Goal: Information Seeking & Learning: Learn about a topic

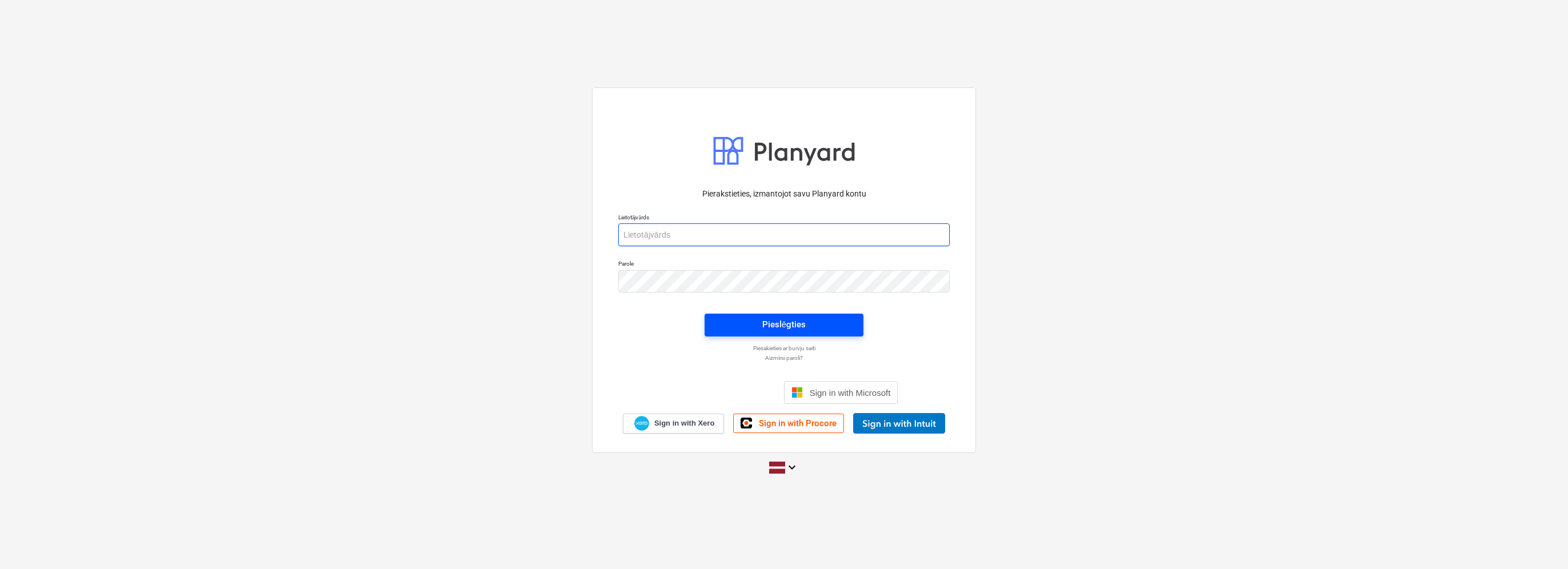
type input "[EMAIL_ADDRESS][PERSON_NAME][DOMAIN_NAME]"
click at [796, 326] on div "Pieslēgties" at bounding box center [783, 324] width 43 height 15
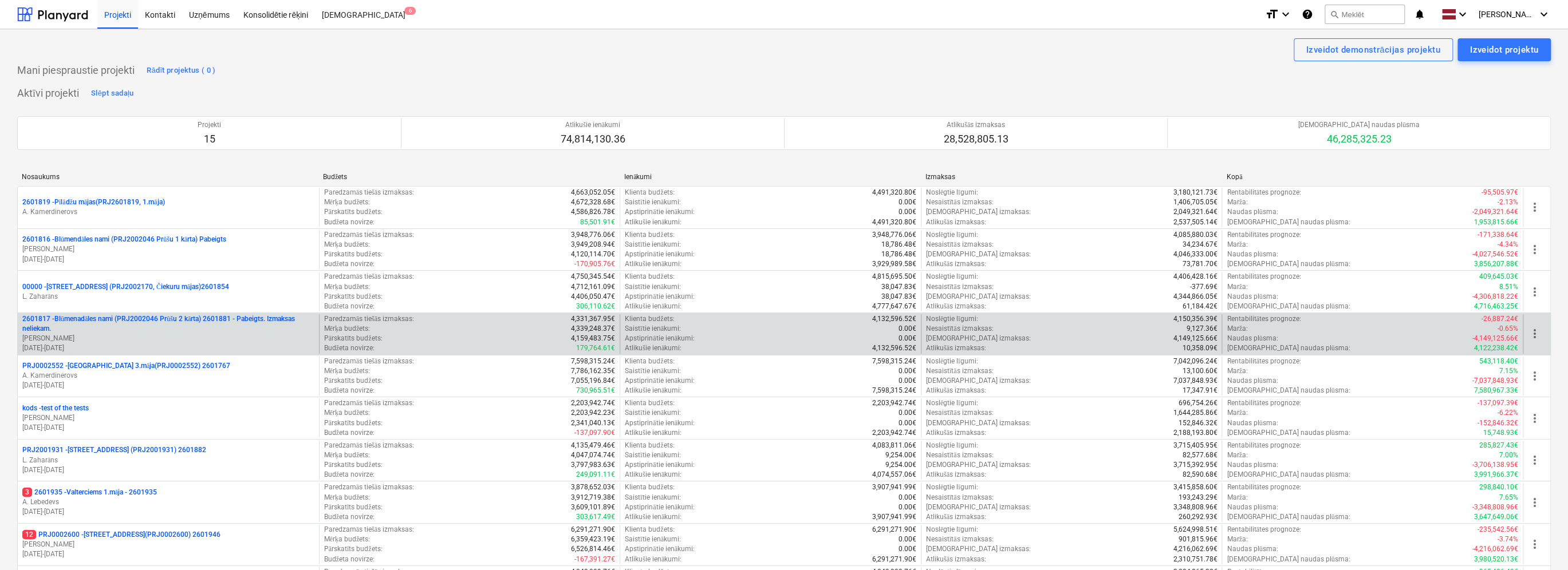
click at [229, 330] on p "2601817 - Blūmenadāles nami (PRJ2002046 Prūšu 2 kārta) 2601881 - Pabeigts. Izma…" at bounding box center [168, 324] width 292 height 20
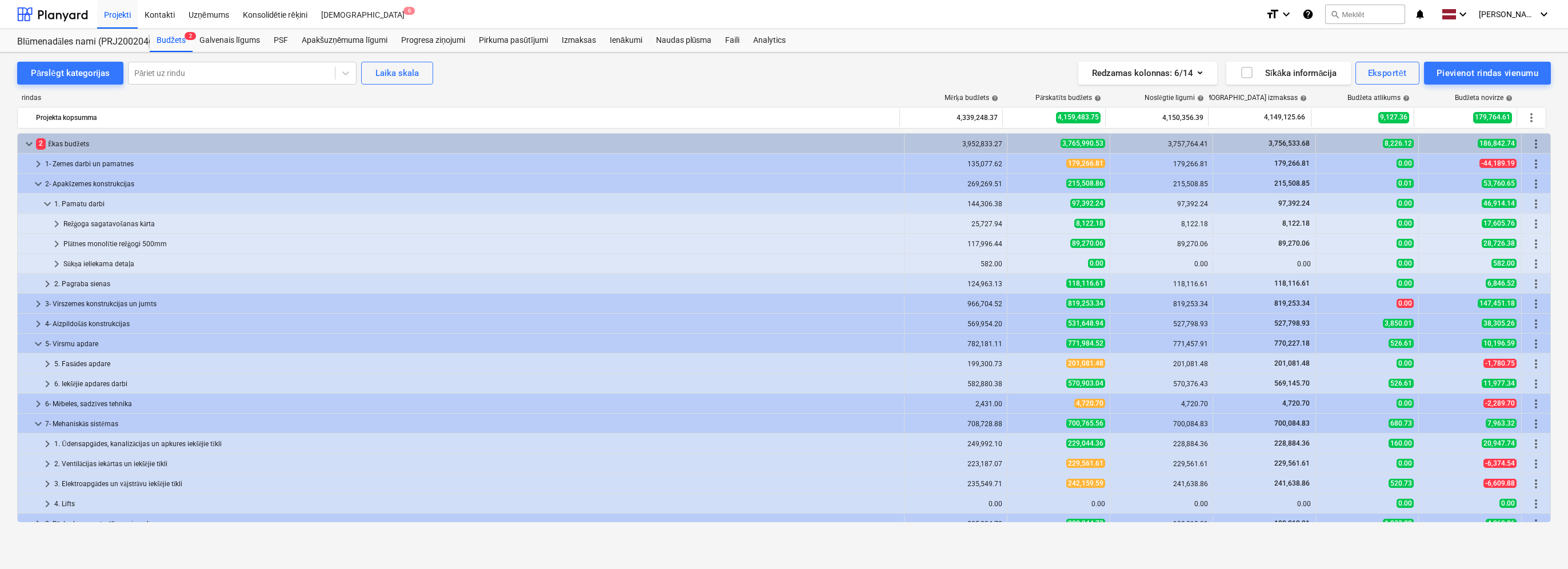
scroll to position [229, 0]
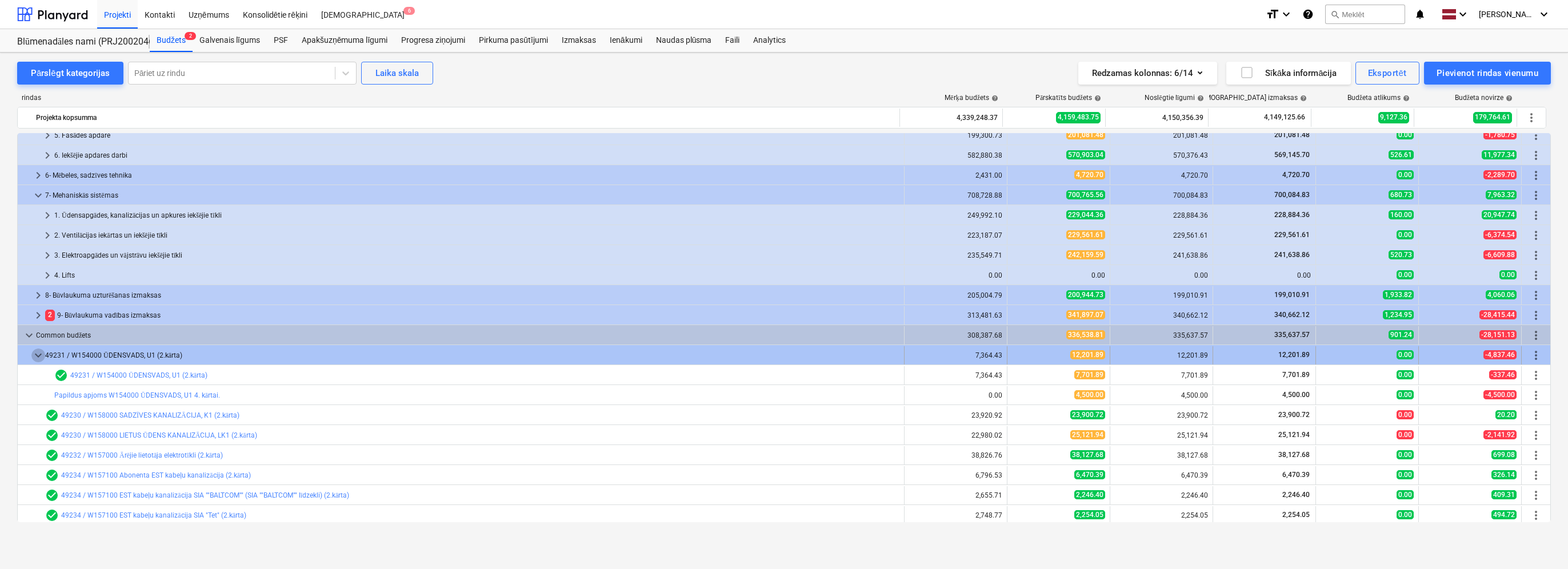
click at [36, 350] on span "keyboard_arrow_down" at bounding box center [38, 355] width 14 height 14
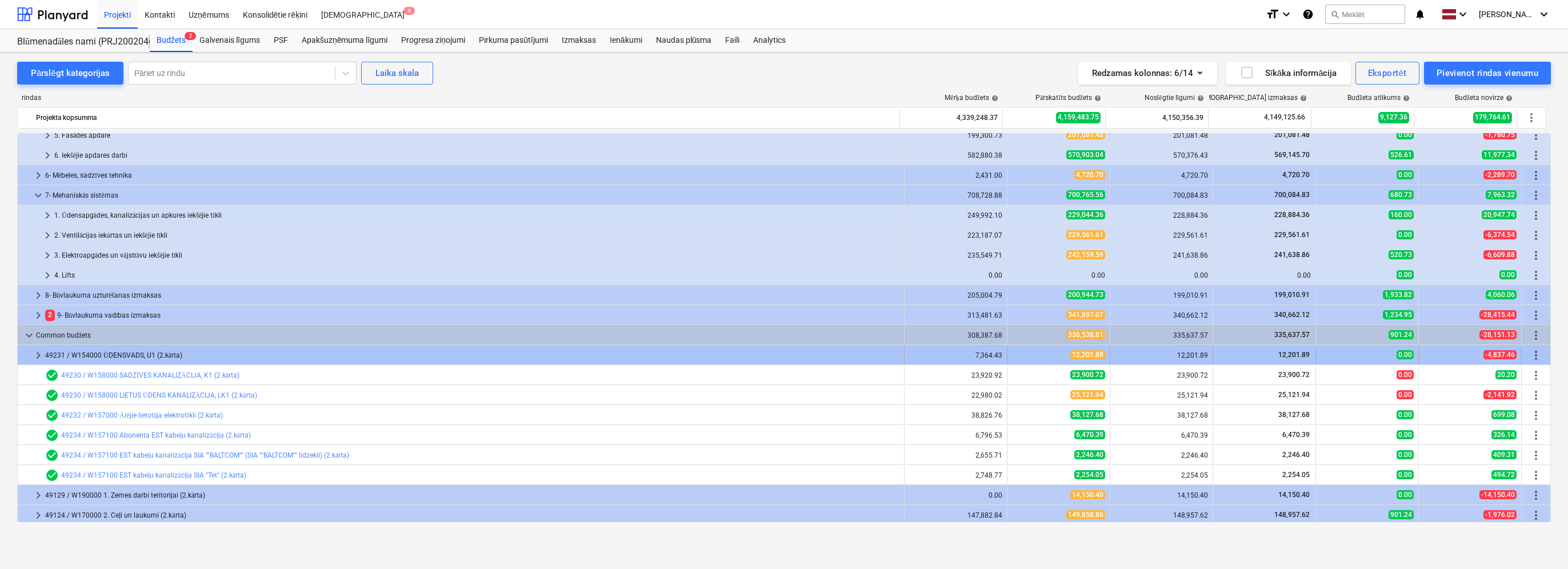
click at [42, 353] on span "keyboard_arrow_right" at bounding box center [38, 355] width 14 height 14
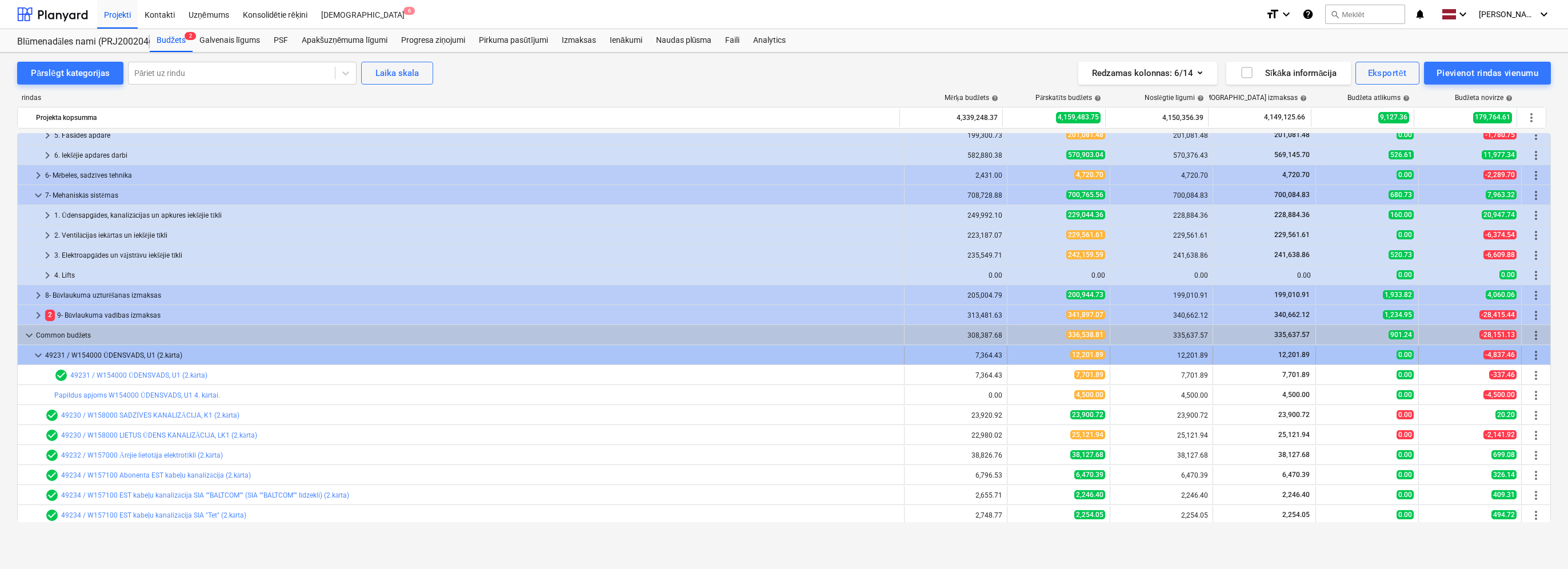
click at [39, 352] on span "keyboard_arrow_down" at bounding box center [38, 355] width 14 height 14
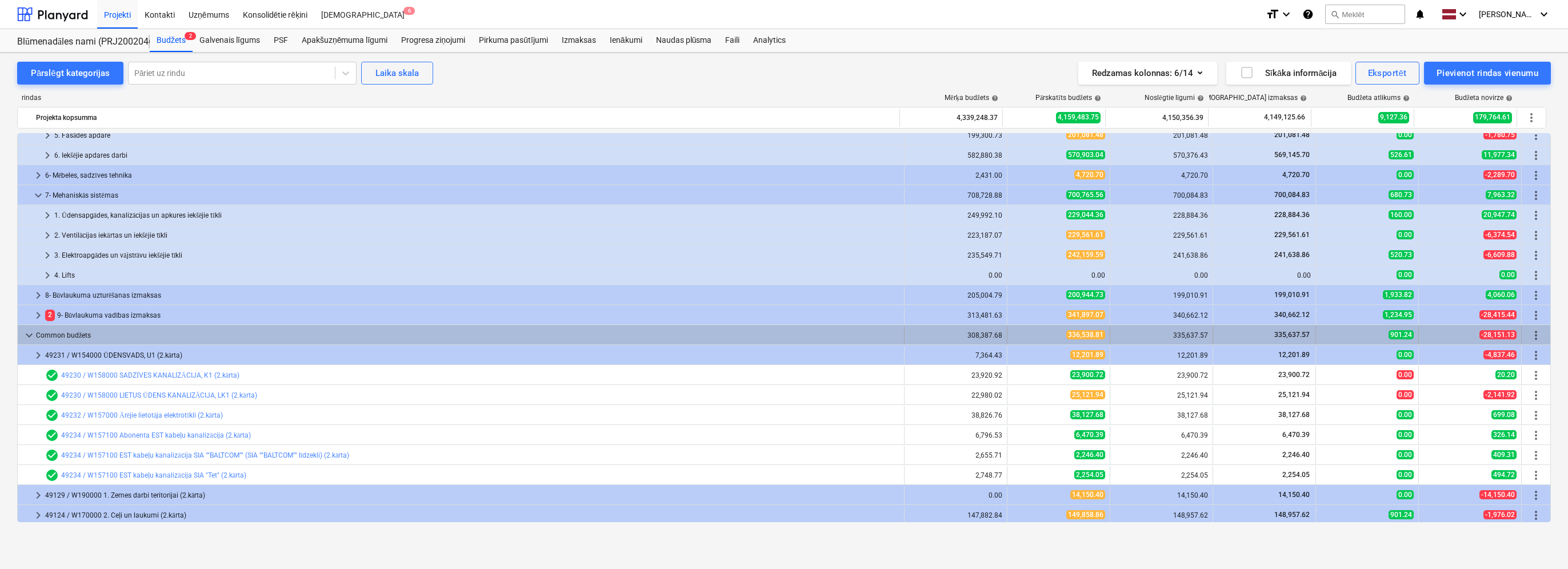
click at [31, 335] on span "keyboard_arrow_down" at bounding box center [29, 335] width 14 height 14
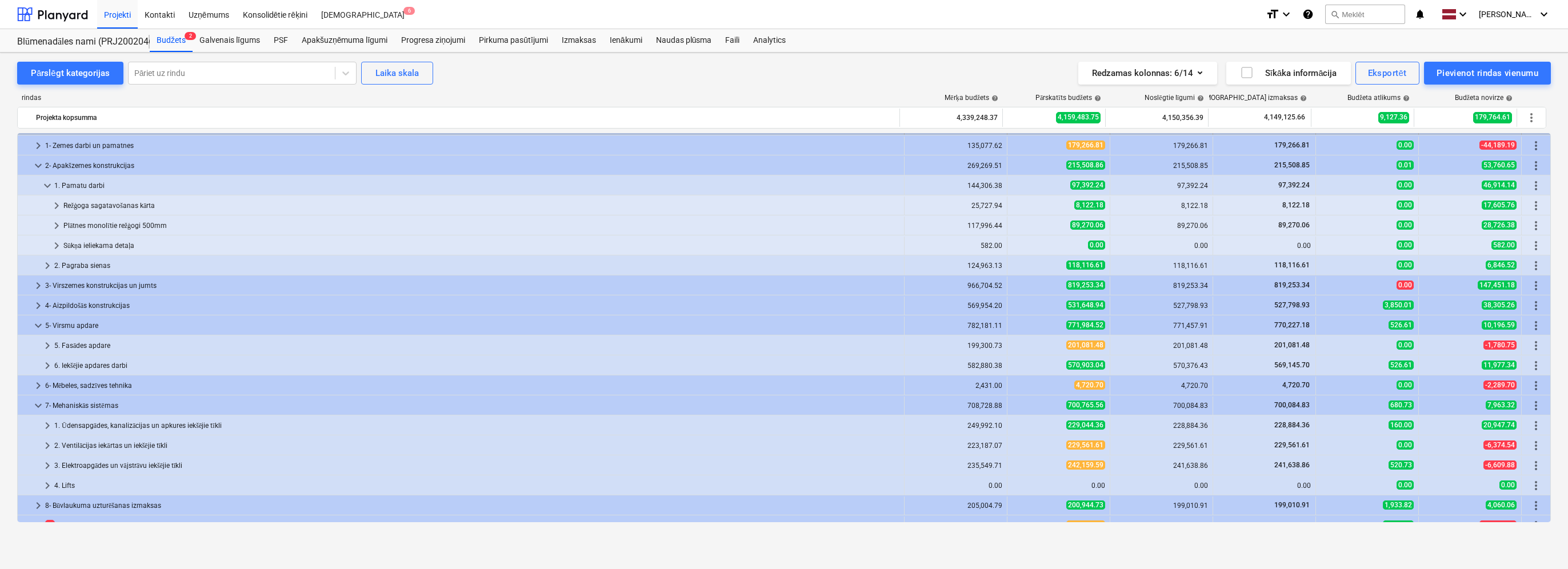
scroll to position [0, 0]
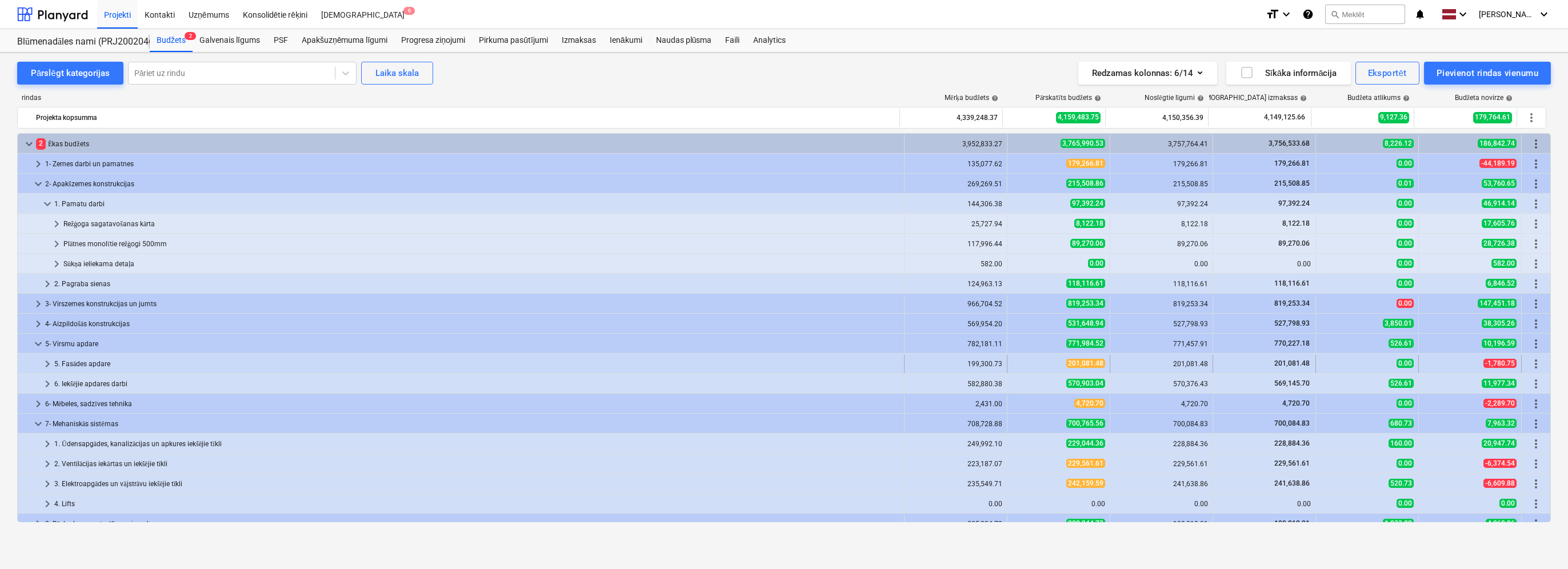
click at [50, 369] on span "keyboard_arrow_right" at bounding box center [47, 364] width 14 height 14
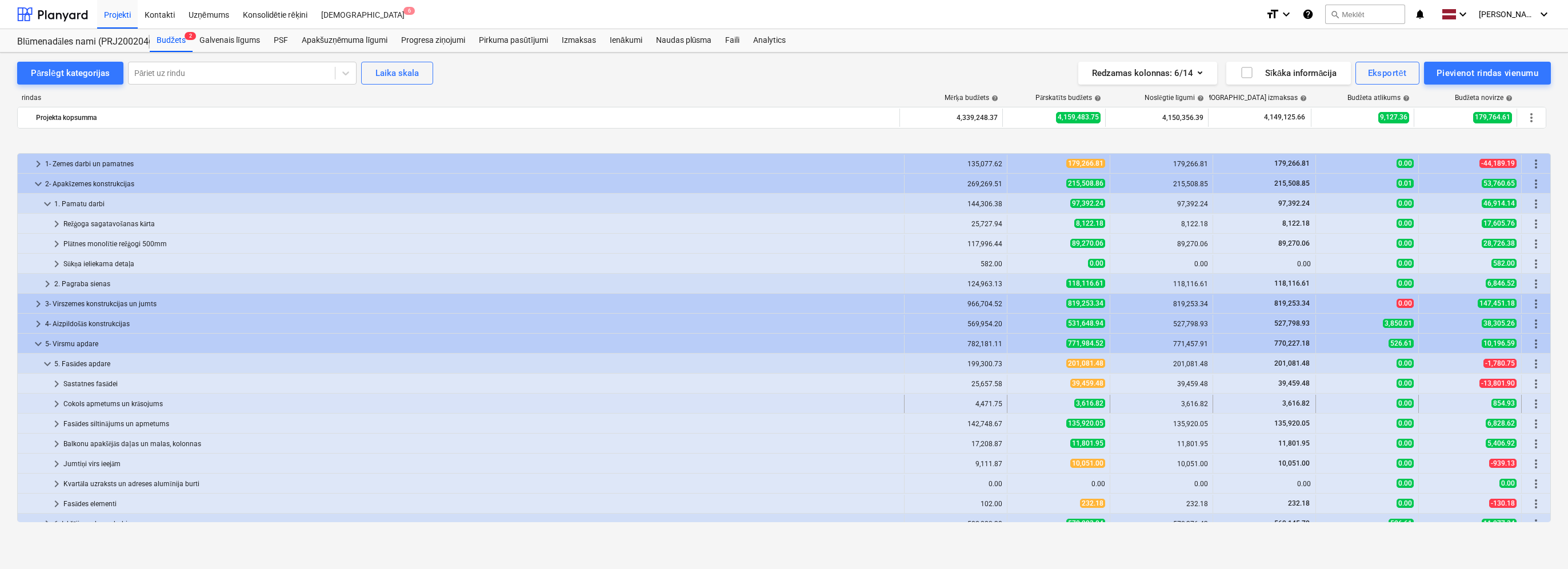
scroll to position [57, 0]
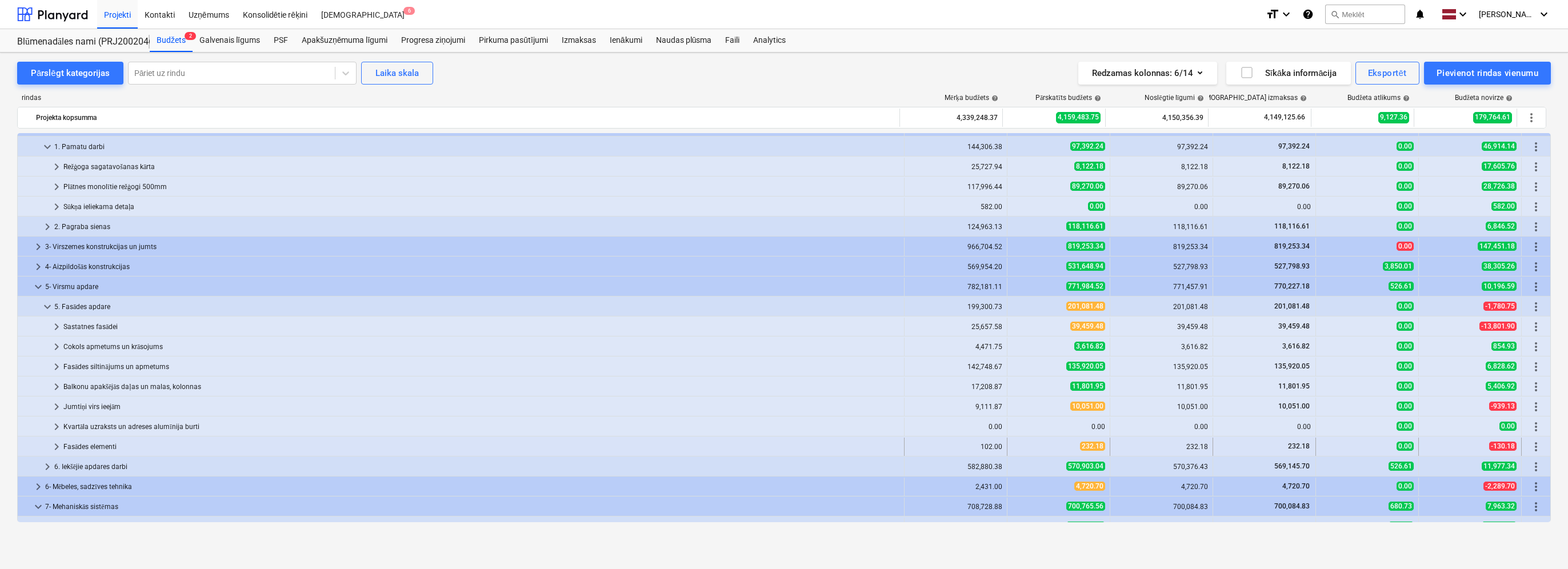
click at [55, 445] on span "keyboard_arrow_right" at bounding box center [57, 447] width 14 height 14
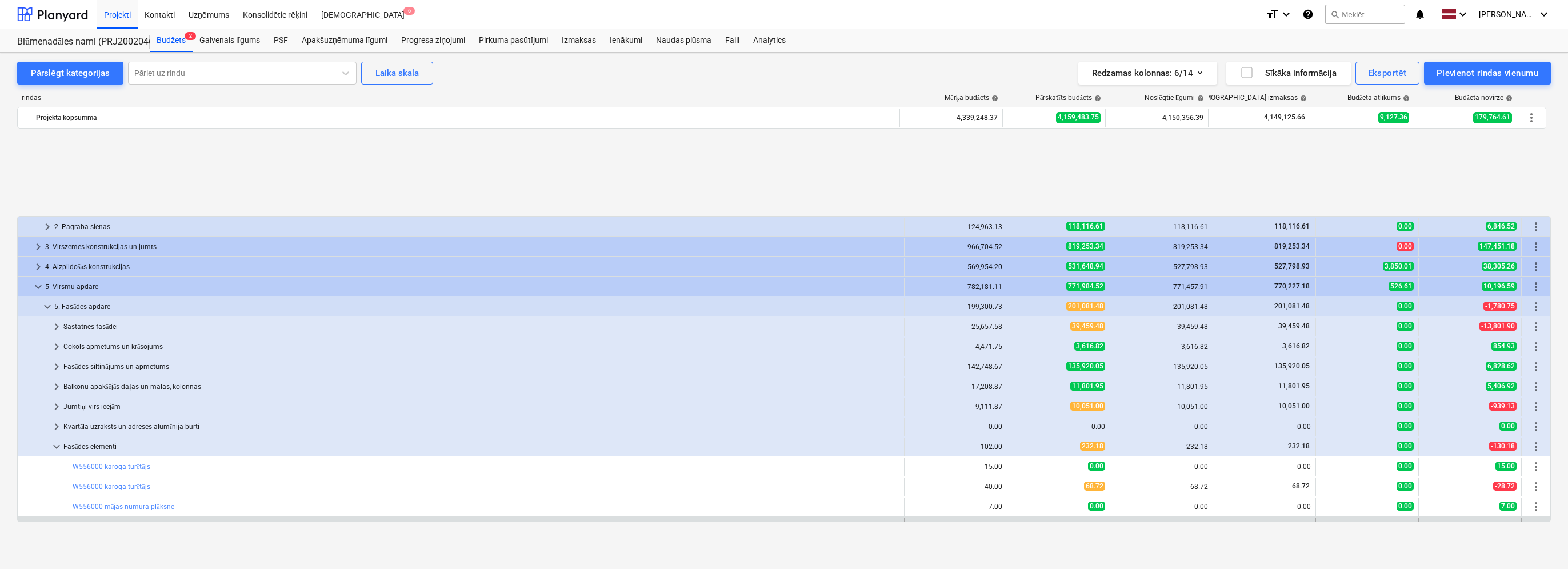
scroll to position [172, 0]
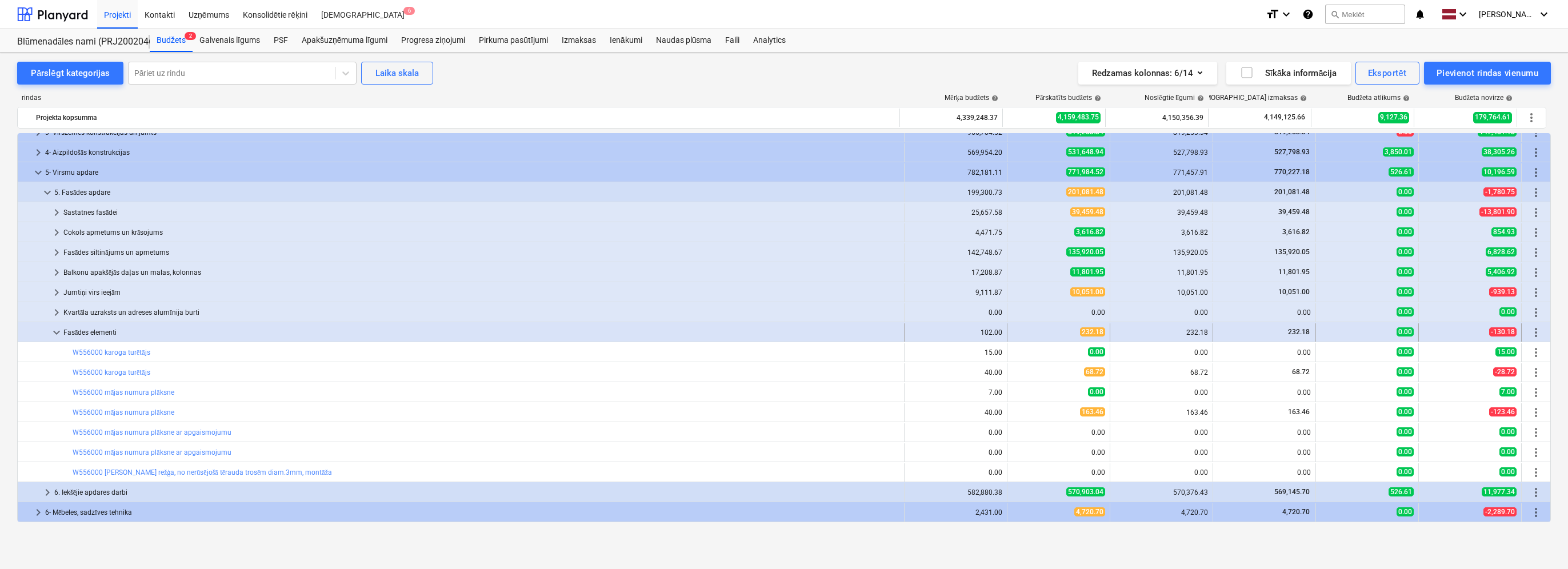
click at [61, 331] on span "keyboard_arrow_down" at bounding box center [57, 332] width 14 height 14
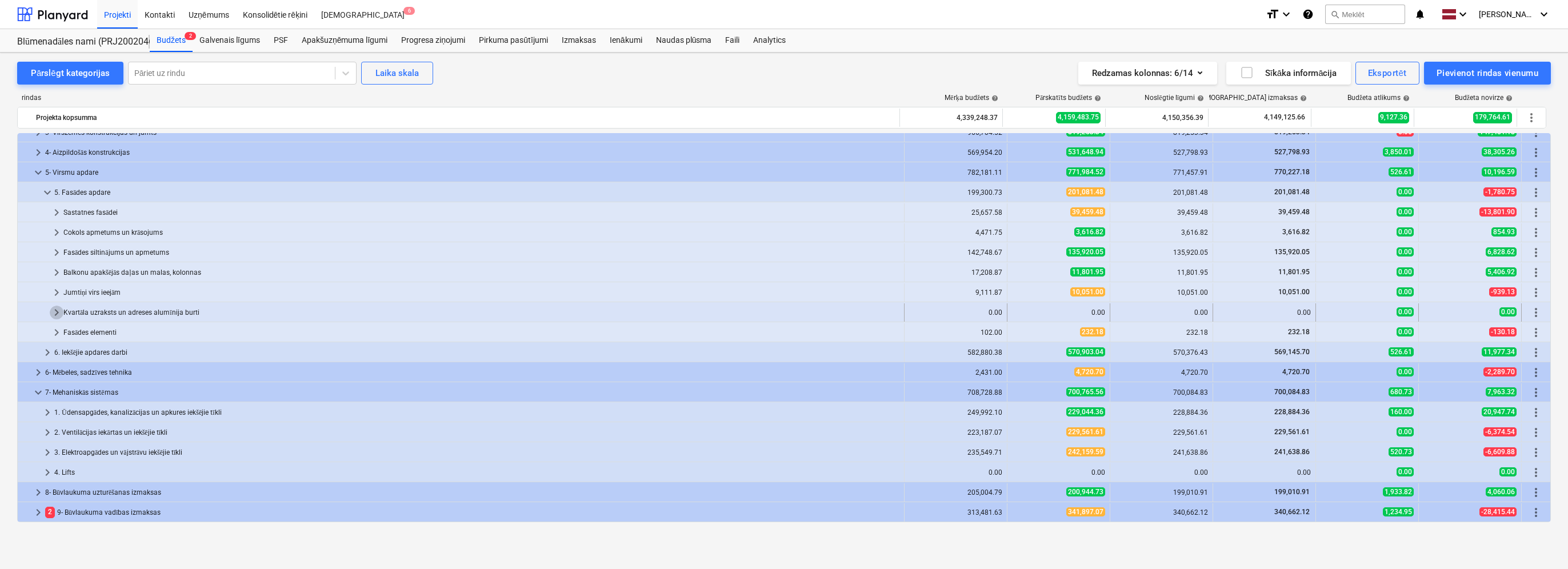
click at [59, 314] on span "keyboard_arrow_right" at bounding box center [57, 312] width 14 height 14
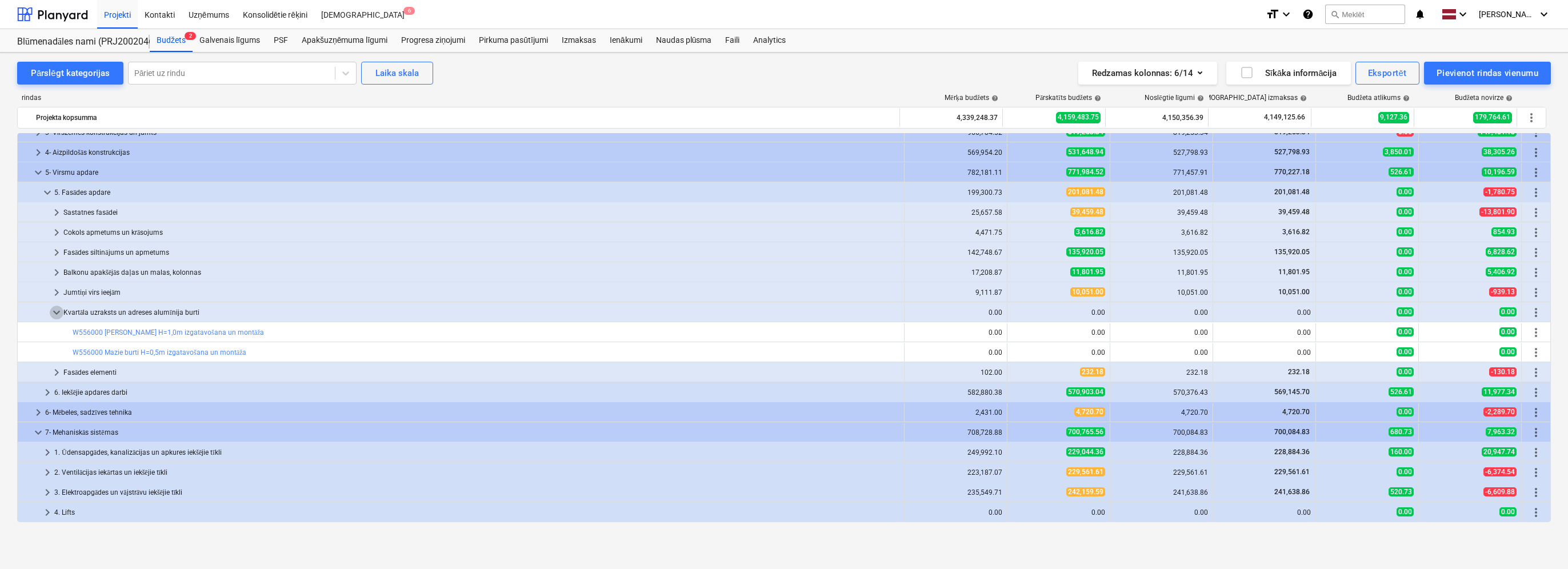
click at [59, 314] on span "keyboard_arrow_down" at bounding box center [57, 312] width 14 height 14
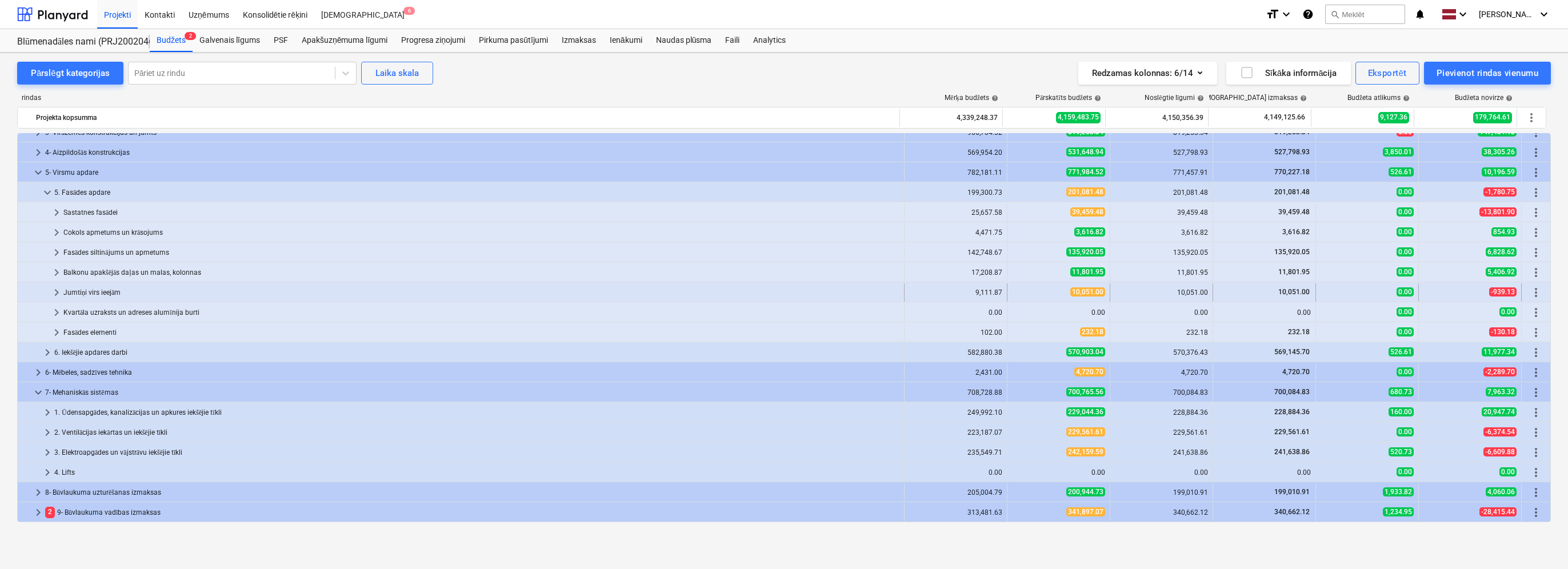
click at [60, 292] on span "keyboard_arrow_right" at bounding box center [57, 292] width 14 height 14
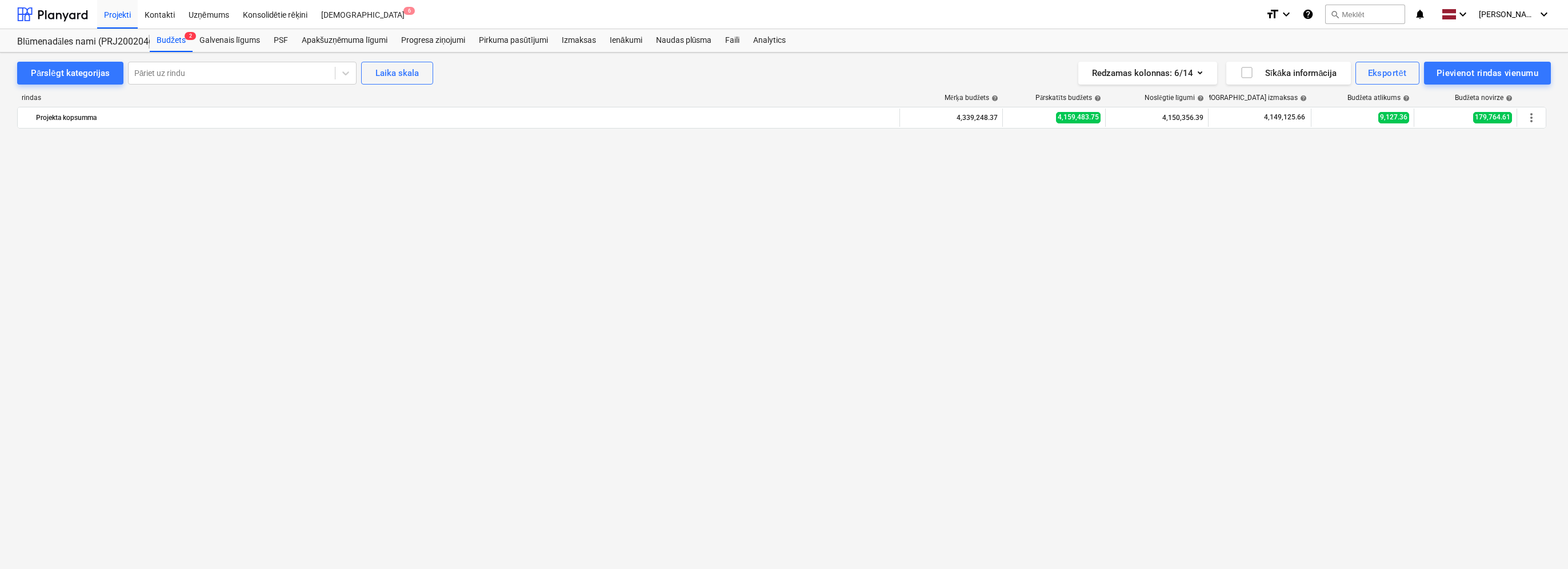
scroll to position [57, 0]
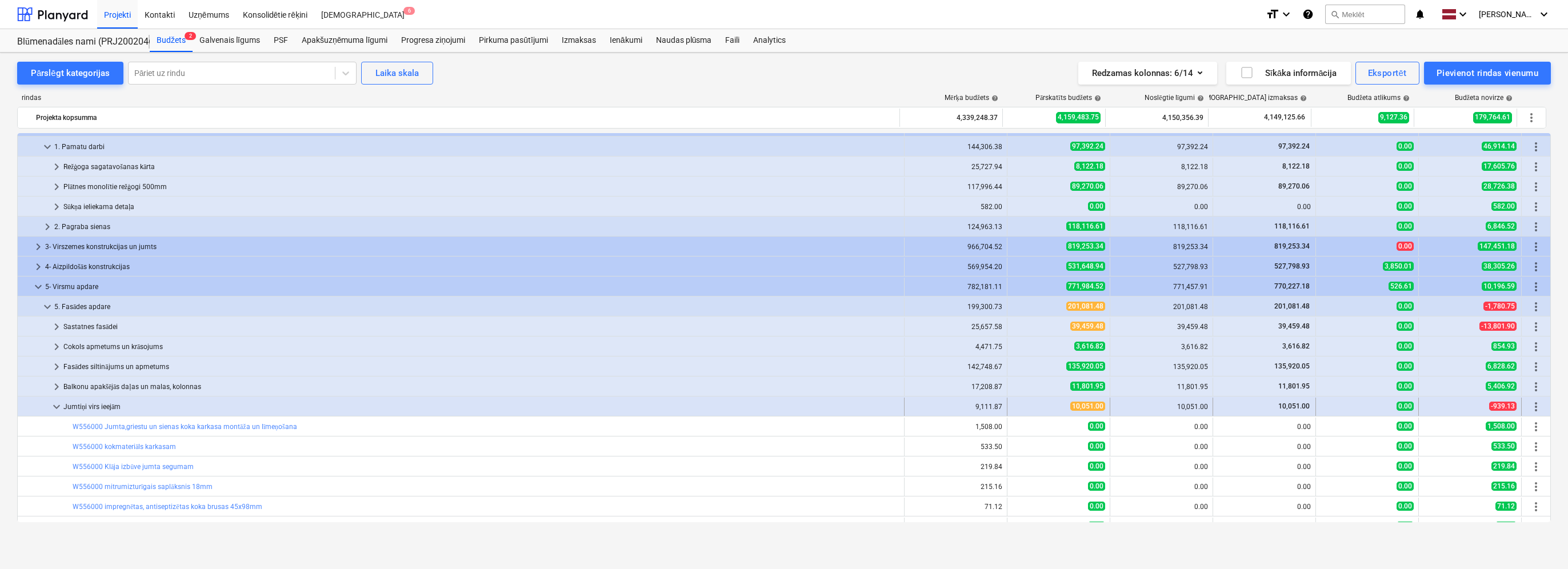
click at [58, 405] on span "keyboard_arrow_down" at bounding box center [57, 407] width 14 height 14
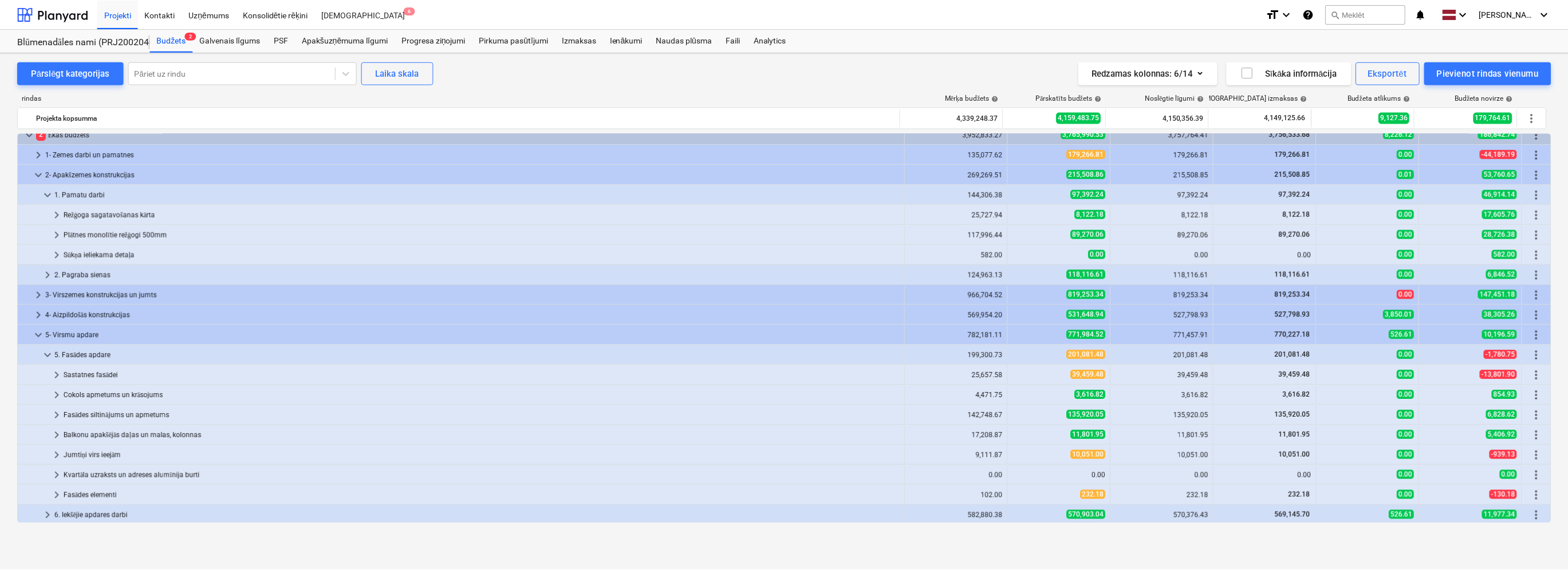
scroll to position [0, 0]
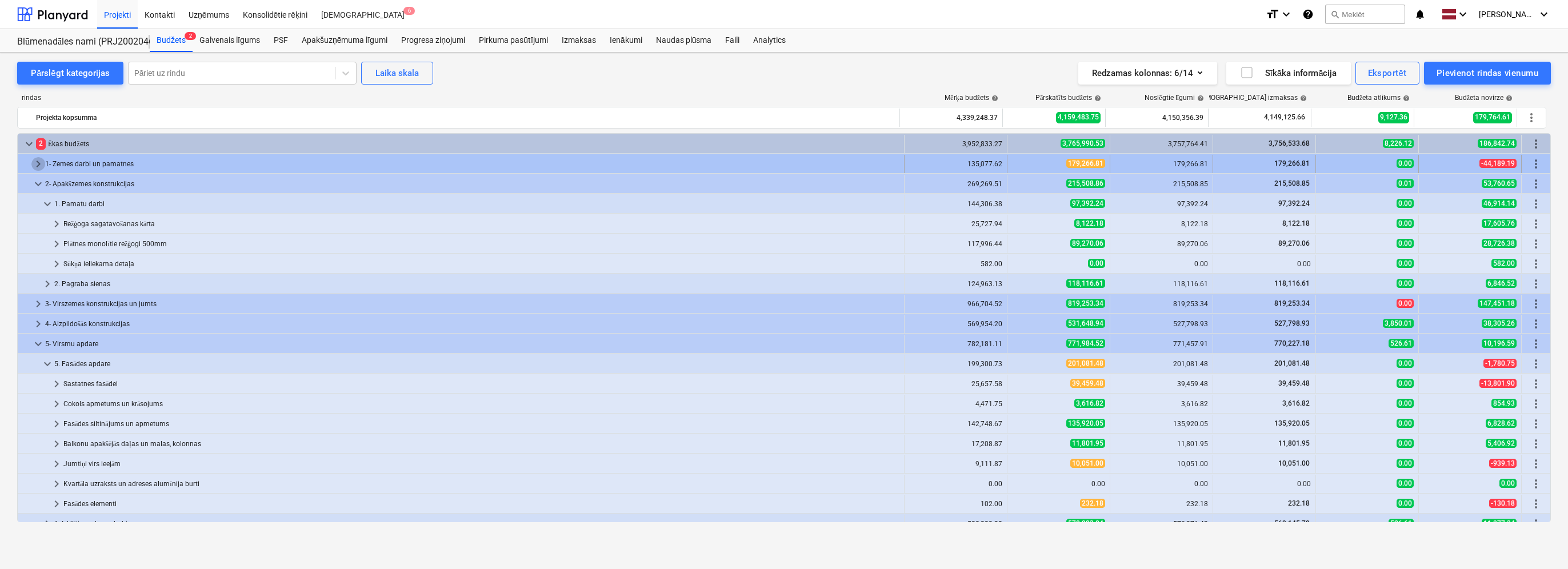
click at [36, 162] on span "keyboard_arrow_right" at bounding box center [38, 164] width 14 height 14
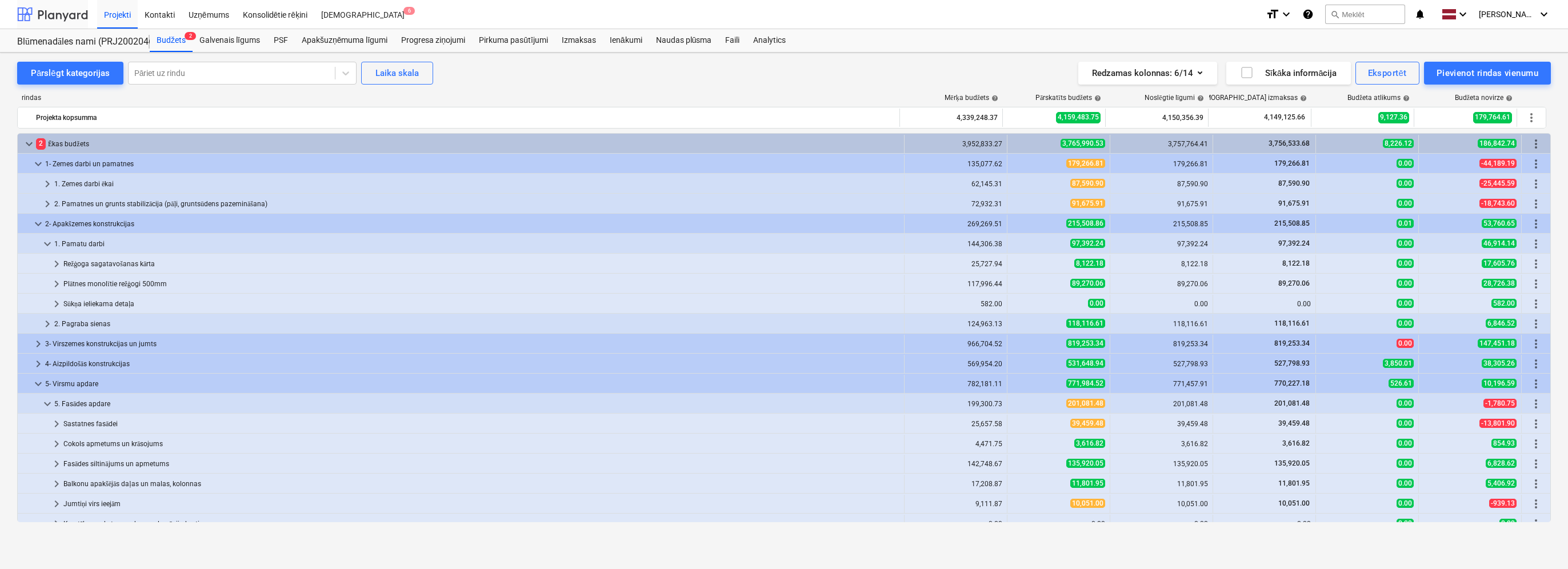
click at [41, 17] on div at bounding box center [52, 14] width 71 height 29
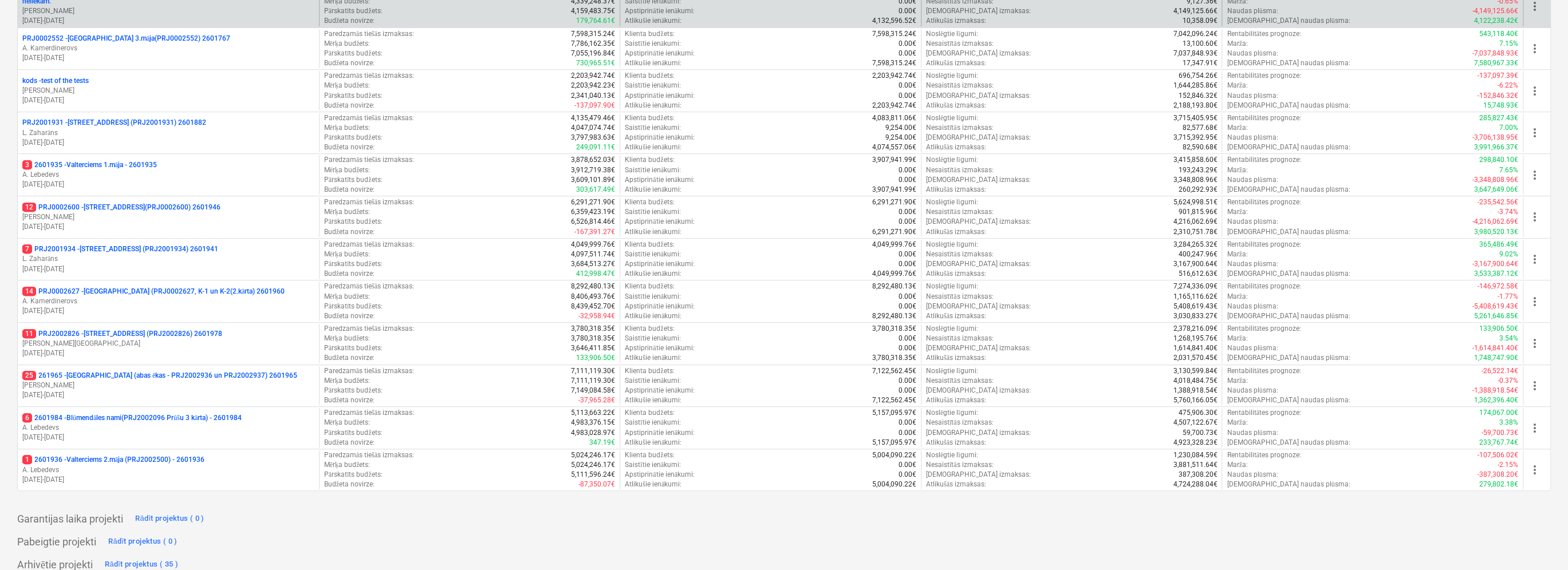
scroll to position [337, 0]
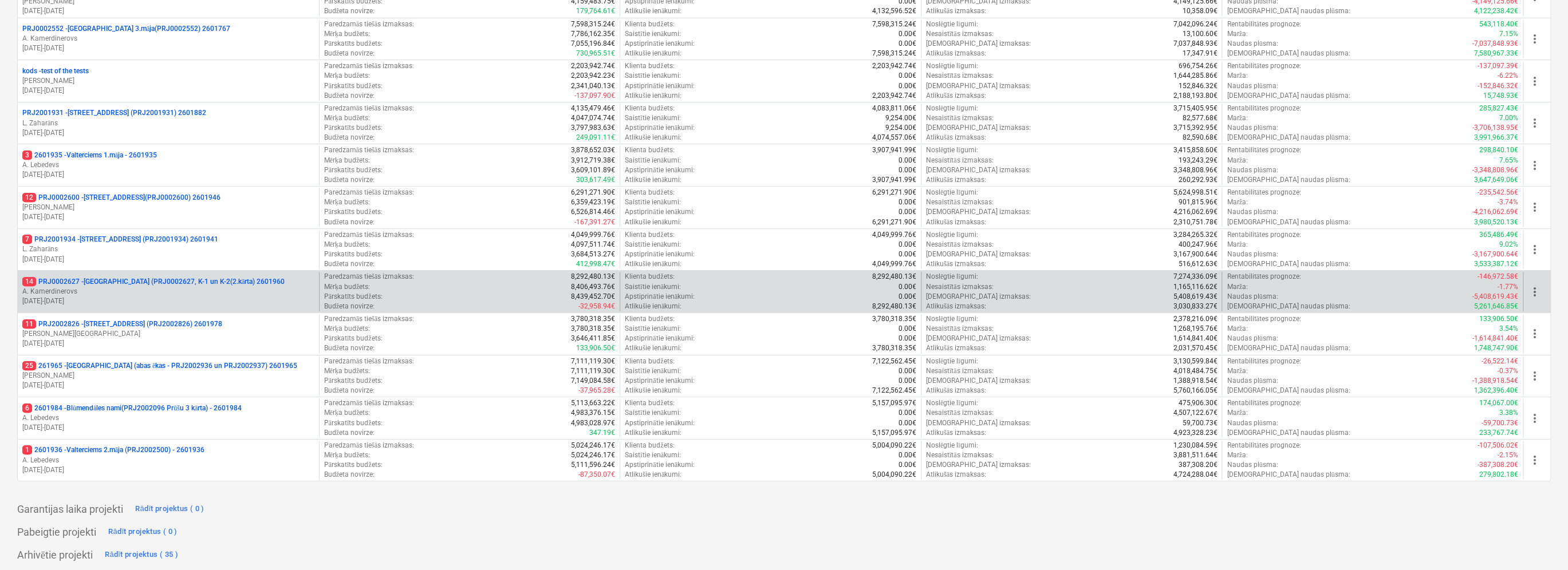
click at [119, 293] on p "A. Kamerdinerovs" at bounding box center [168, 291] width 292 height 10
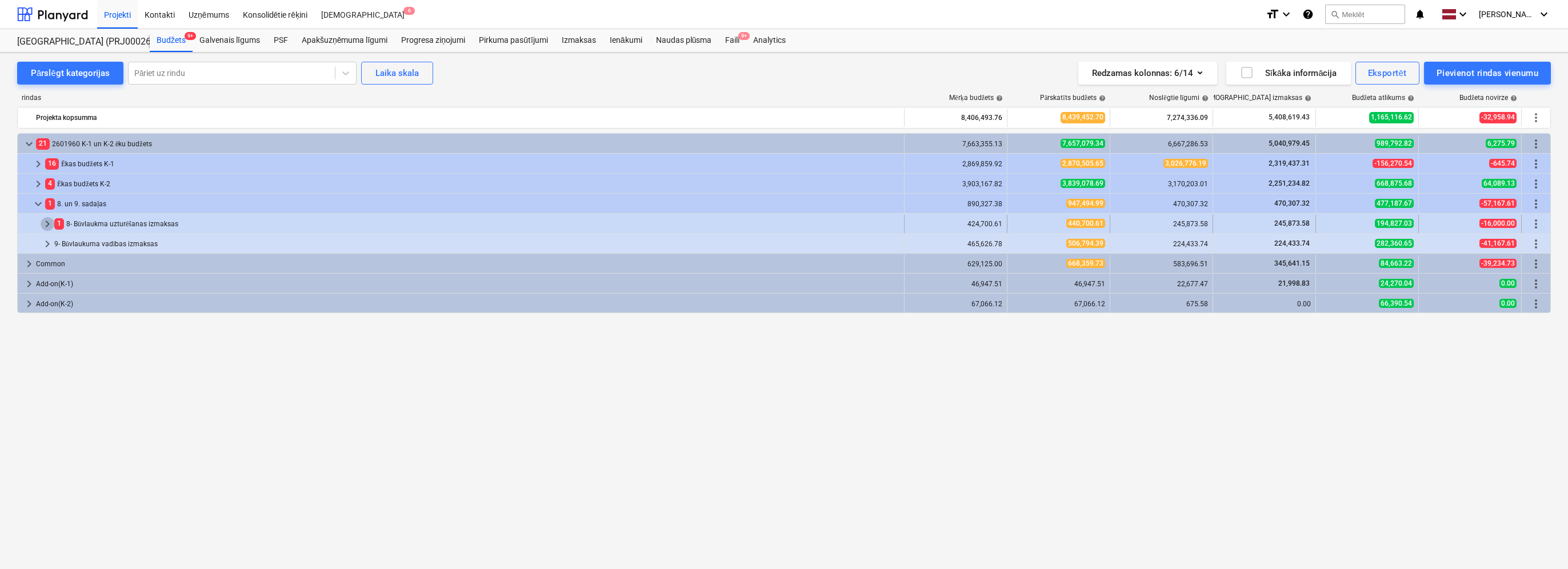
click at [46, 223] on span "keyboard_arrow_right" at bounding box center [47, 224] width 14 height 14
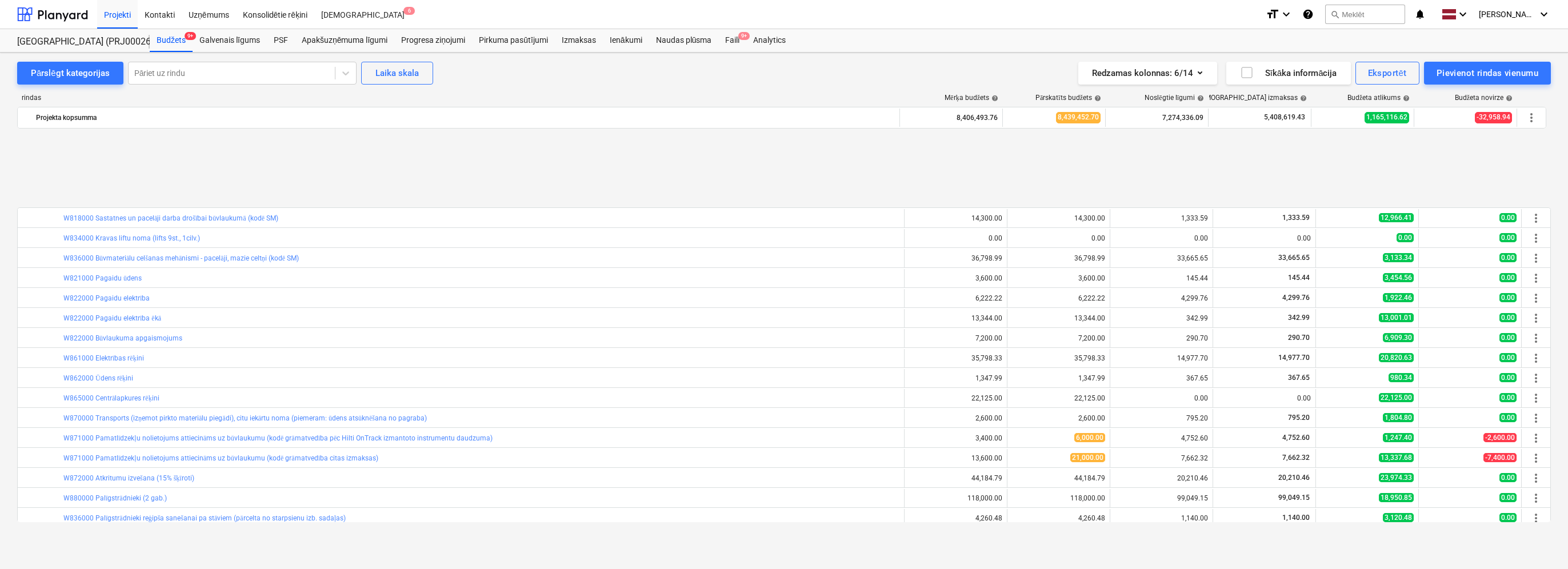
scroll to position [391, 0]
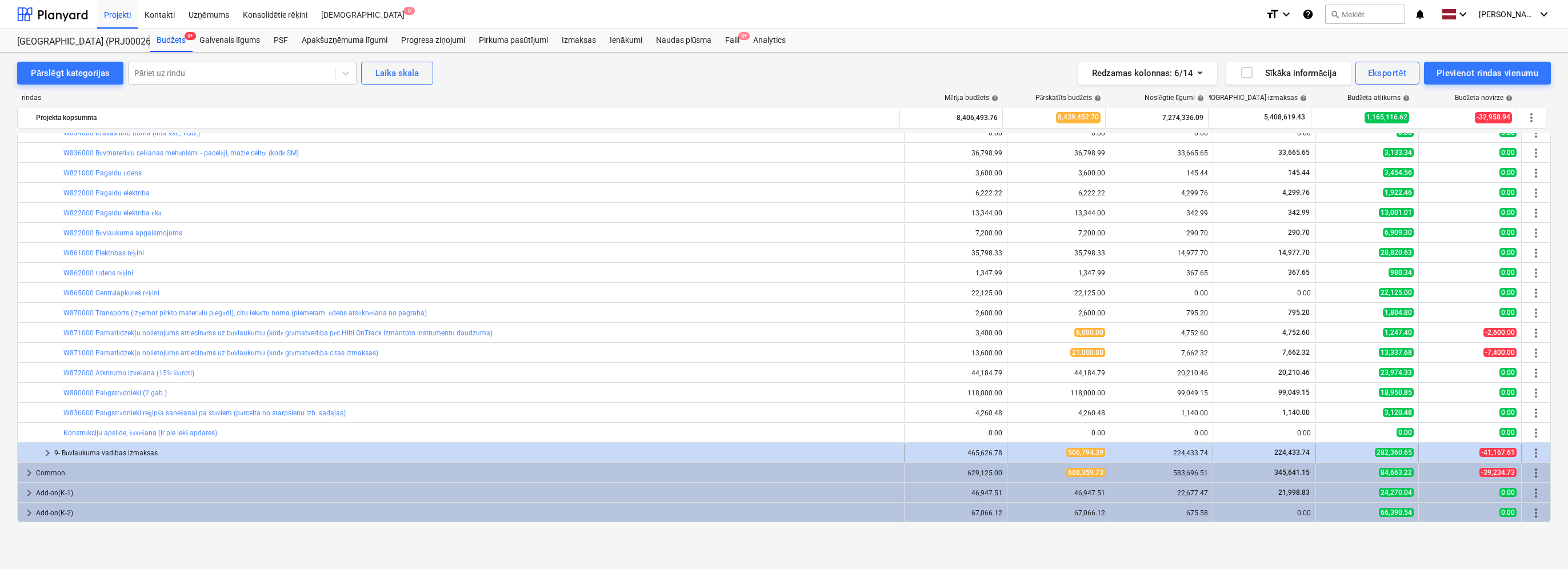
click at [47, 449] on span "keyboard_arrow_right" at bounding box center [47, 453] width 14 height 14
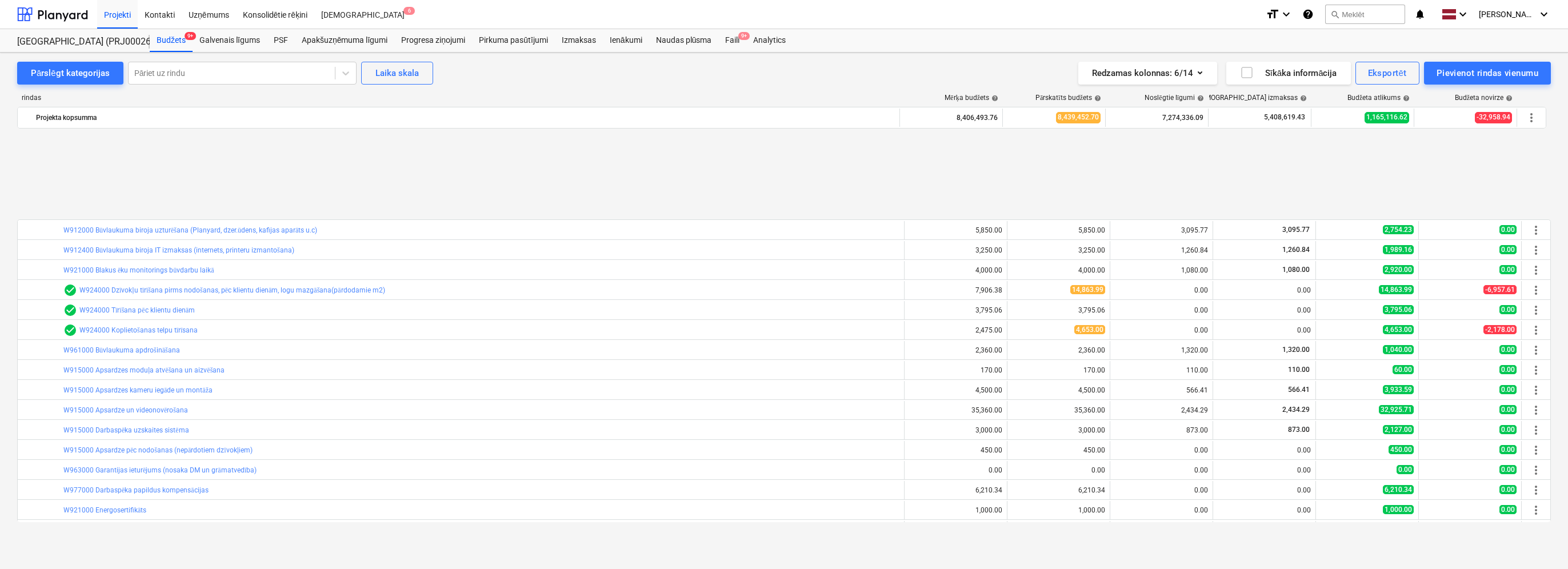
scroll to position [851, 0]
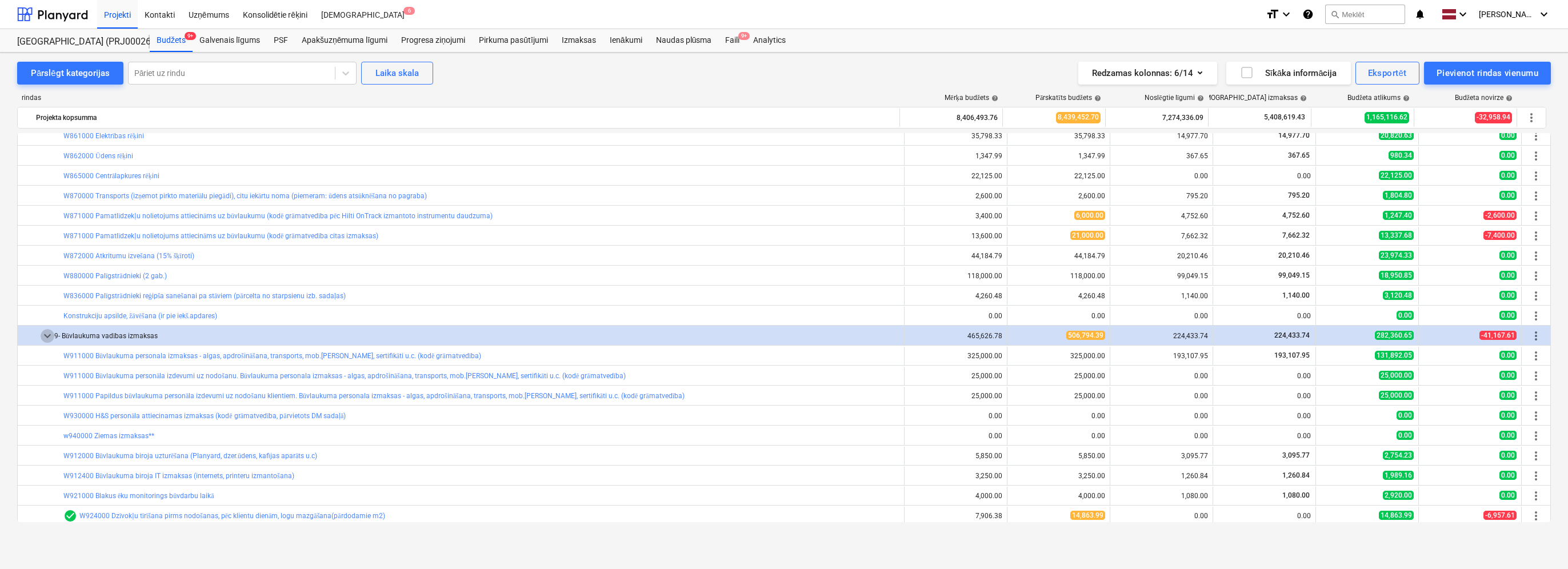
click at [49, 335] on span "keyboard_arrow_down" at bounding box center [47, 336] width 14 height 14
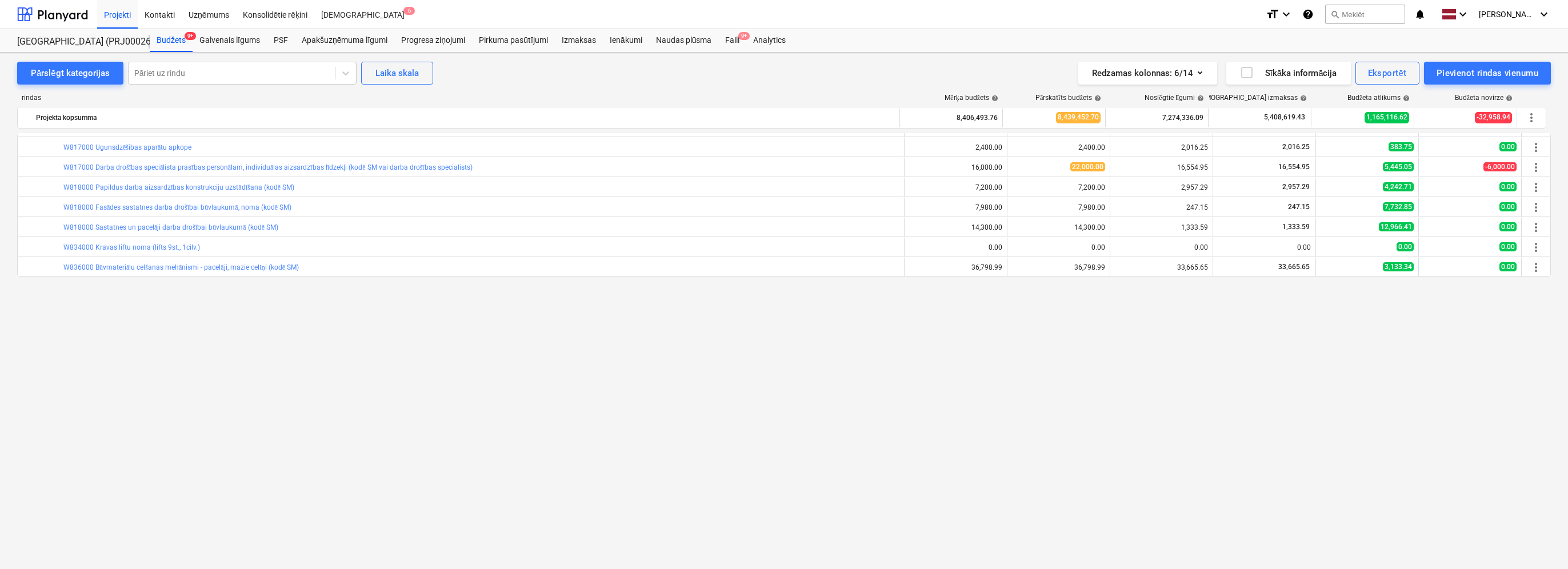
scroll to position [0, 0]
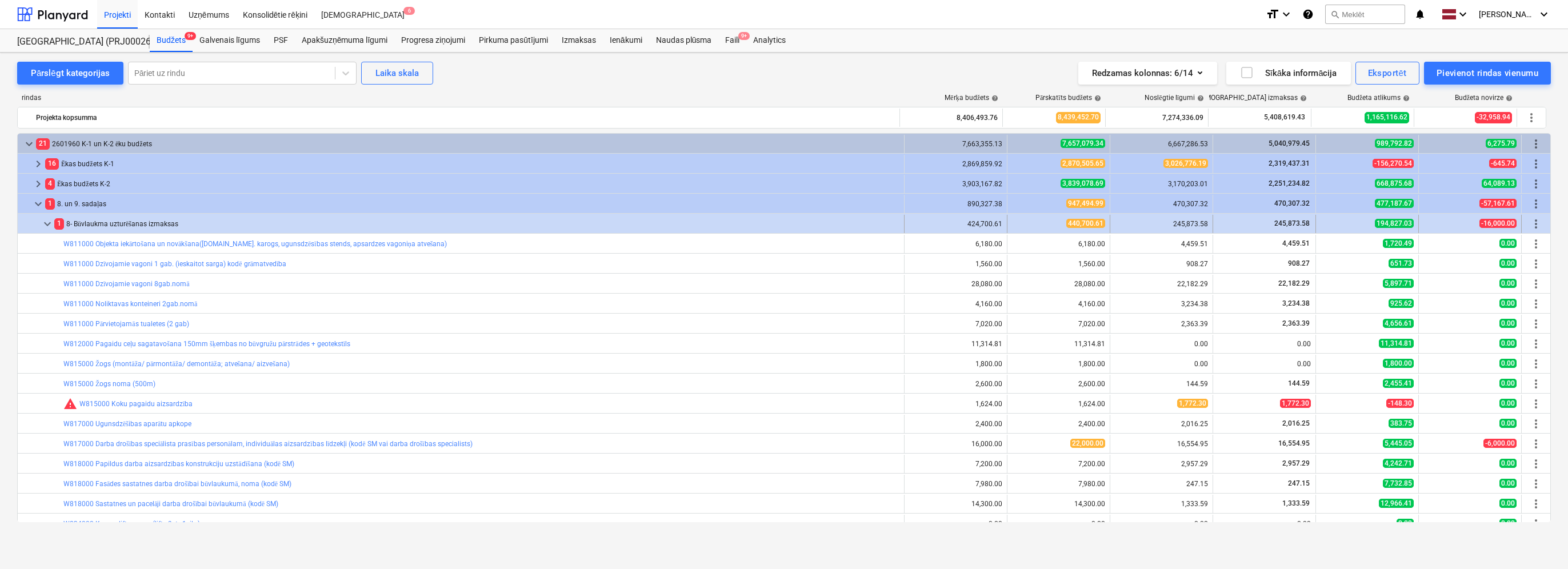
click at [49, 224] on span "keyboard_arrow_down" at bounding box center [47, 224] width 14 height 14
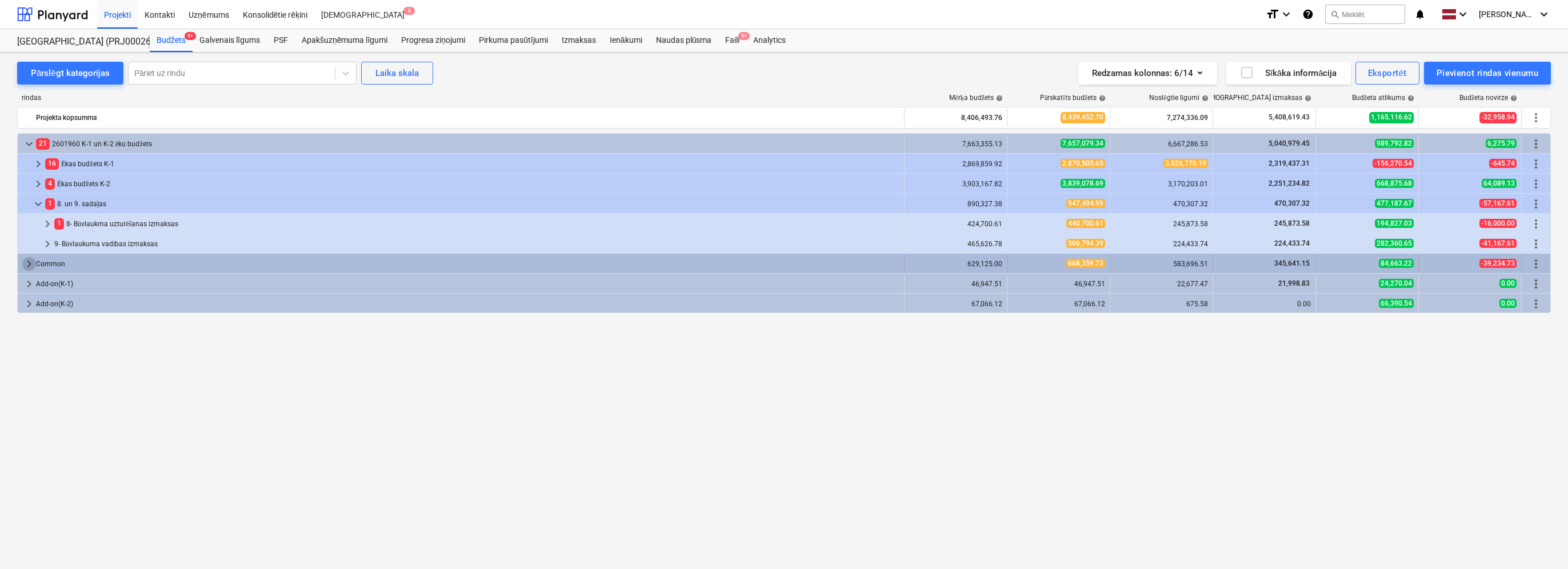
click at [26, 260] on span "keyboard_arrow_right" at bounding box center [29, 264] width 14 height 14
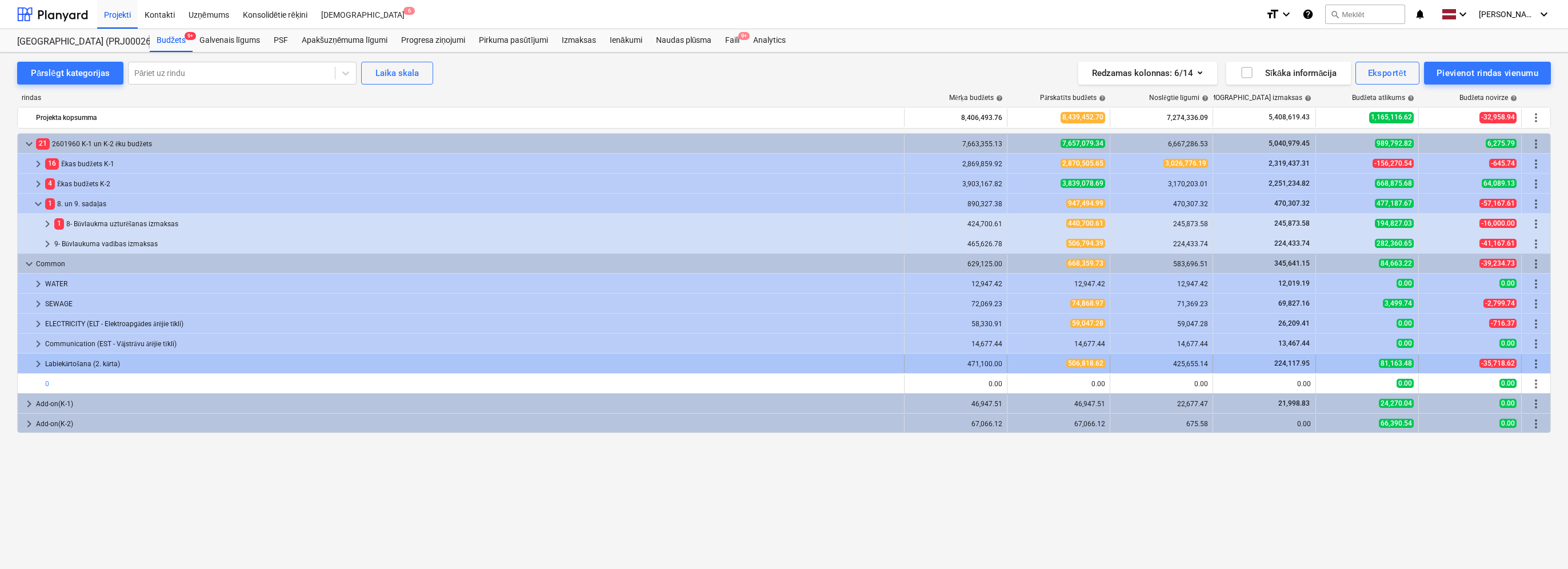
click at [37, 364] on span "keyboard_arrow_right" at bounding box center [38, 364] width 14 height 14
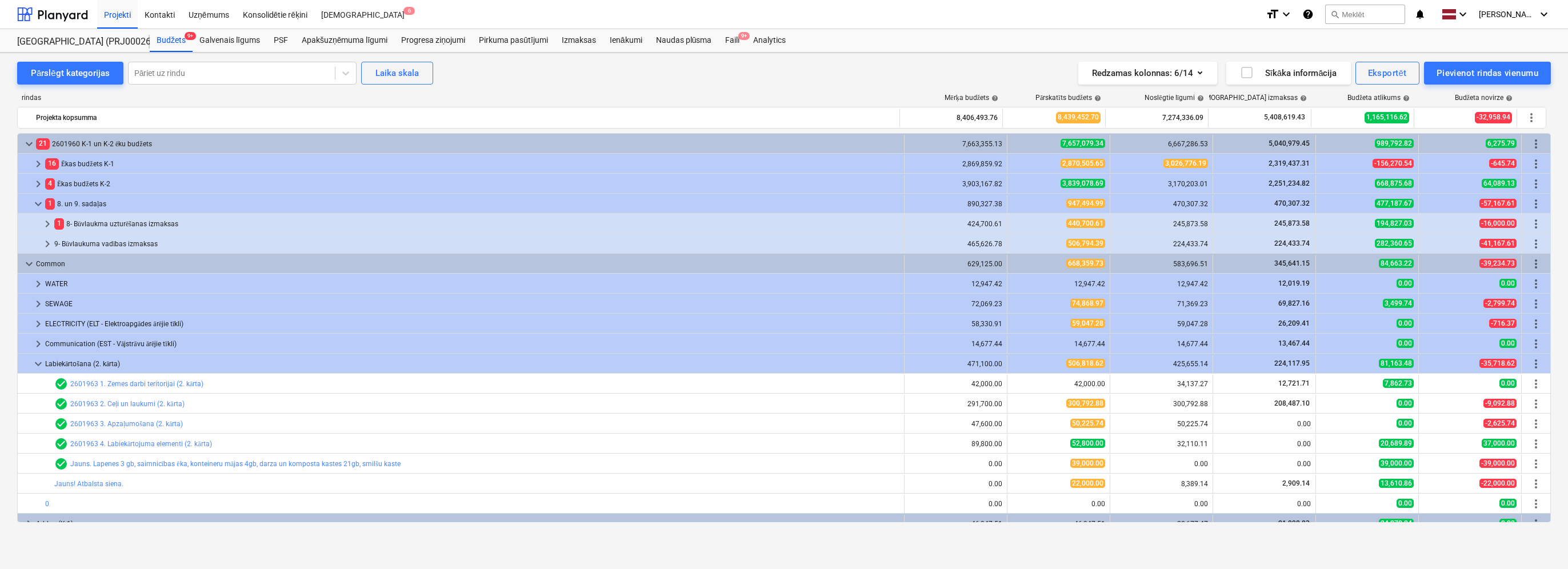
scroll to position [31, 0]
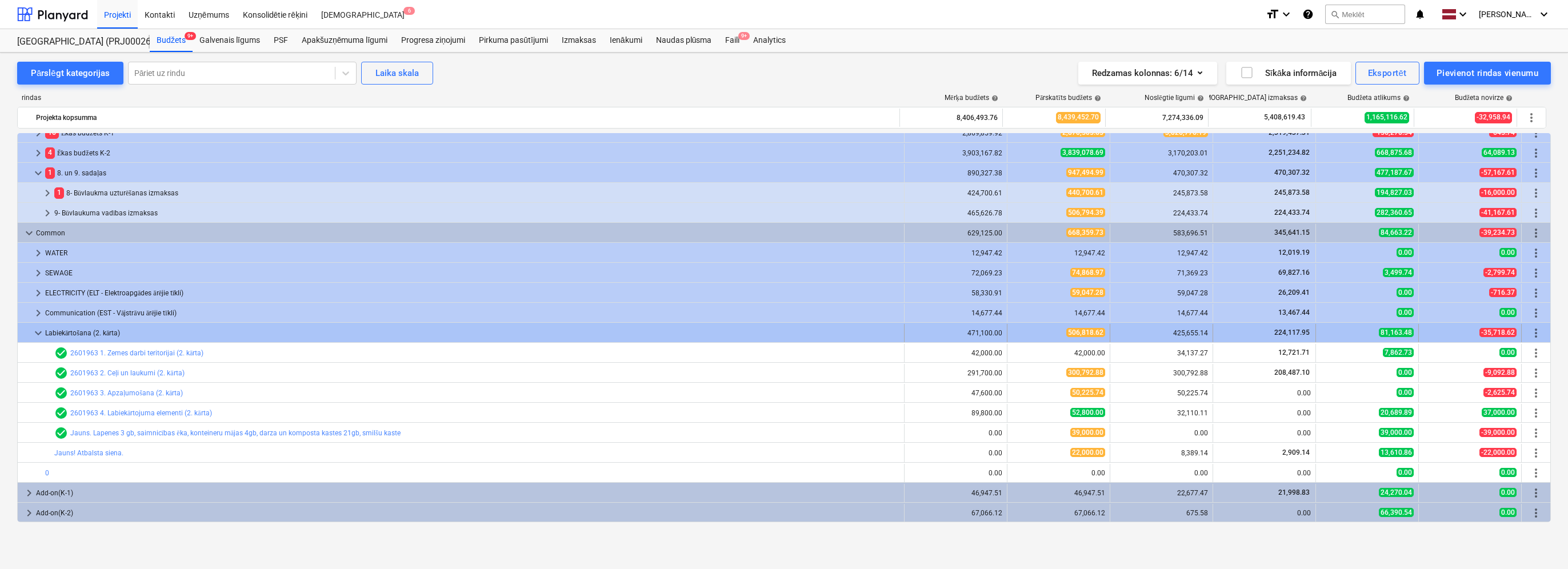
click at [38, 333] on span "keyboard_arrow_down" at bounding box center [38, 333] width 14 height 14
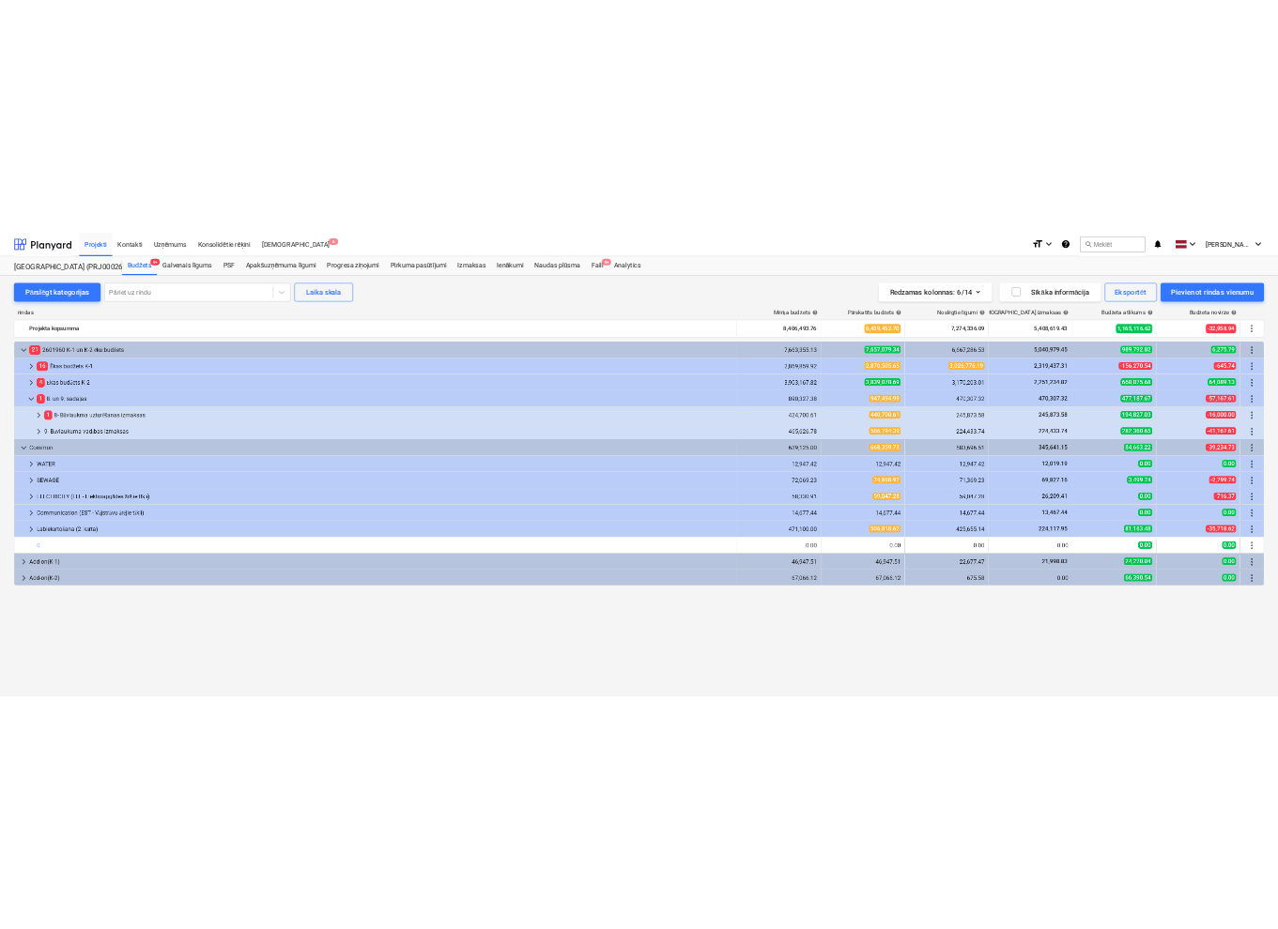
scroll to position [0, 0]
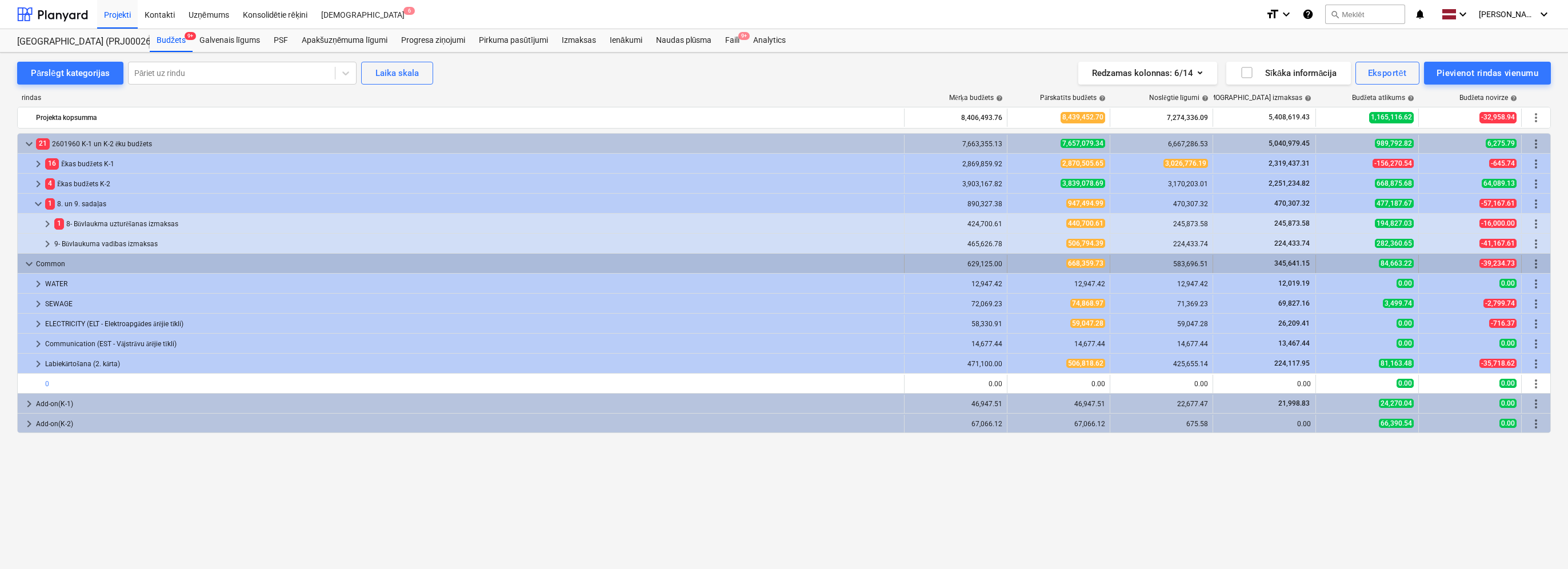
click at [26, 257] on span "keyboard_arrow_down" at bounding box center [29, 264] width 14 height 14
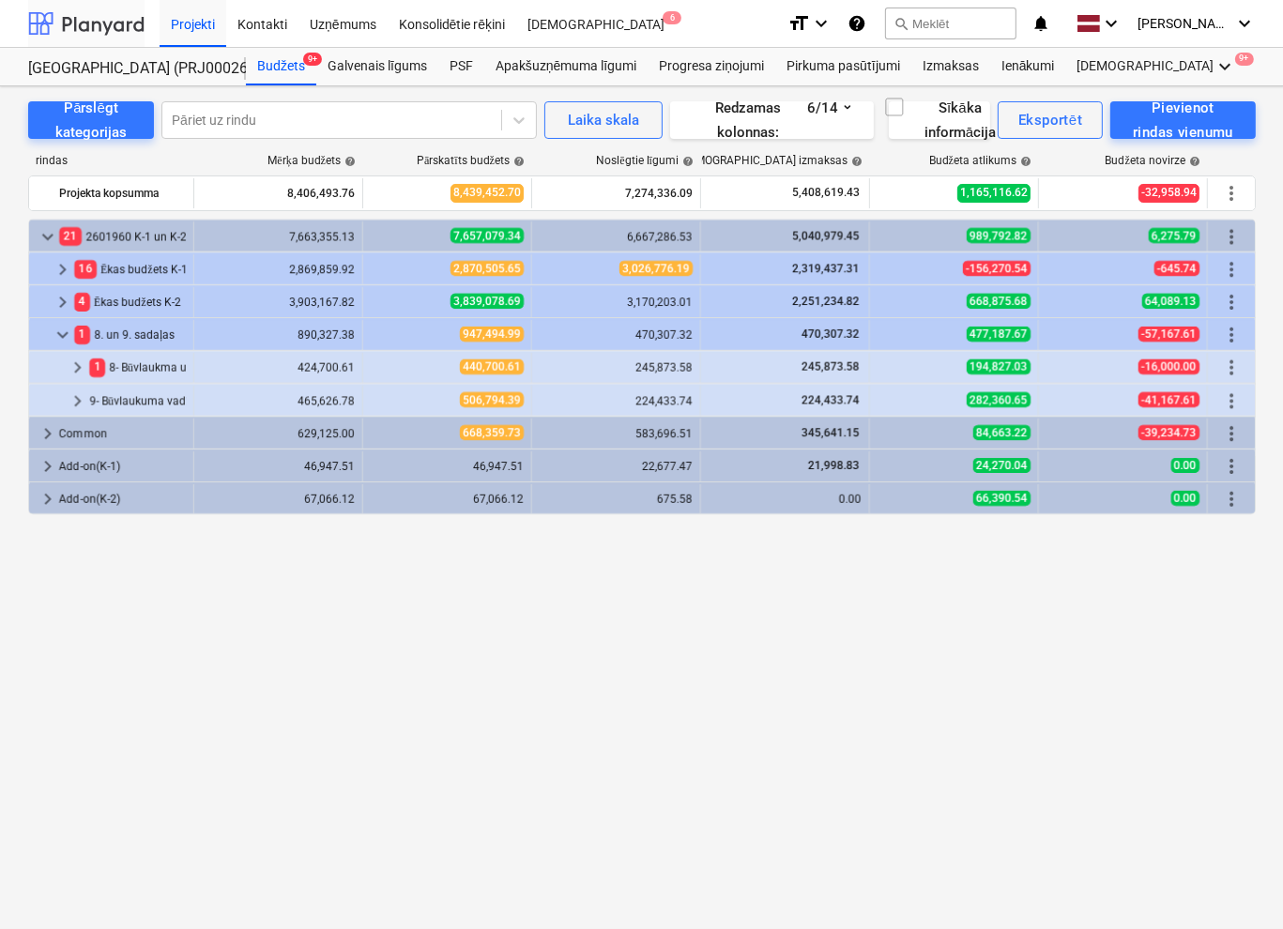
click at [83, 27] on div at bounding box center [86, 23] width 116 height 47
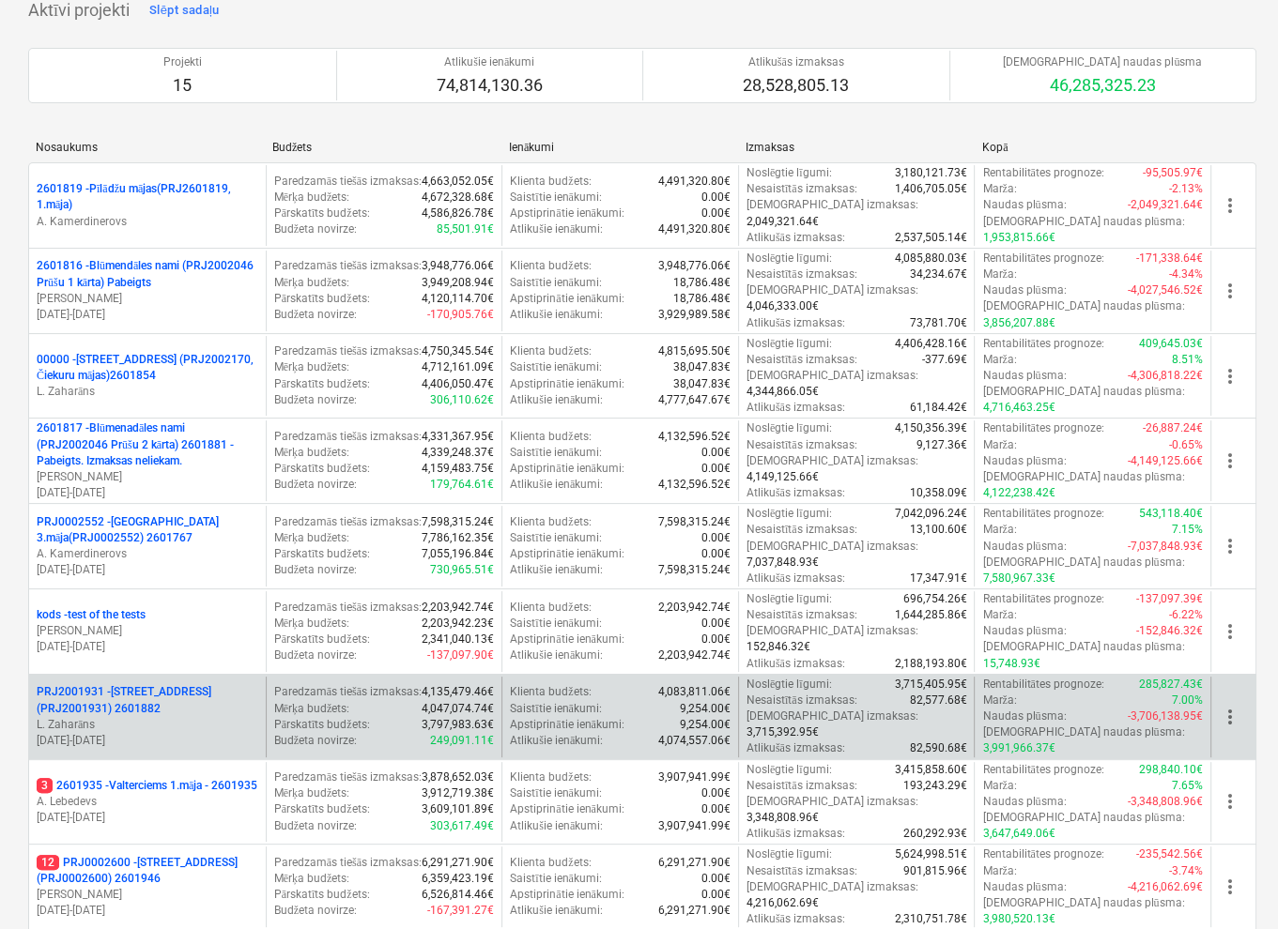
scroll to position [94, 0]
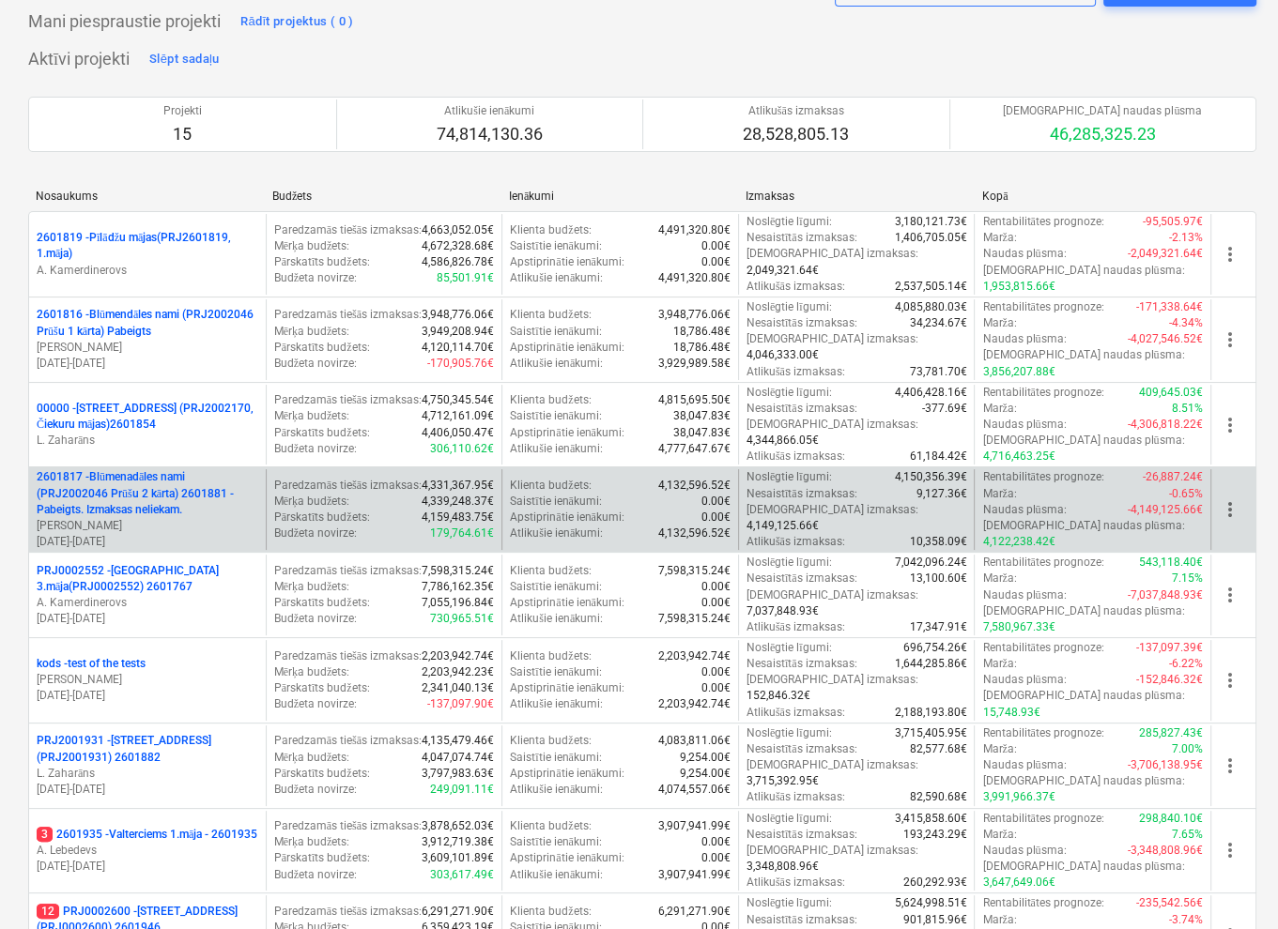
click at [211, 469] on p "2601817 - Blūmenadāles nami (PRJ2002046 Prūšu 2 kārta) 2601881 - Pabeigts. Izma…" at bounding box center [148, 493] width 222 height 48
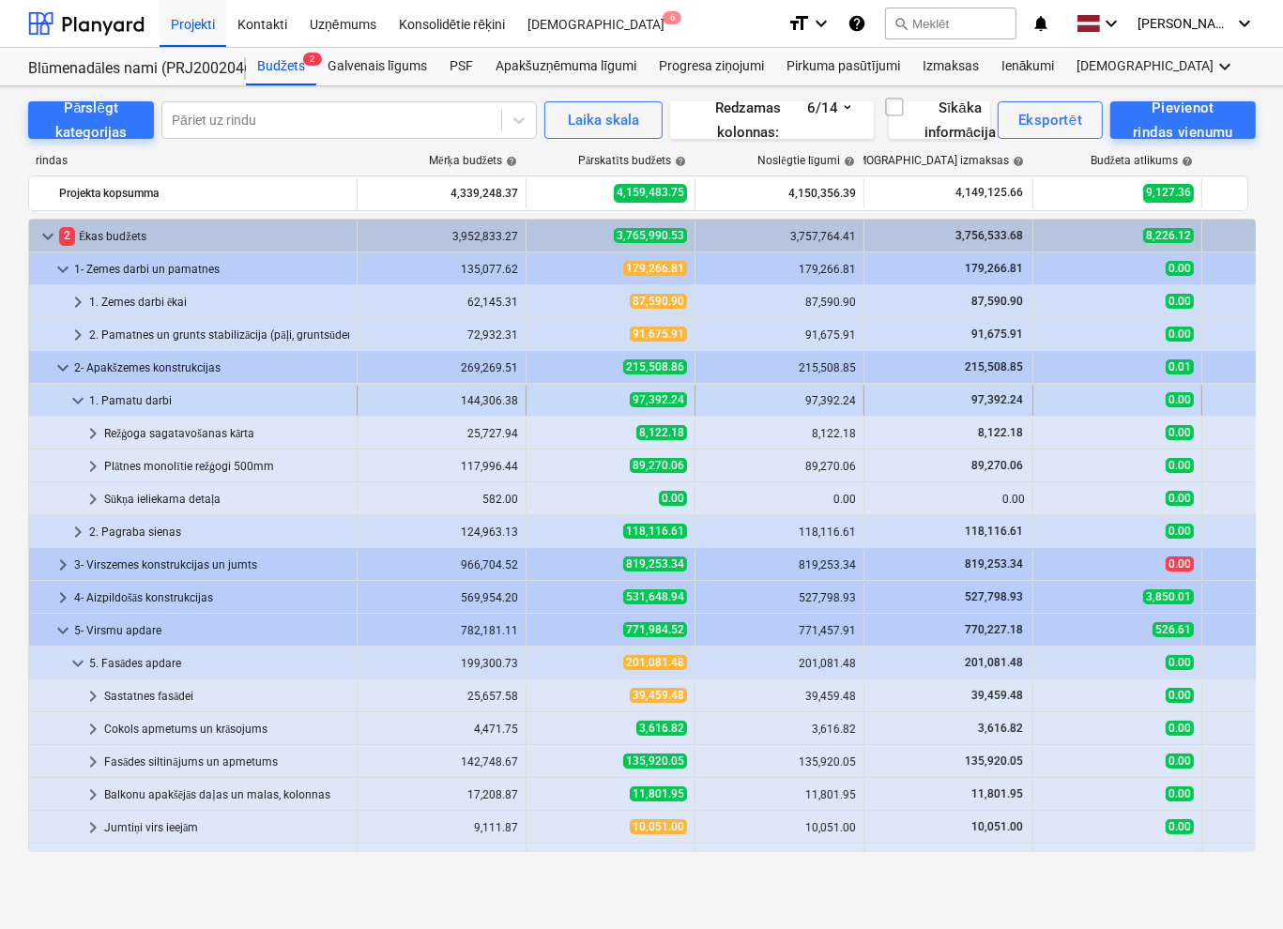
click at [76, 397] on span "keyboard_arrow_down" at bounding box center [78, 401] width 23 height 23
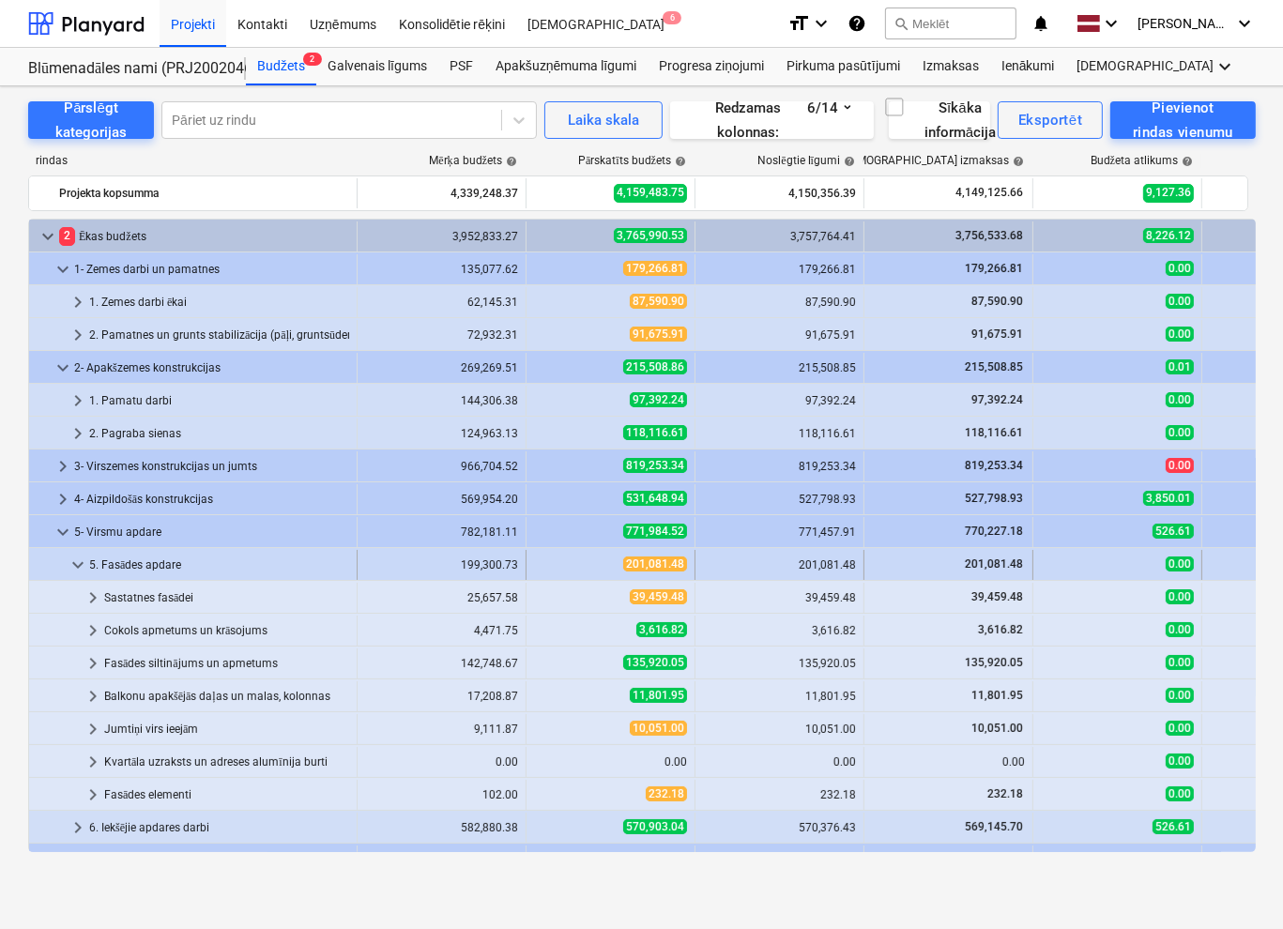
click at [79, 563] on span "keyboard_arrow_down" at bounding box center [78, 565] width 23 height 23
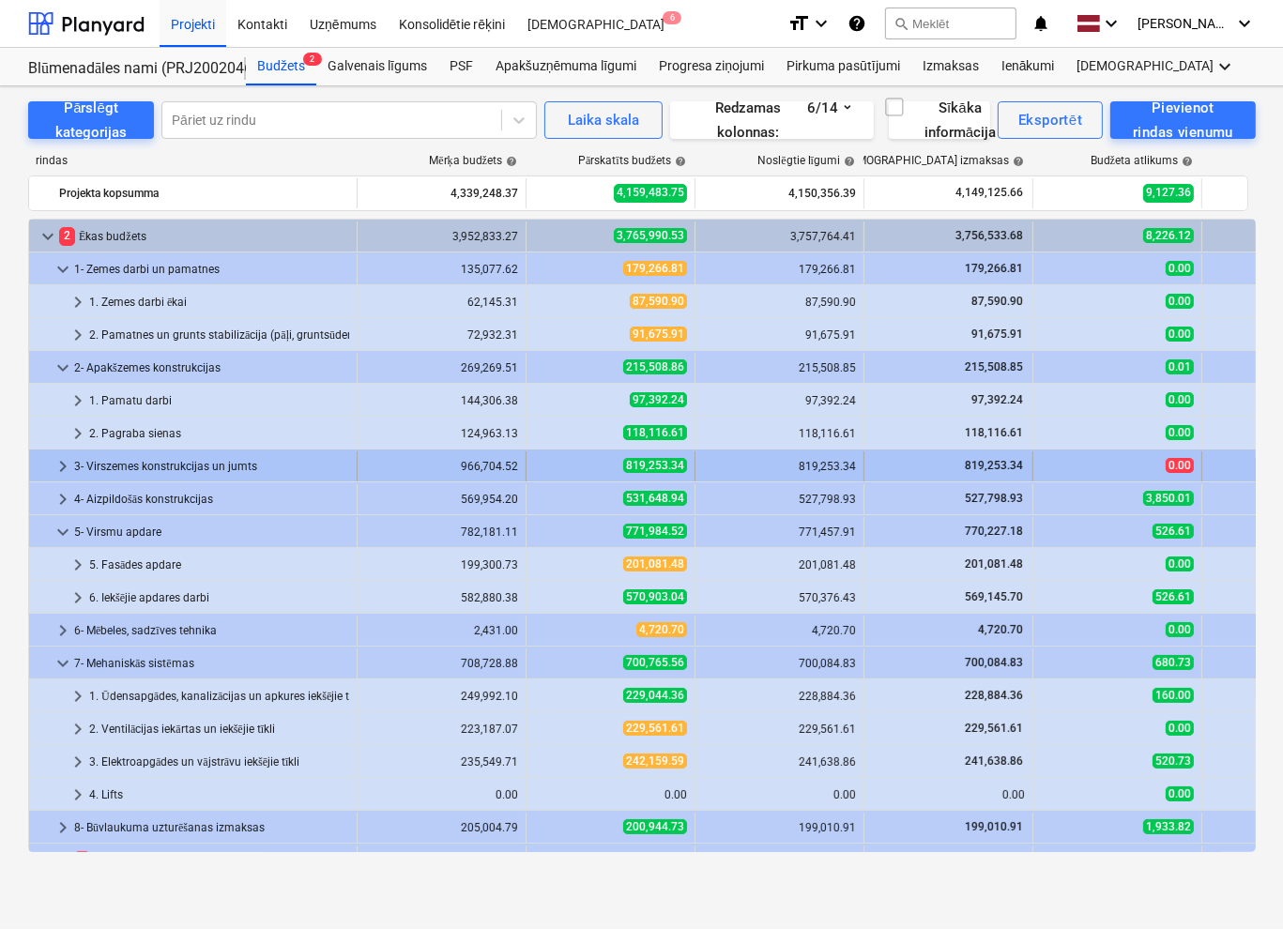
click at [63, 465] on span "keyboard_arrow_right" at bounding box center [63, 466] width 23 height 23
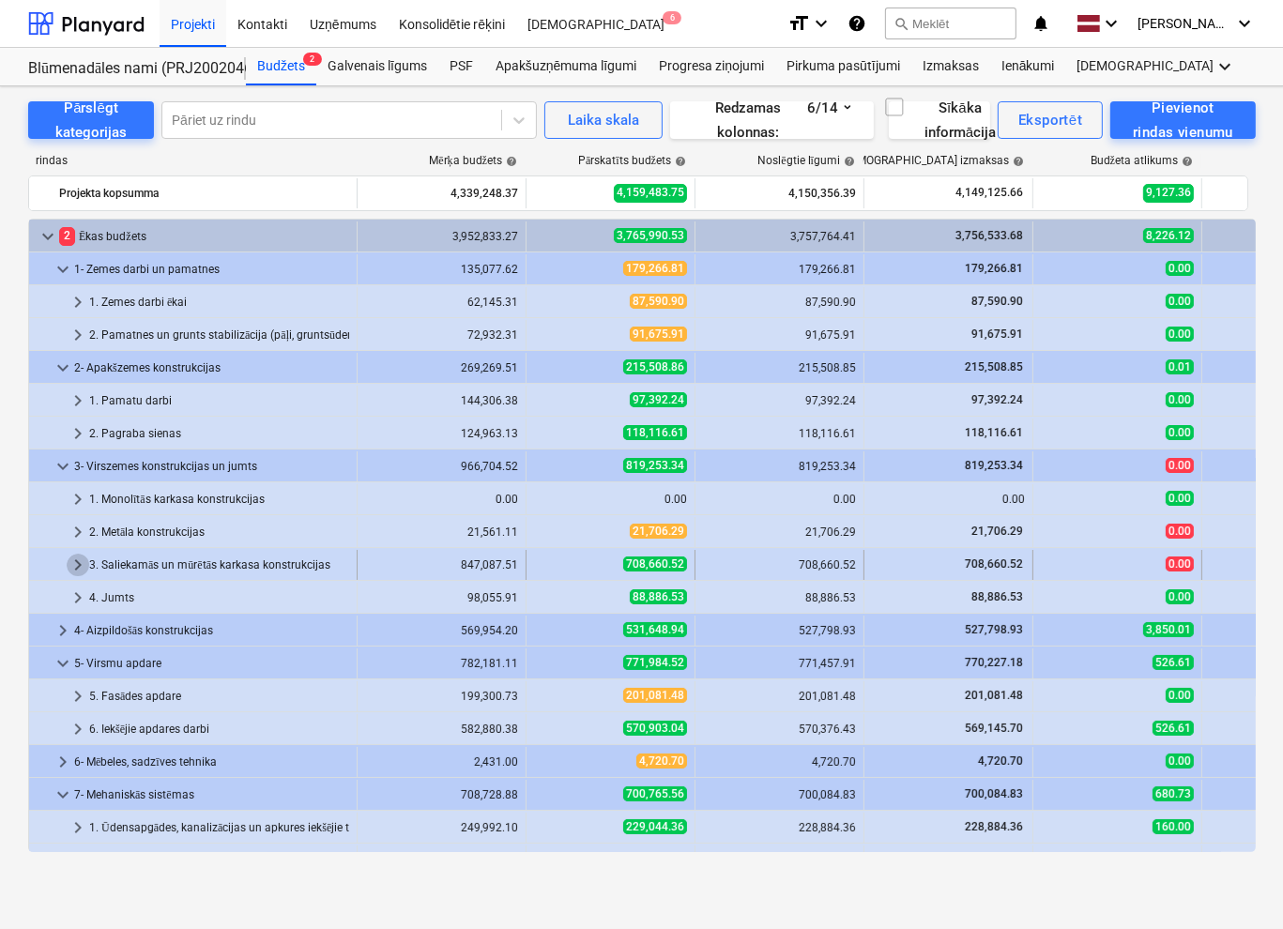
click at [70, 554] on span "keyboard_arrow_right" at bounding box center [78, 565] width 23 height 23
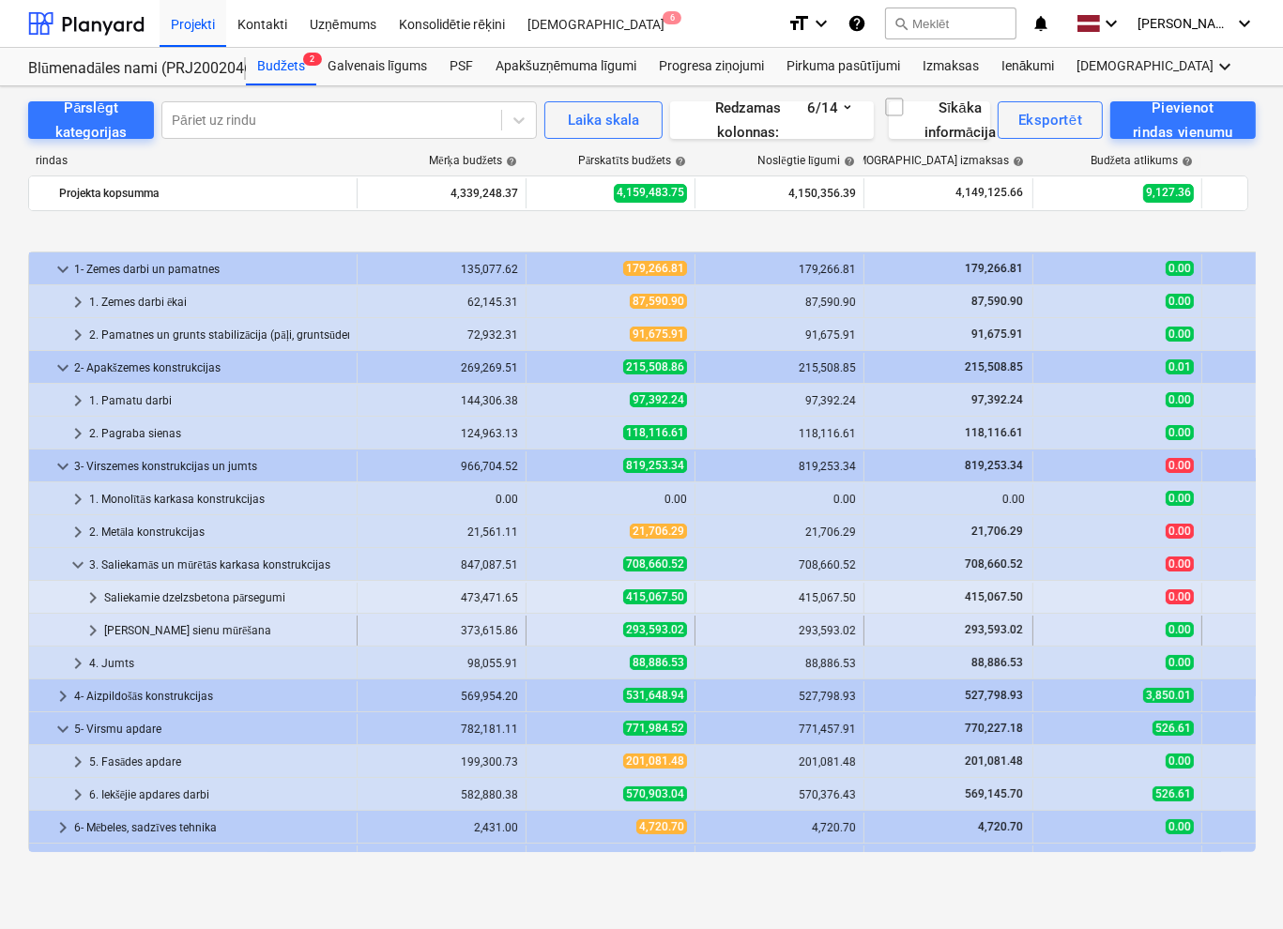
scroll to position [94, 0]
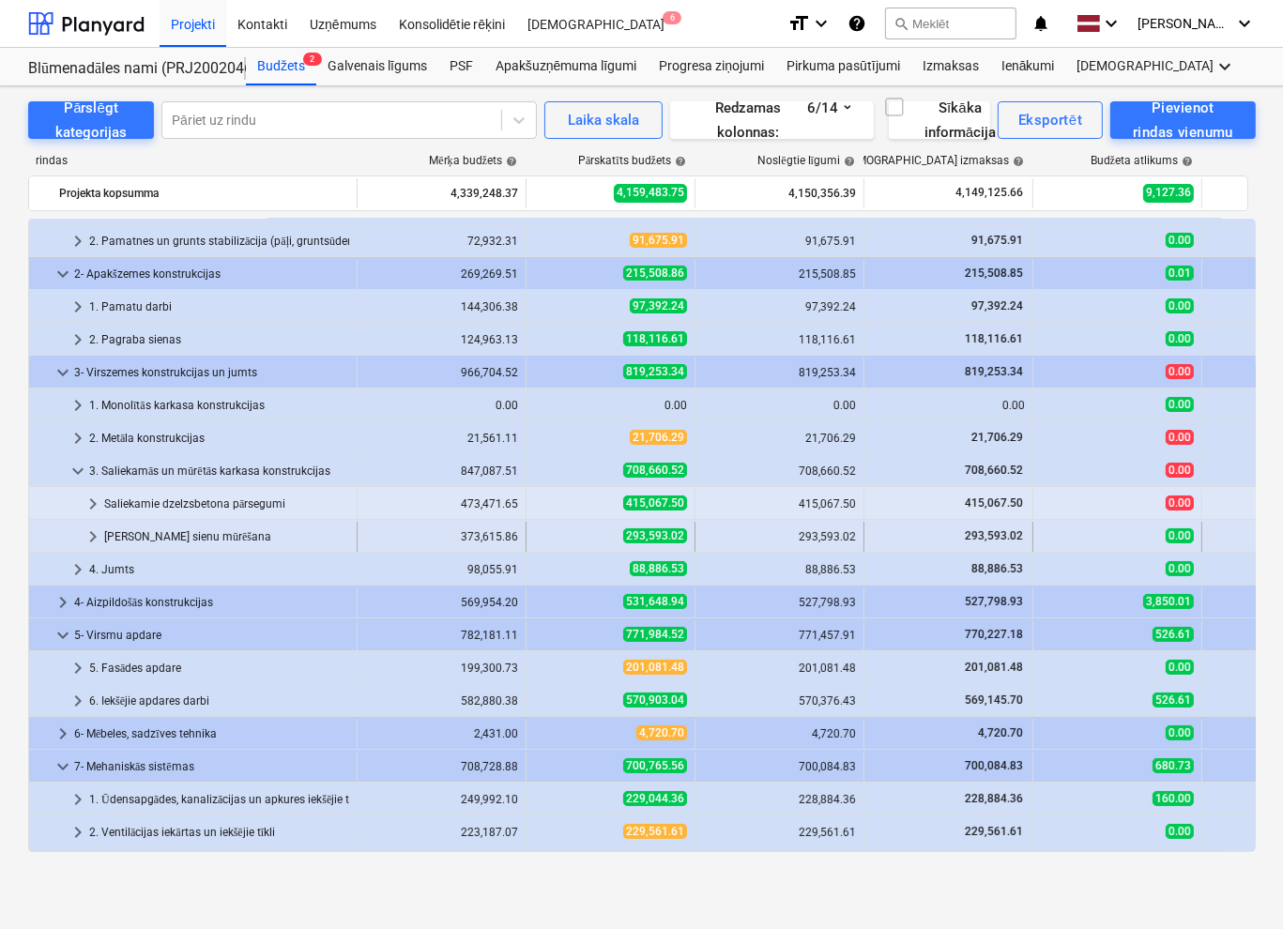
click at [90, 542] on span "keyboard_arrow_right" at bounding box center [93, 537] width 23 height 23
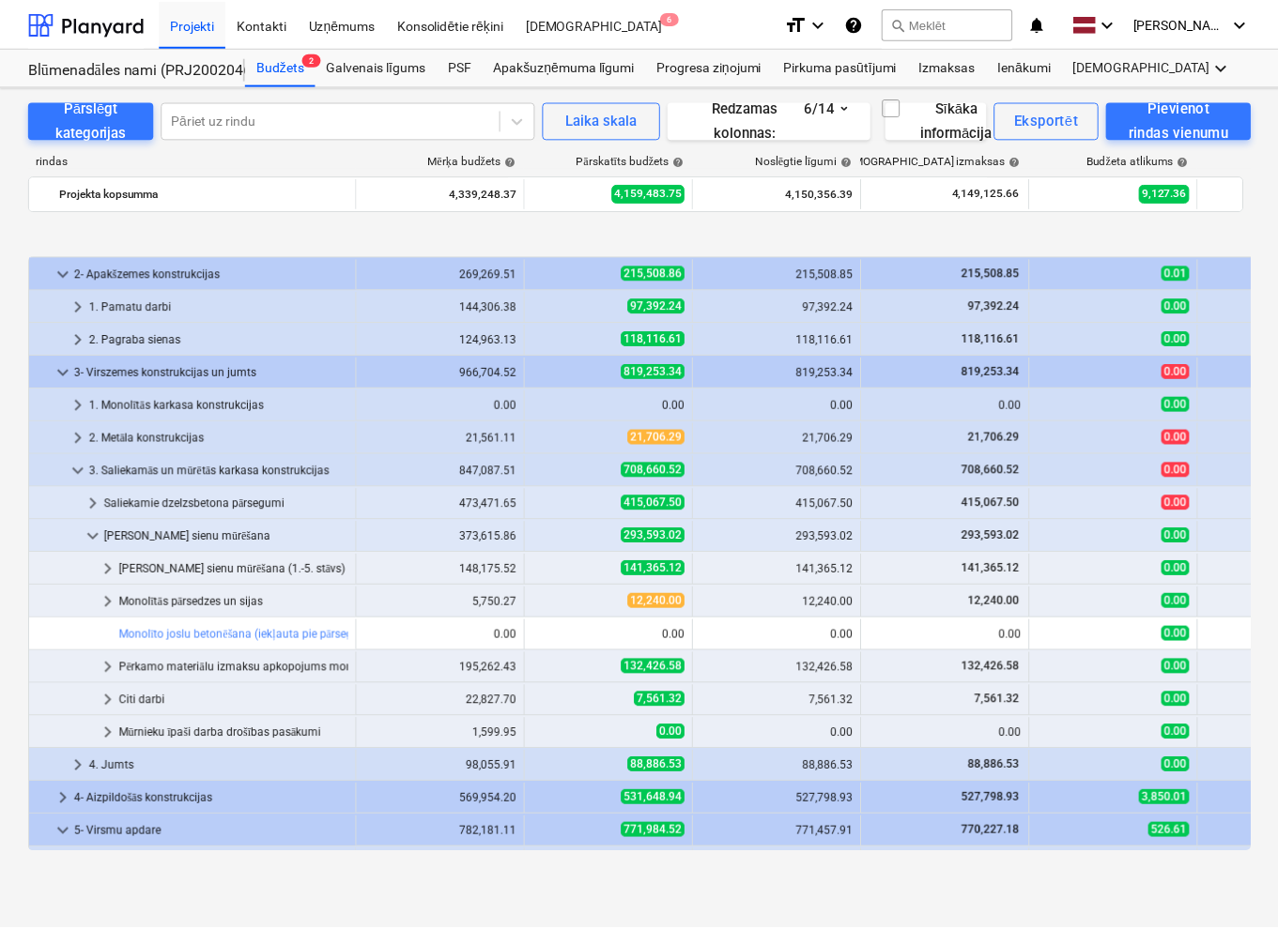
scroll to position [188, 0]
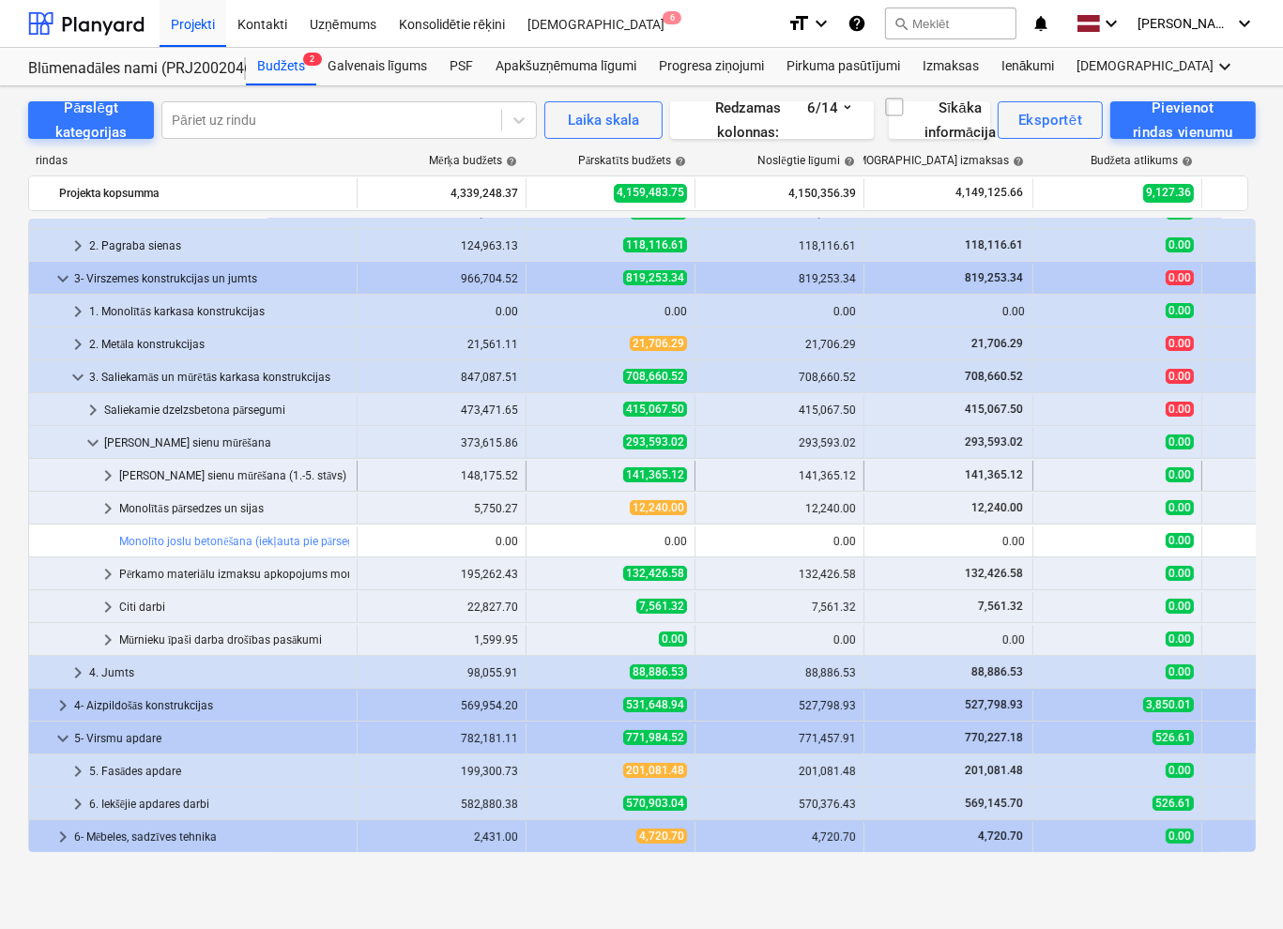
click at [105, 472] on span "keyboard_arrow_right" at bounding box center [108, 476] width 23 height 23
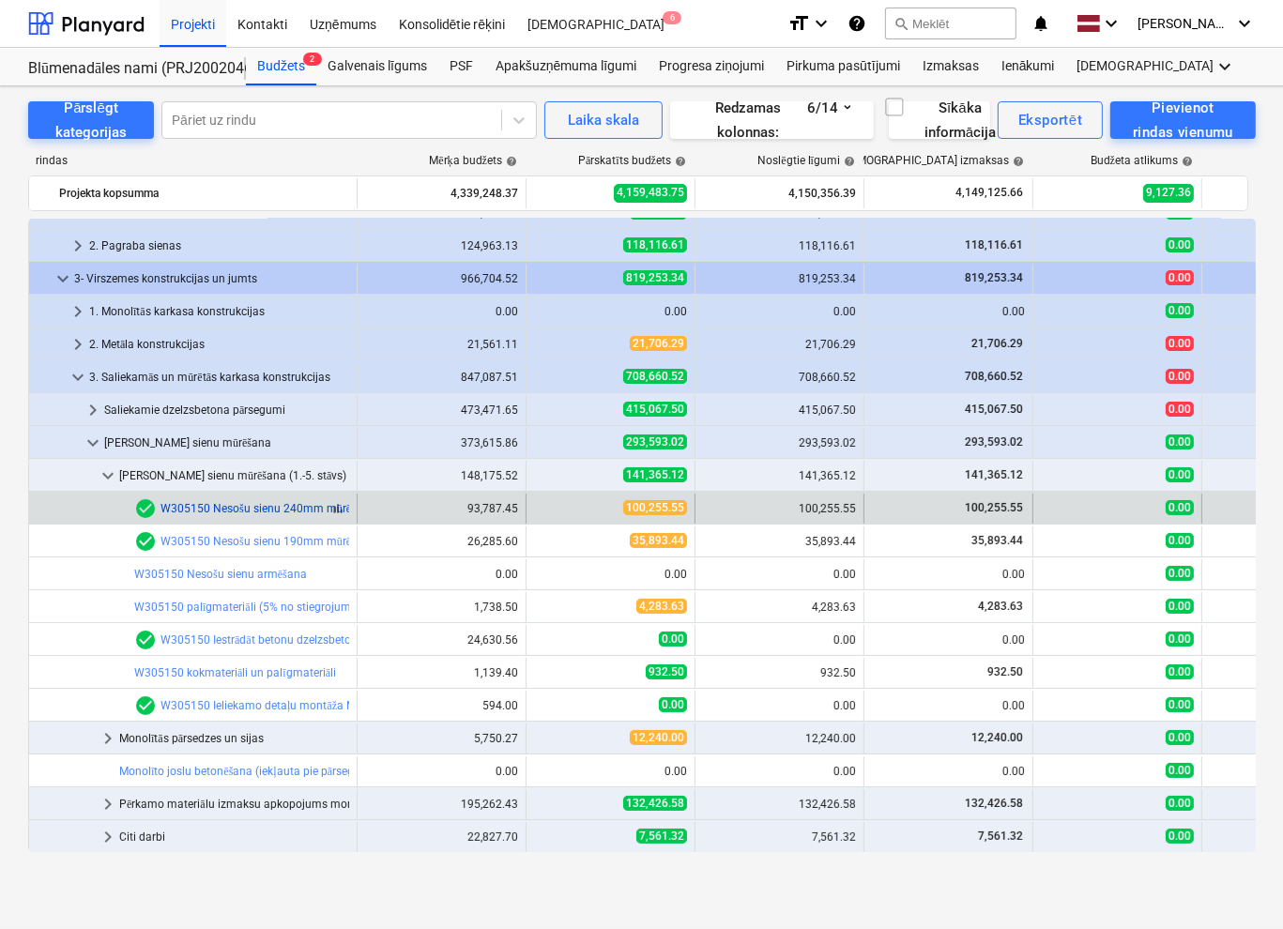
click at [319, 503] on link "W305150 Nesošu sienu 240mm mūrēšana (t.sk.bloku pārsedzes)" at bounding box center [324, 508] width 327 height 13
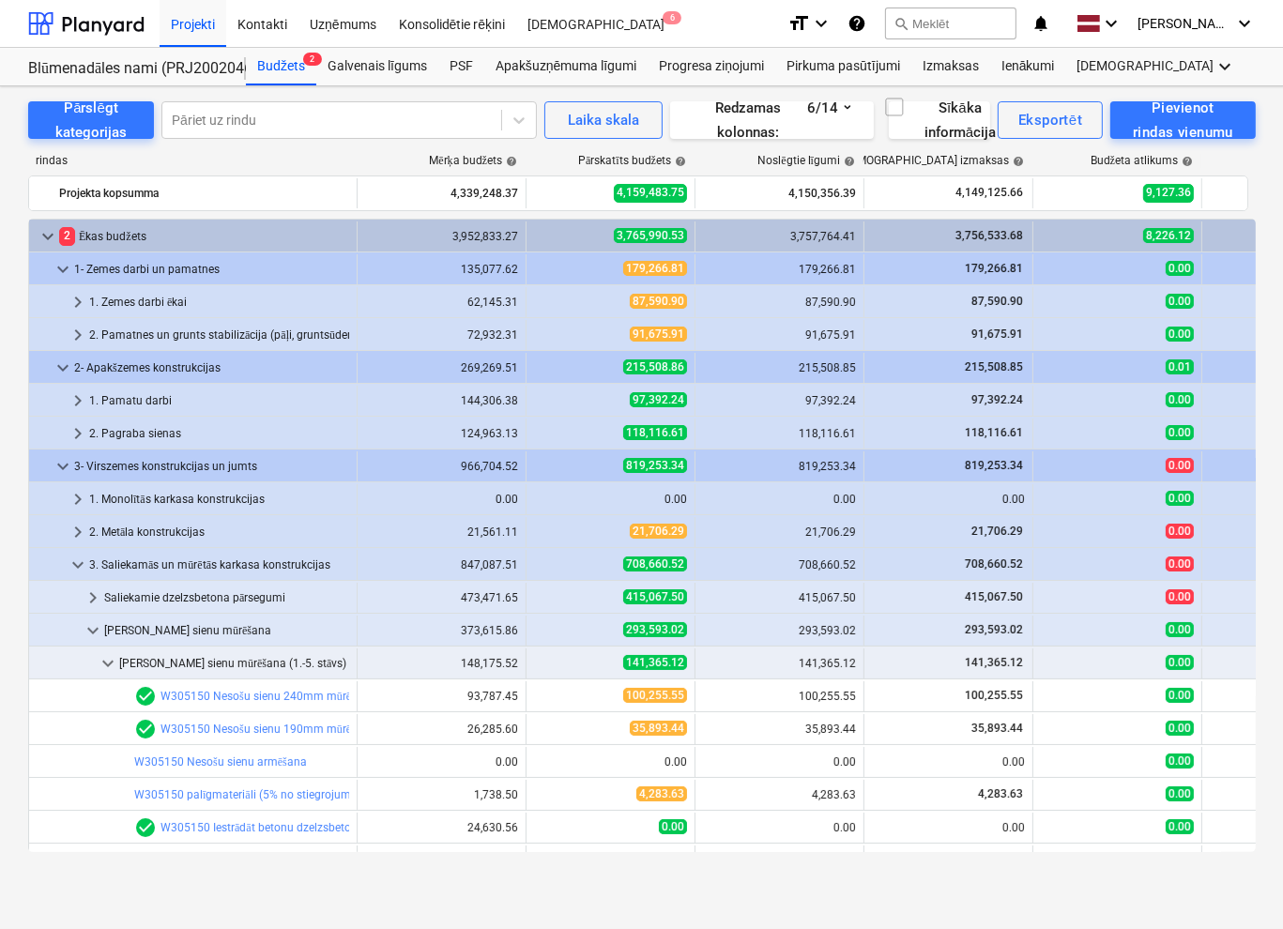
scroll to position [188, 0]
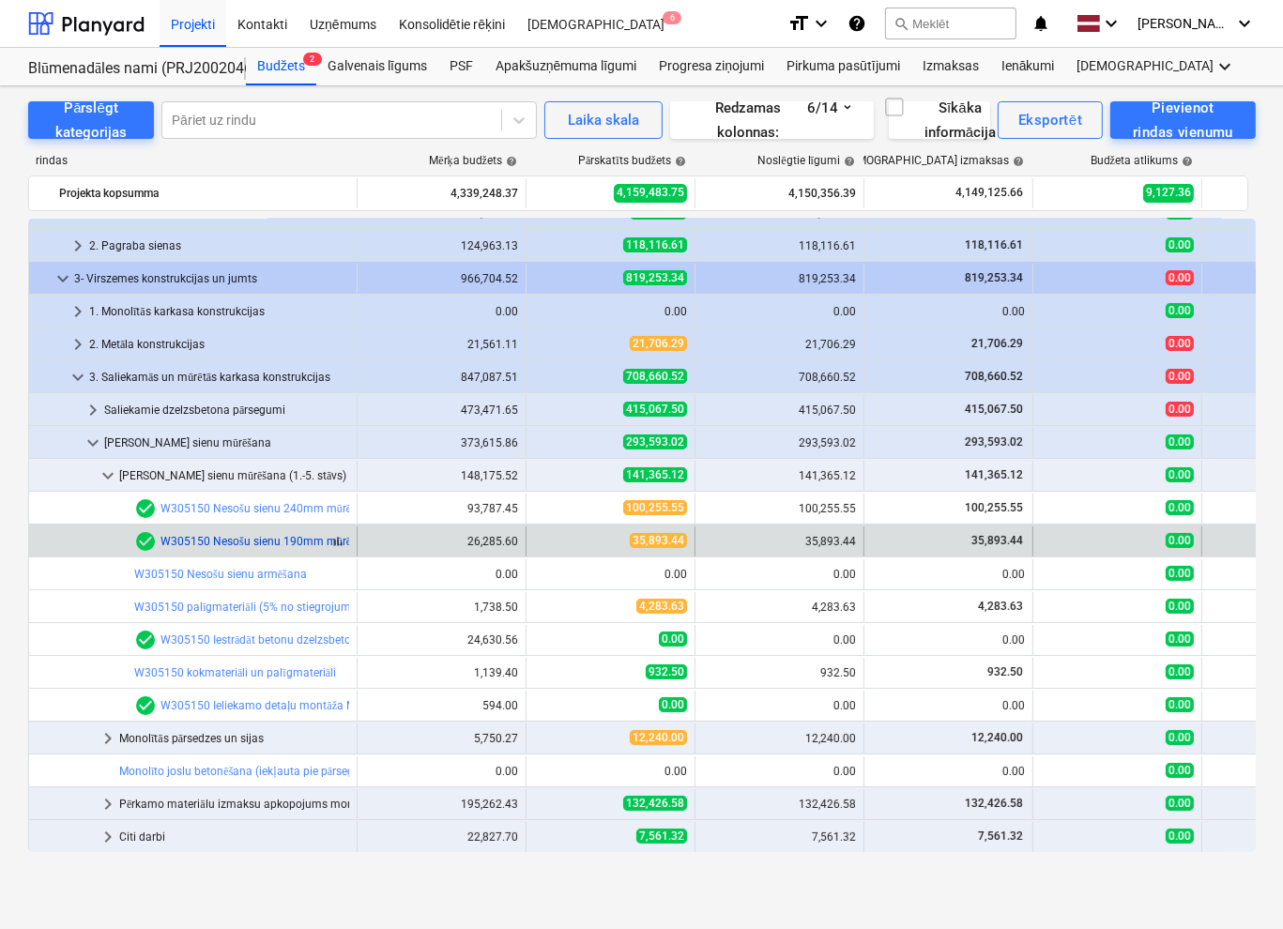
click at [263, 535] on link "W305150 Nesošu sienu 190mm mūrēšana (t.sk.bloku pārsedzes)" at bounding box center [324, 541] width 327 height 13
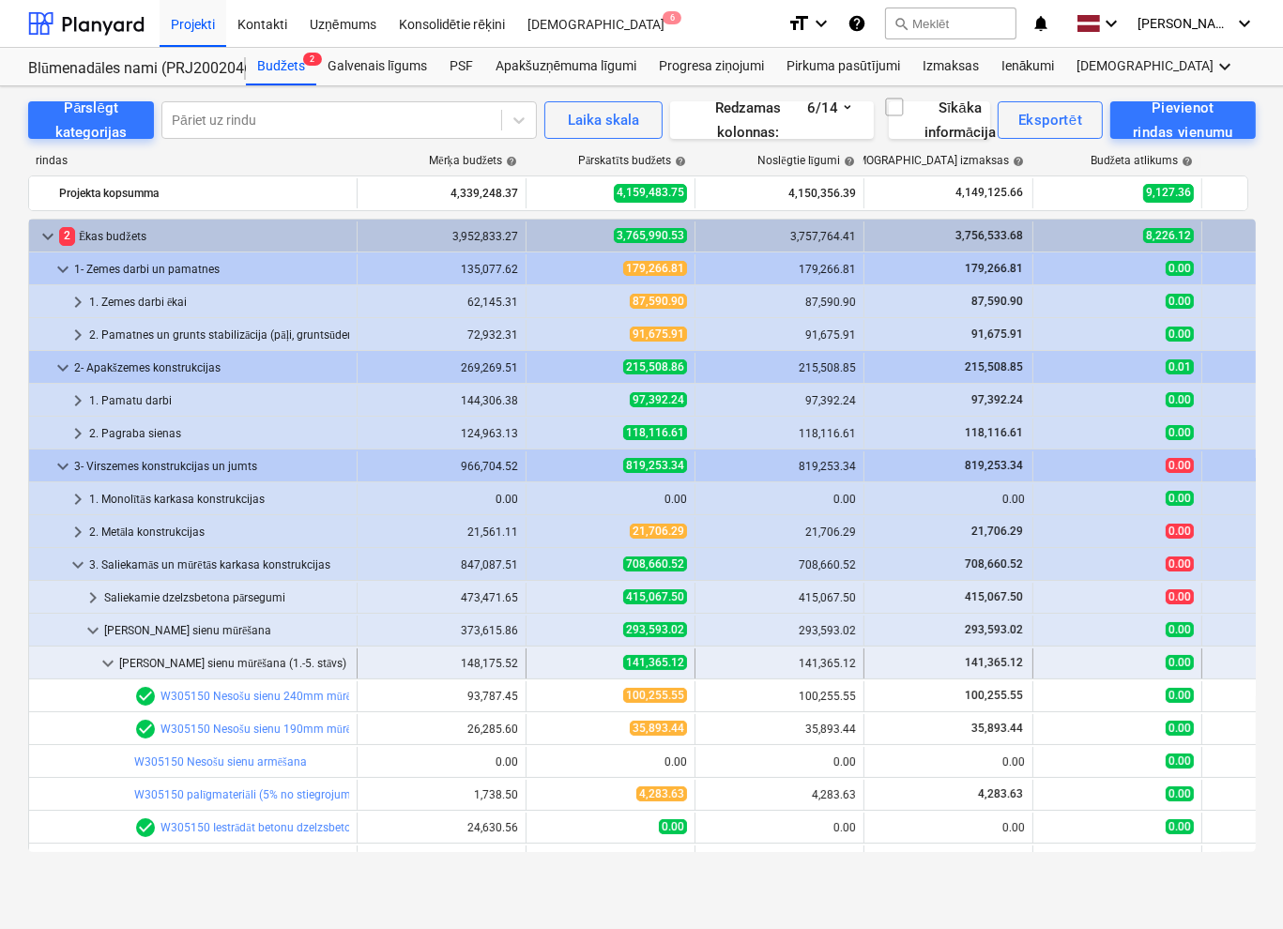
scroll to position [188, 0]
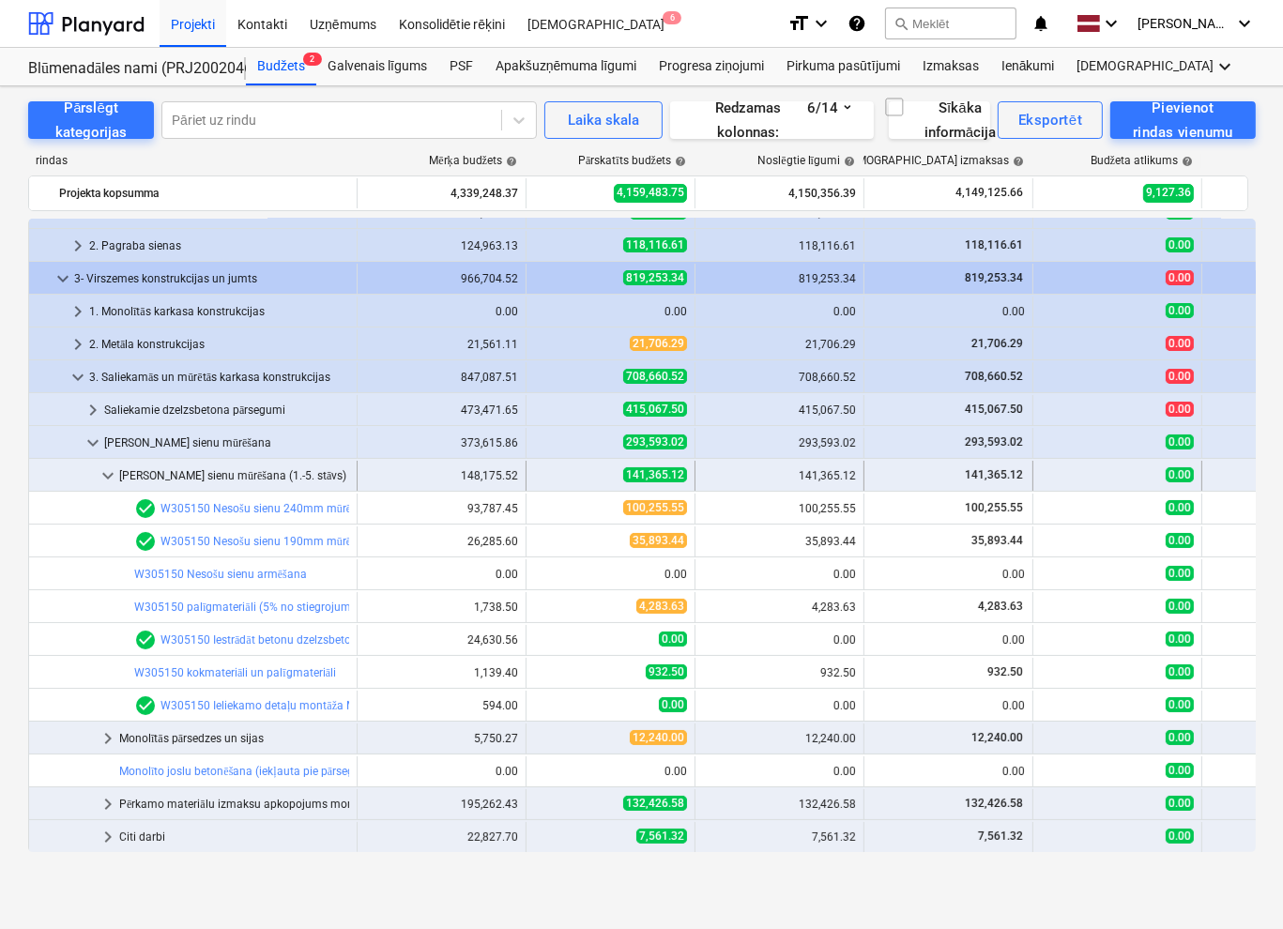
drag, startPoint x: 216, startPoint y: 453, endPoint x: 101, endPoint y: 480, distance: 117.5
click at [101, 480] on span "keyboard_arrow_down" at bounding box center [108, 476] width 23 height 23
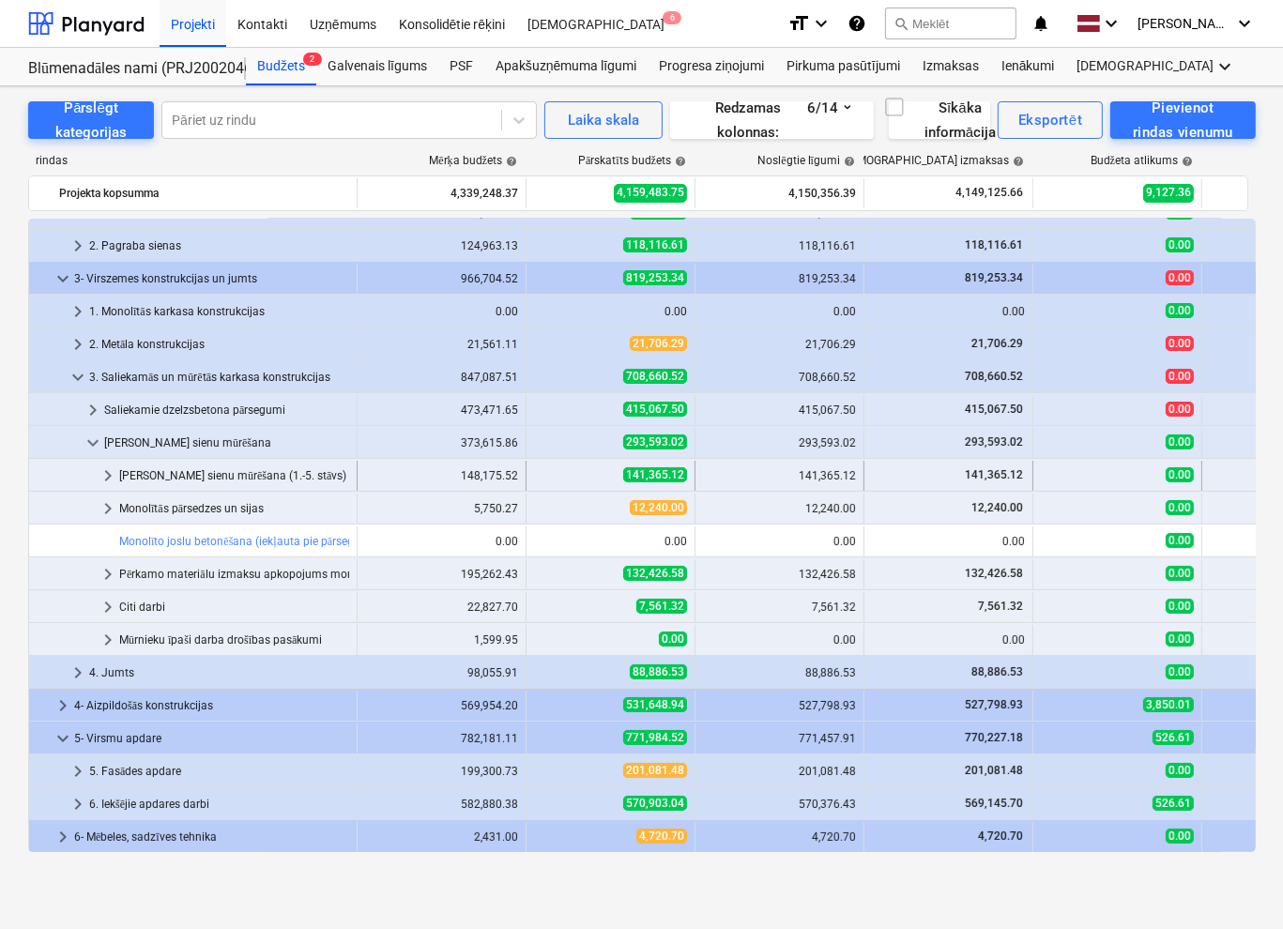
click at [105, 472] on span "keyboard_arrow_right" at bounding box center [108, 476] width 23 height 23
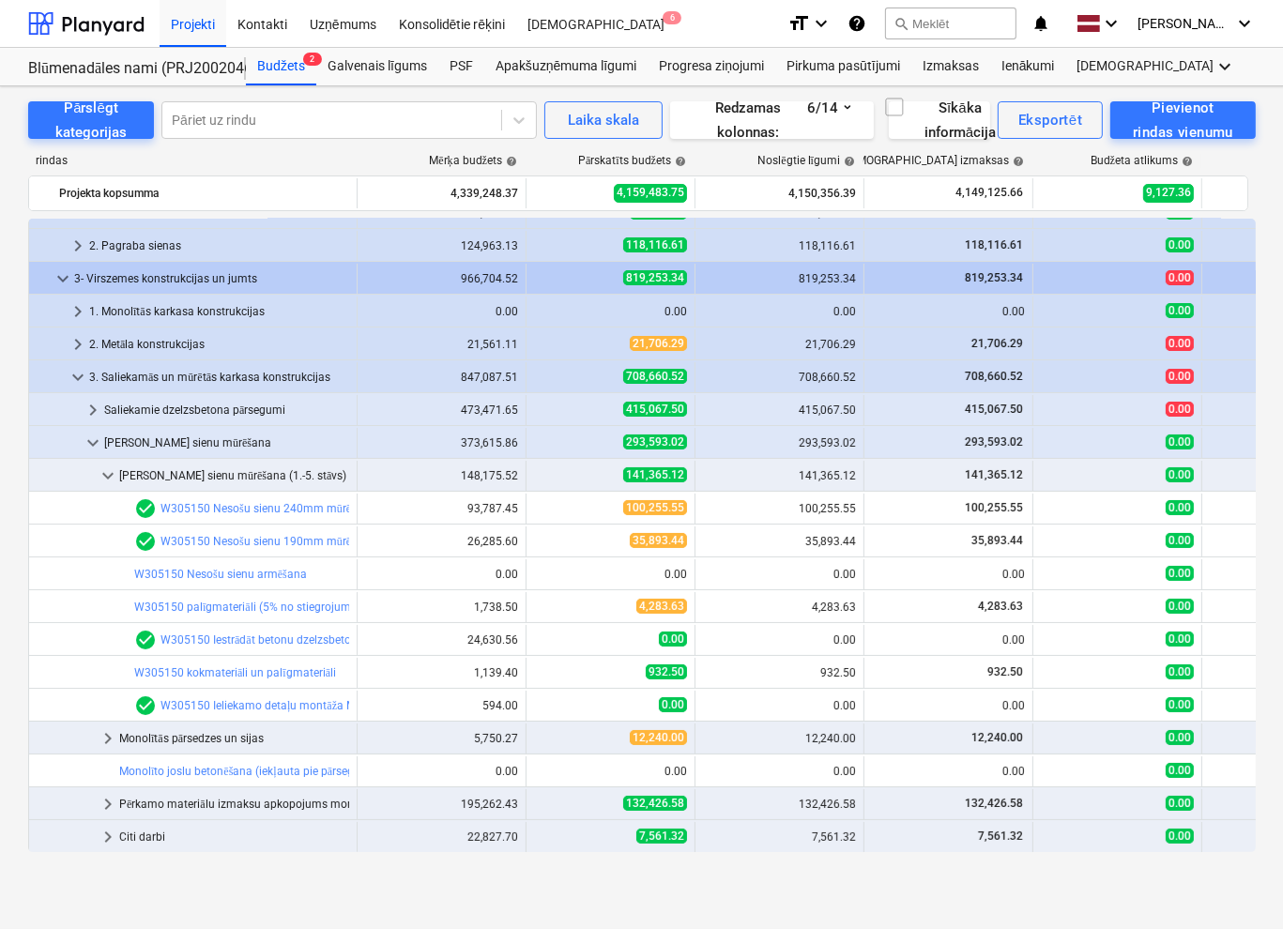
scroll to position [282, 0]
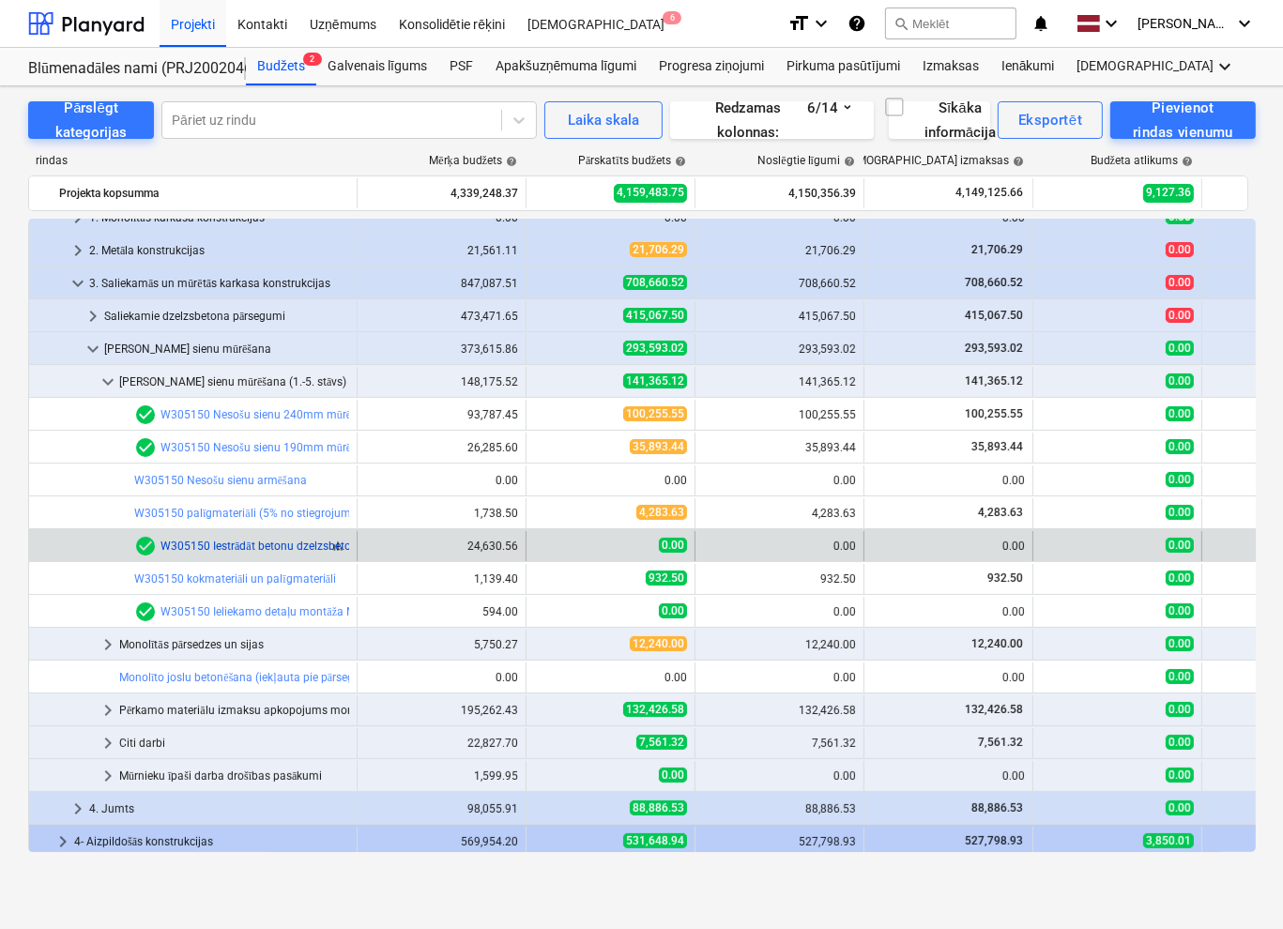
click at [264, 549] on link "W305150 Iestrādāt betonu dzelzsbetona bloku dobumos (0,64/0,75)" at bounding box center [333, 546] width 345 height 13
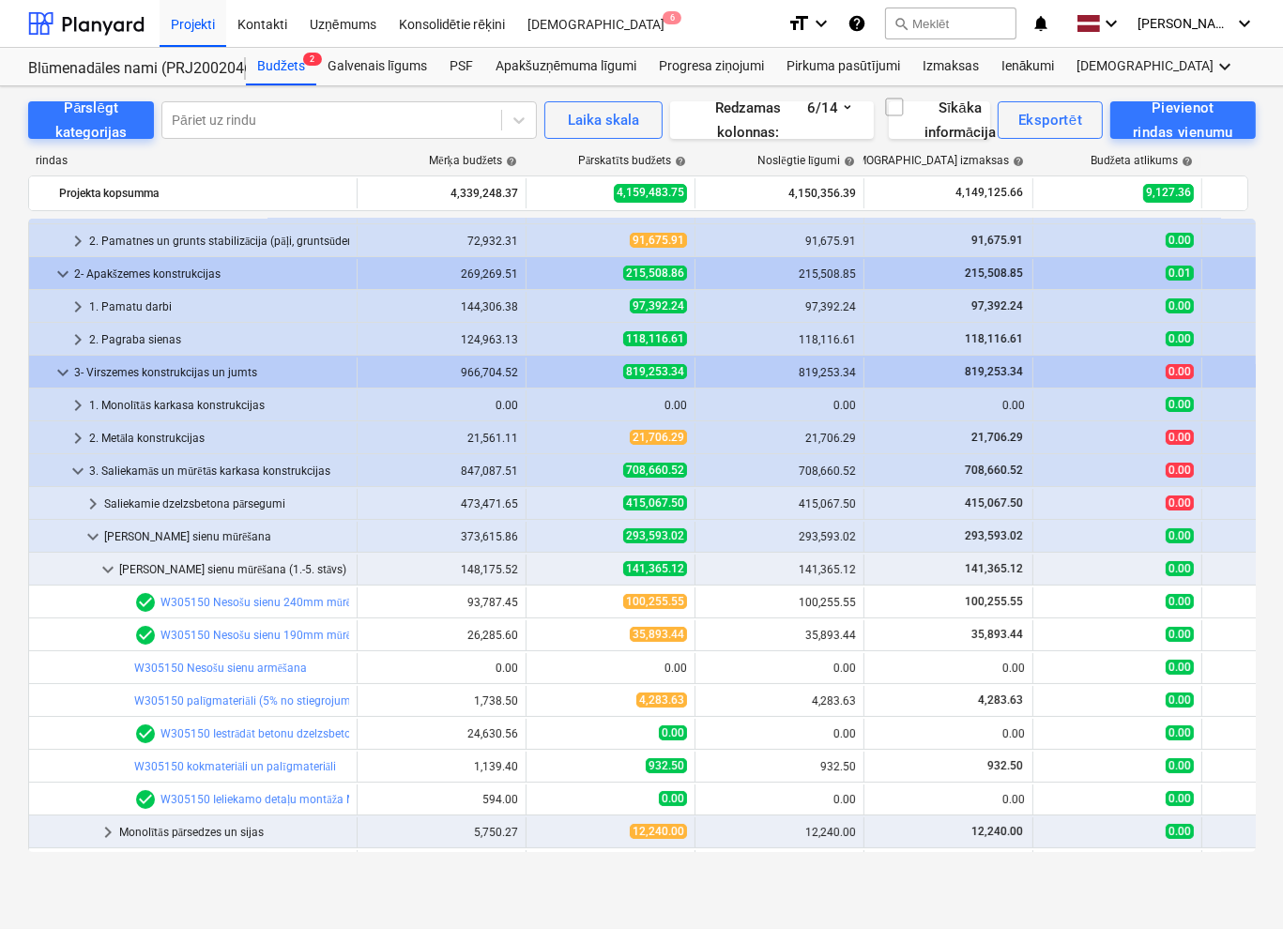
scroll to position [188, 0]
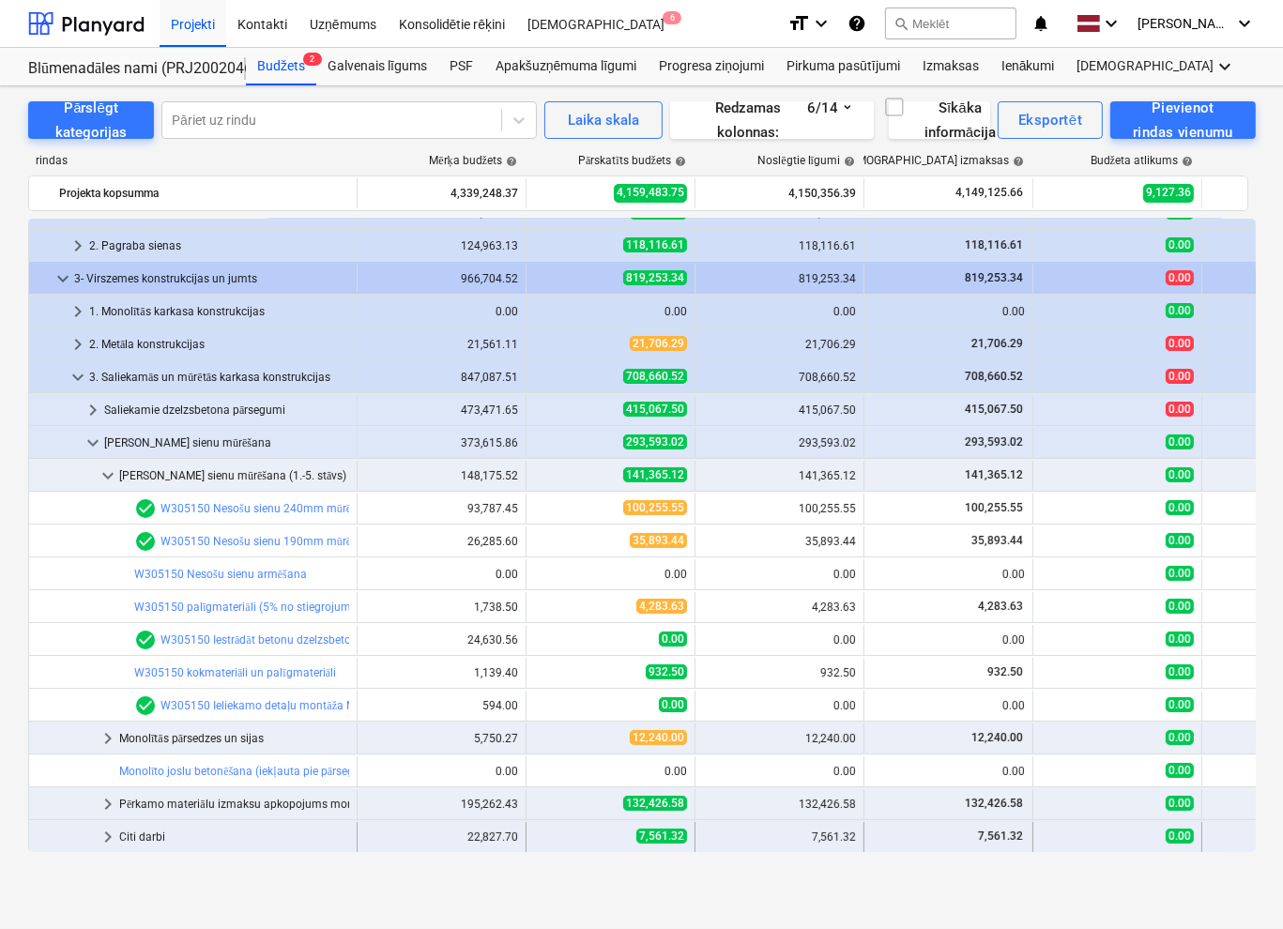
click at [111, 833] on span "keyboard_arrow_right" at bounding box center [108, 837] width 23 height 23
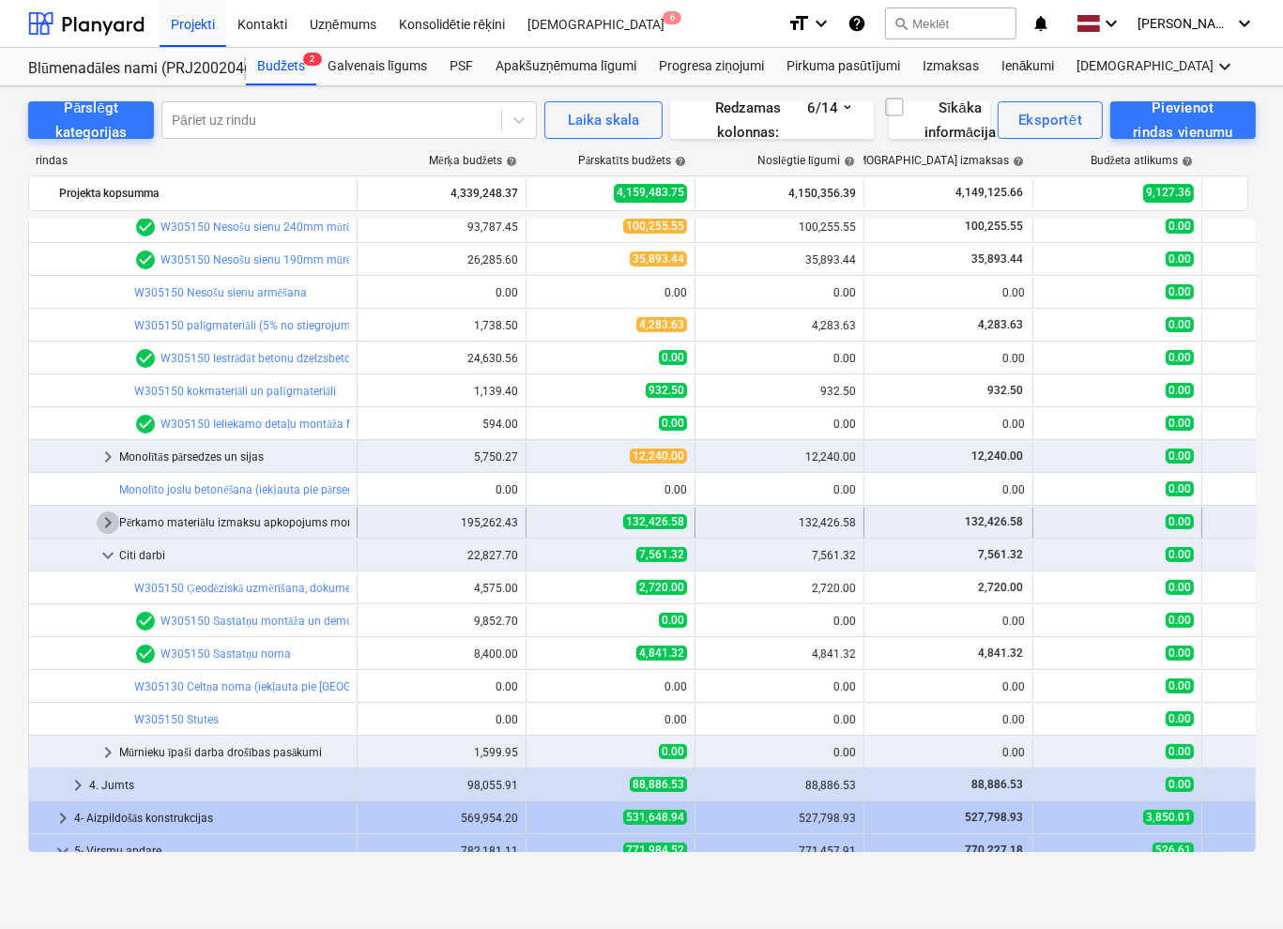
click at [110, 523] on span "keyboard_arrow_right" at bounding box center [108, 523] width 23 height 23
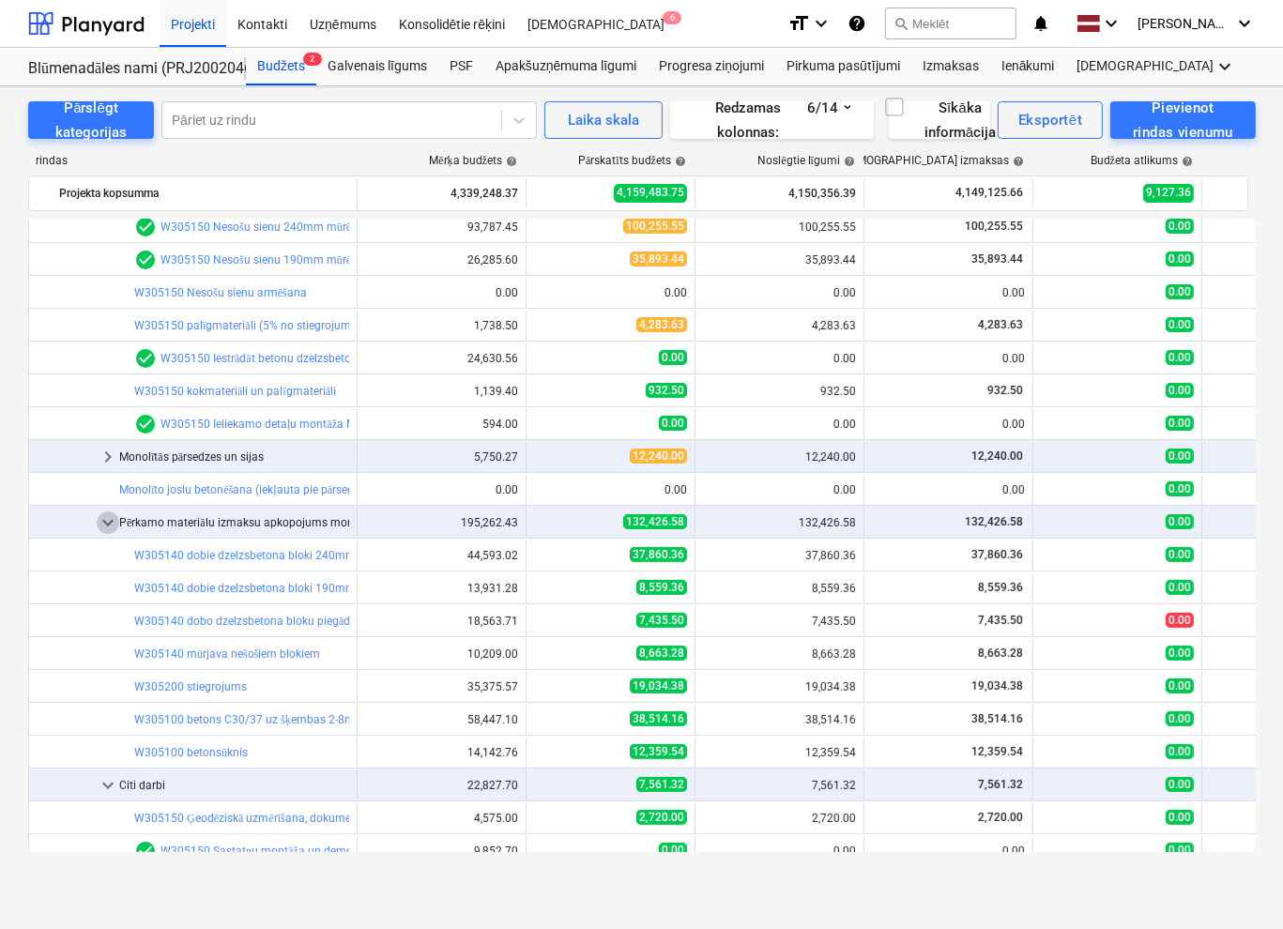
click at [110, 523] on span "keyboard_arrow_down" at bounding box center [108, 523] width 23 height 23
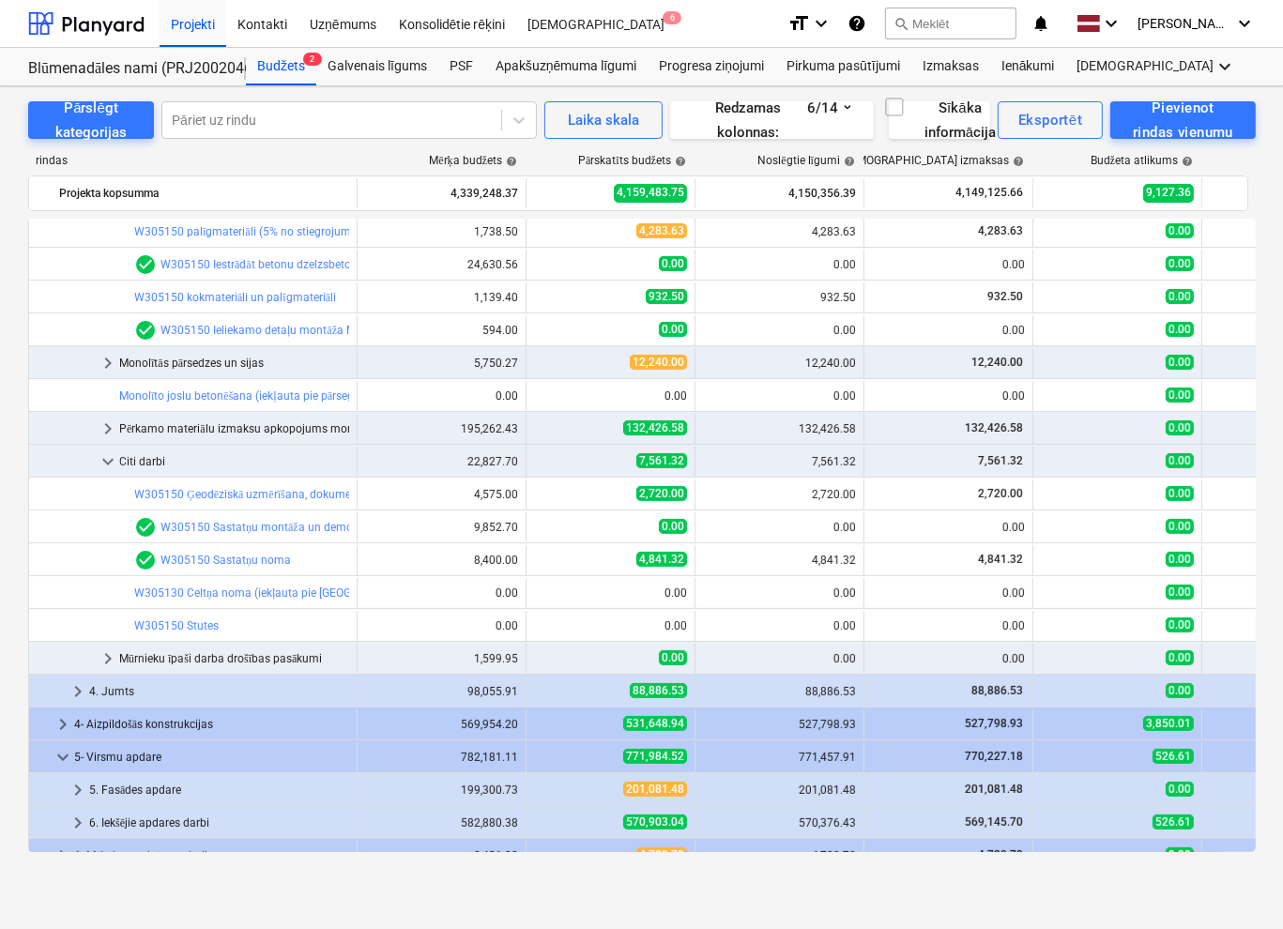
scroll to position [657, 0]
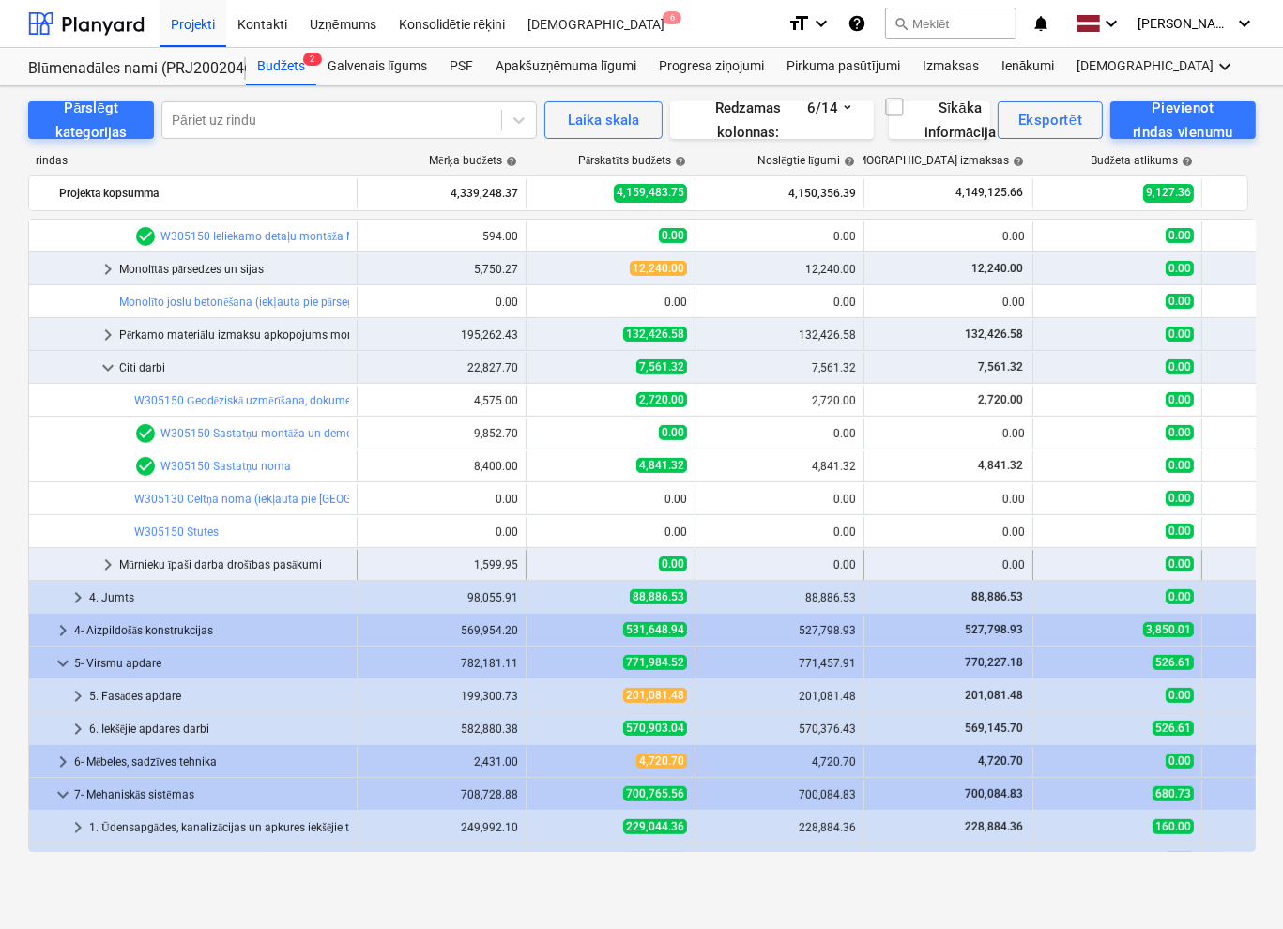
click at [113, 568] on span "keyboard_arrow_right" at bounding box center [108, 565] width 23 height 23
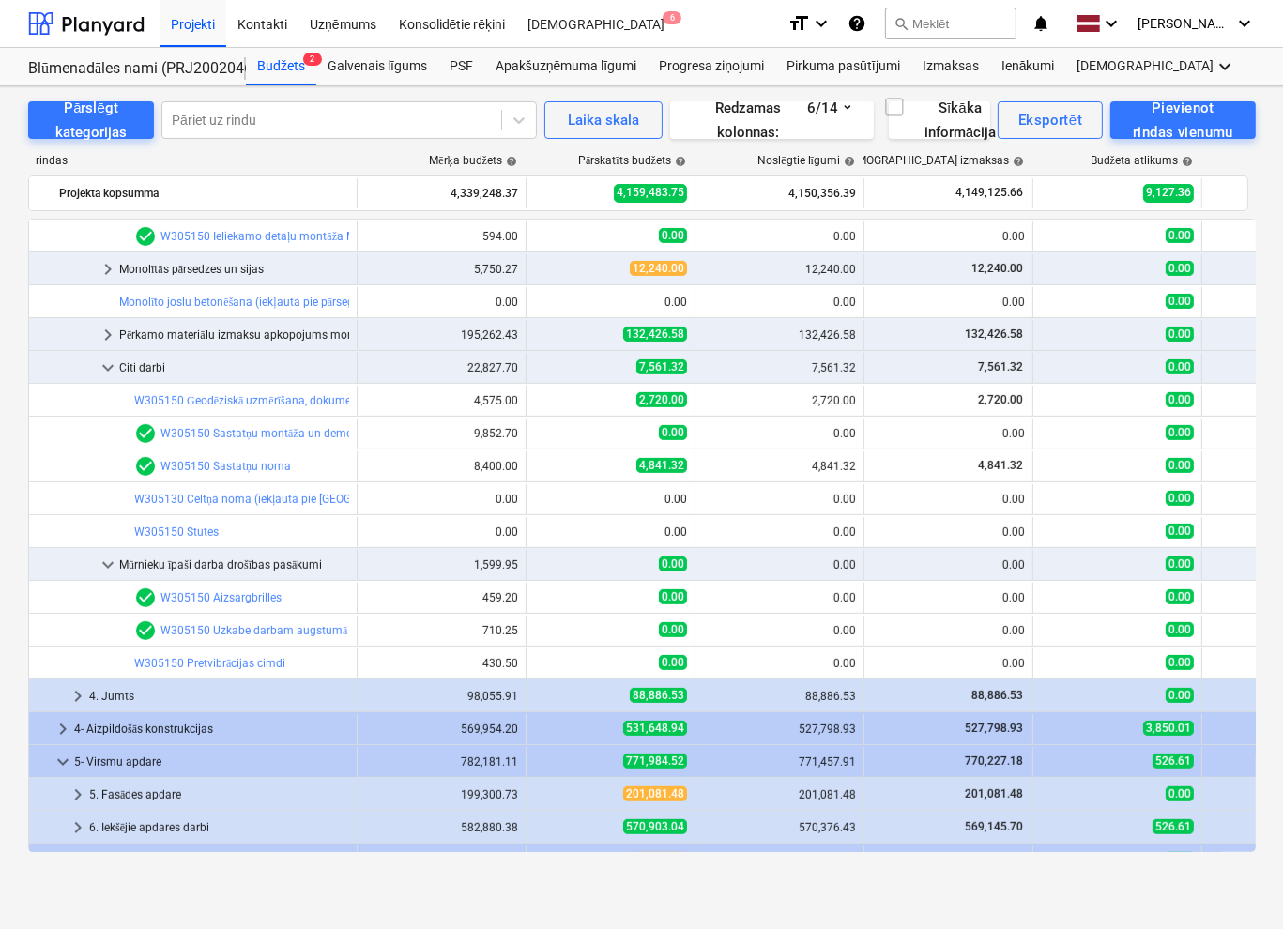
click at [113, 568] on span "keyboard_arrow_down" at bounding box center [108, 565] width 23 height 23
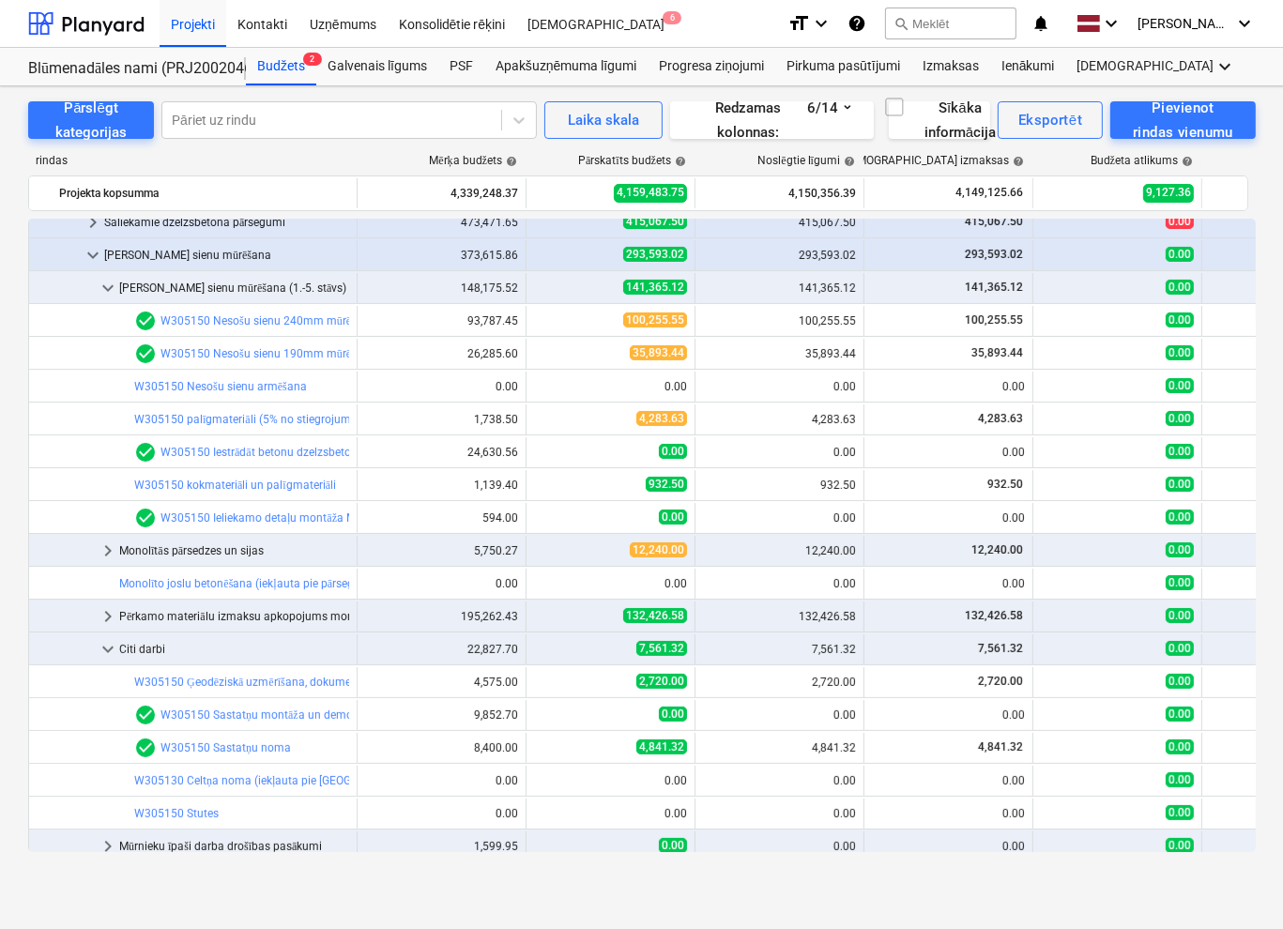
scroll to position [282, 0]
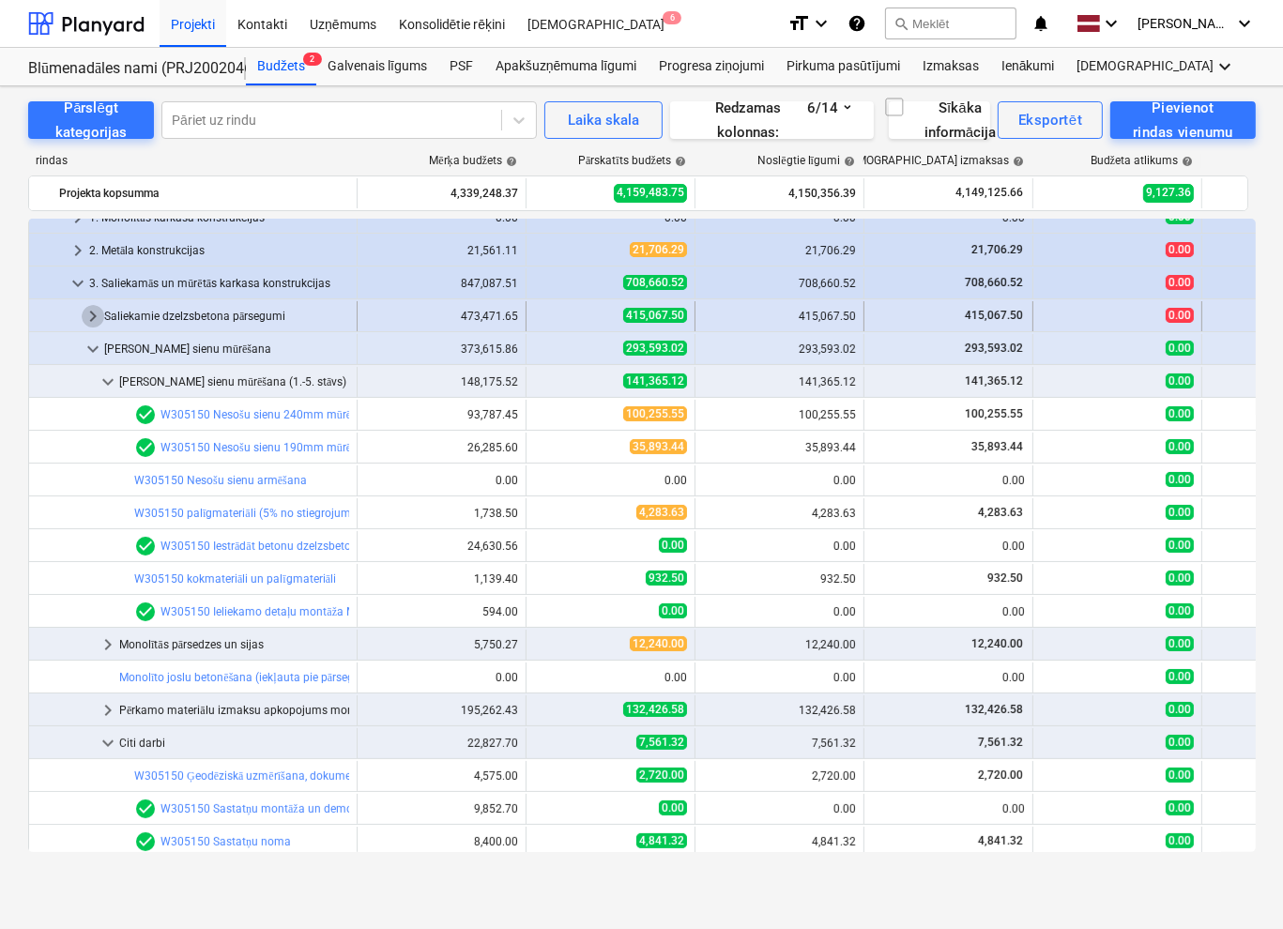
click at [91, 313] on span "keyboard_arrow_right" at bounding box center [93, 316] width 23 height 23
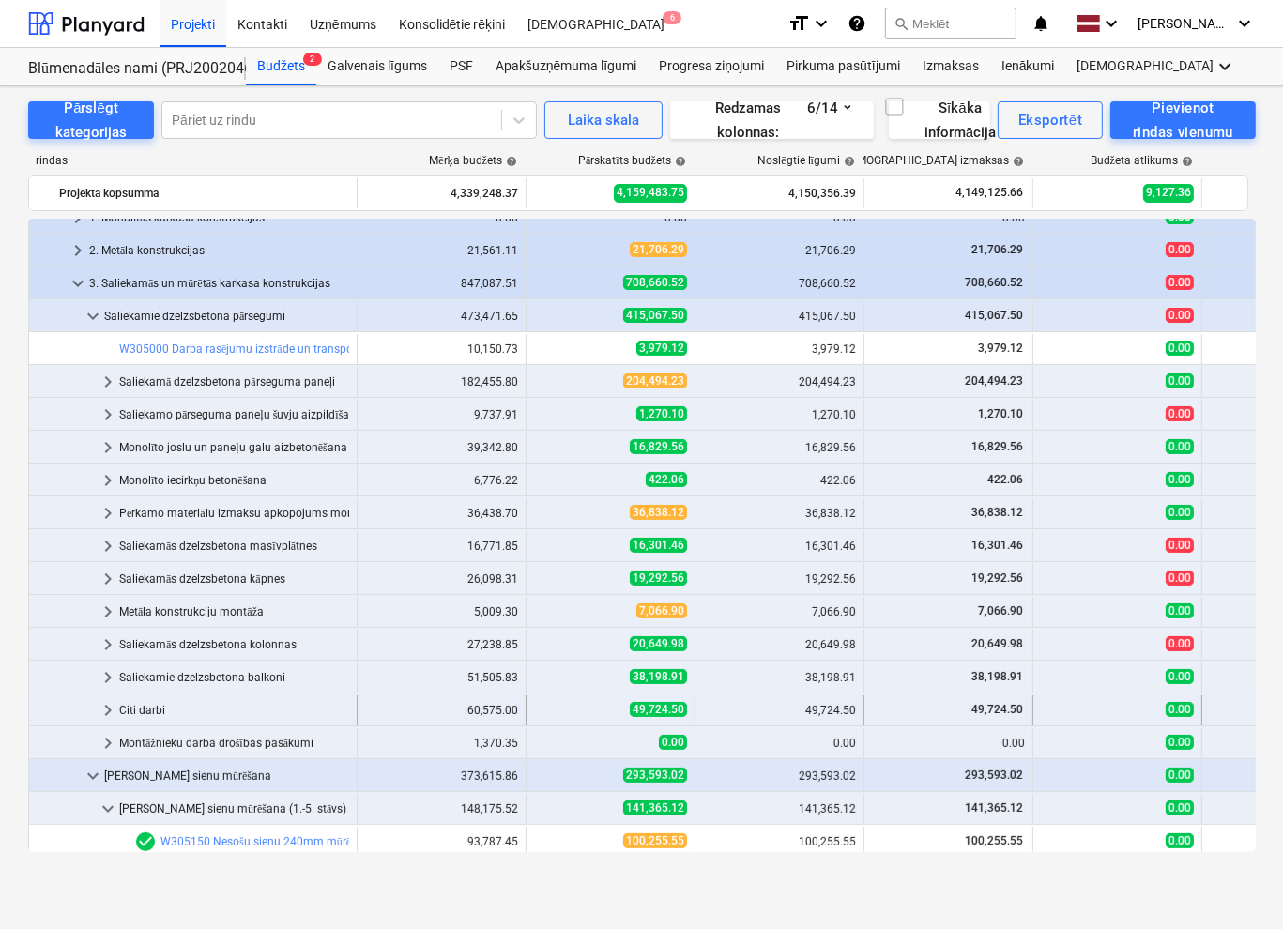
click at [114, 703] on span "keyboard_arrow_right" at bounding box center [108, 710] width 23 height 23
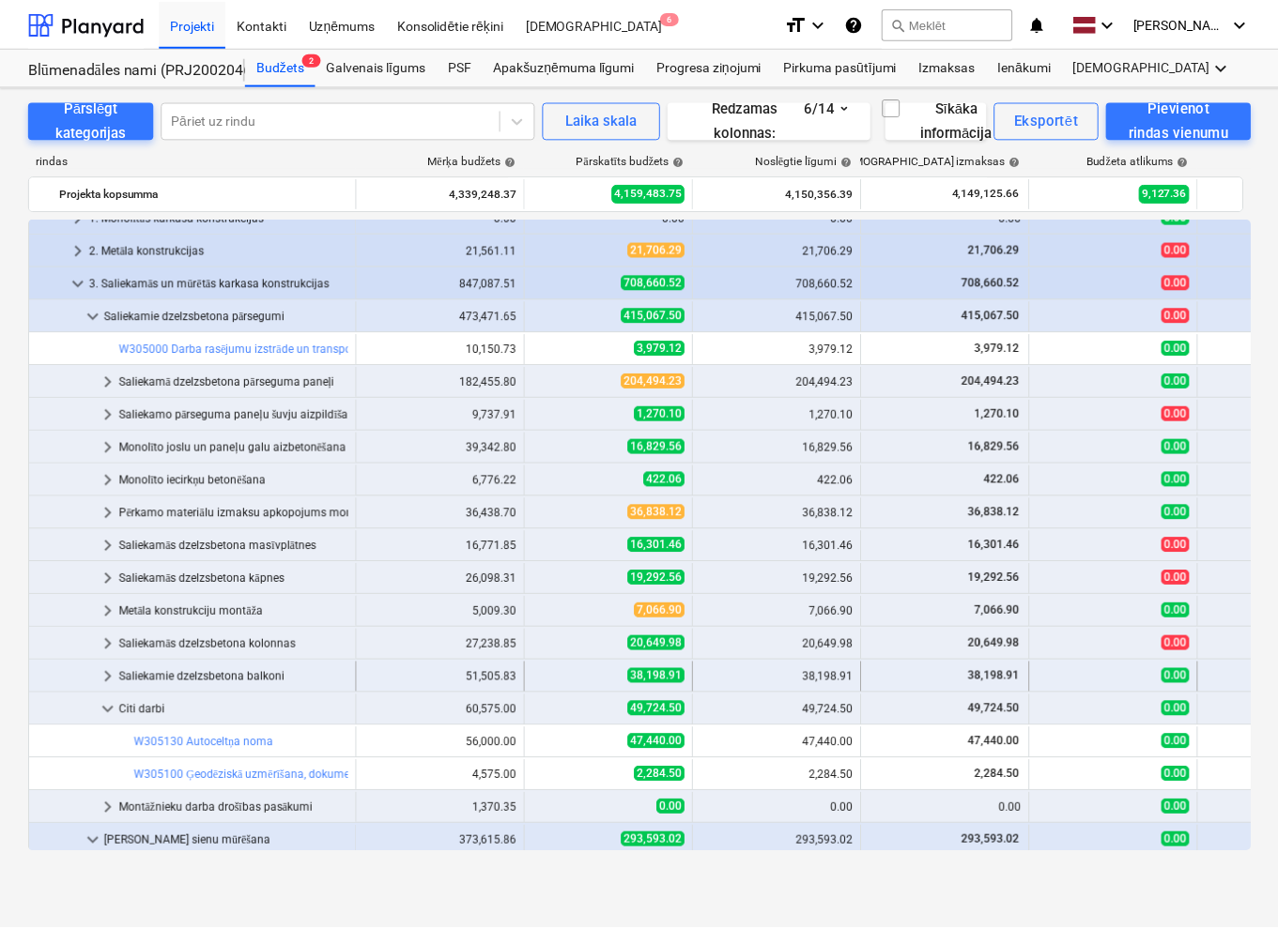
scroll to position [376, 0]
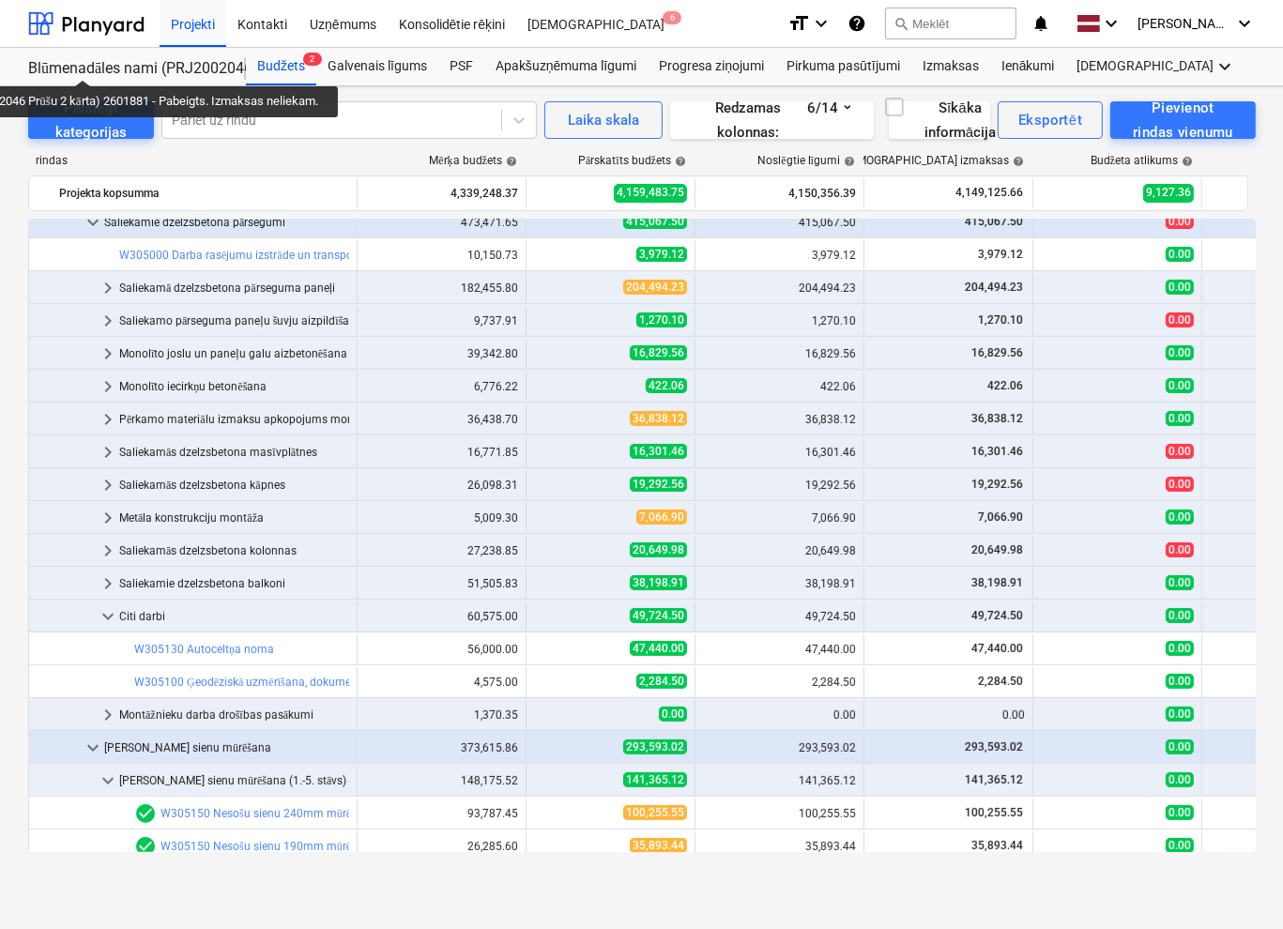
click at [90, 63] on div "Blūmenadāles nami (PRJ2002046 Prūšu 2 kārta) 2601881 - Pabeigts. Izmaksas nelie…" at bounding box center [125, 69] width 195 height 20
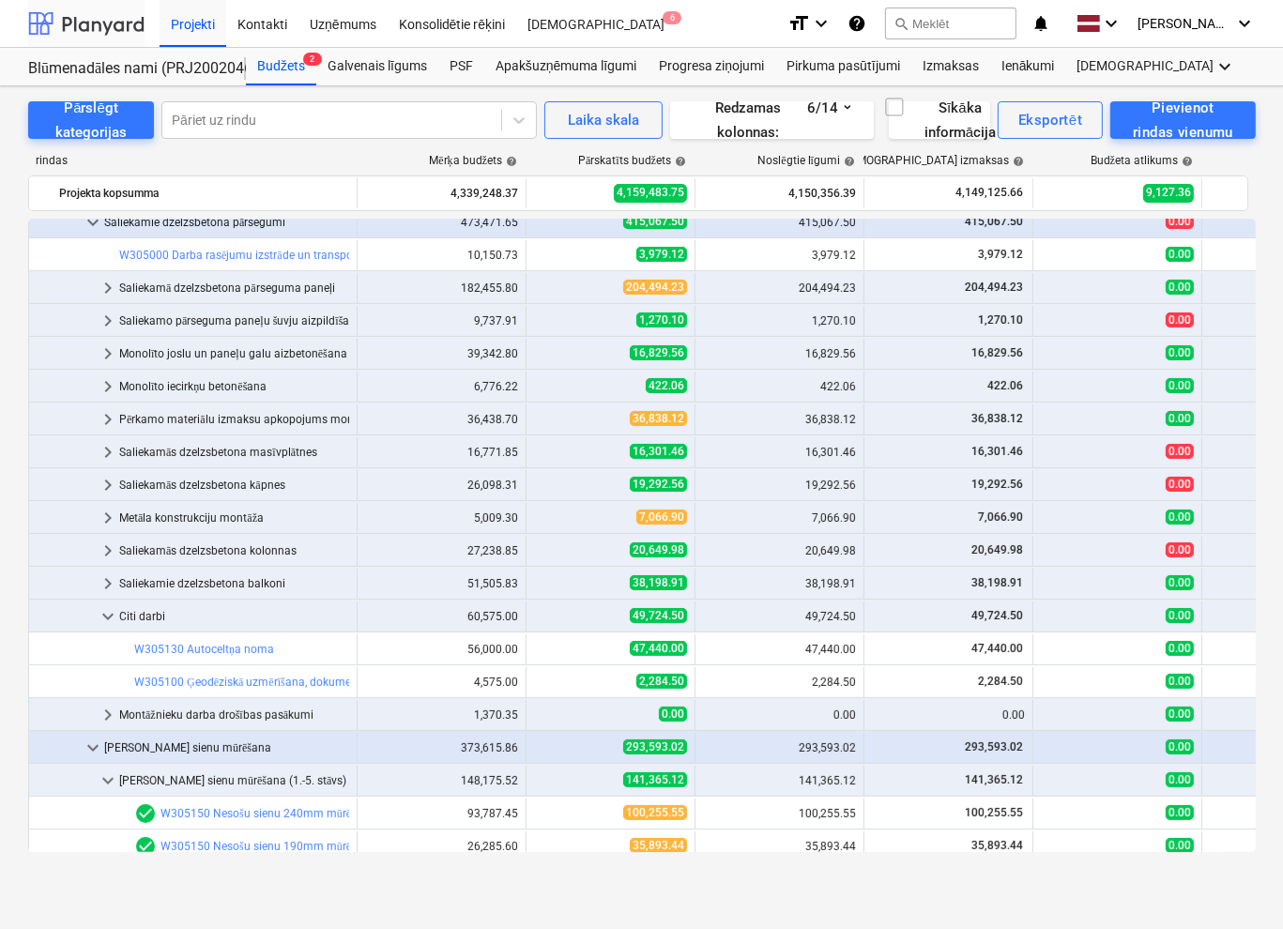
click at [90, 10] on div at bounding box center [86, 23] width 116 height 47
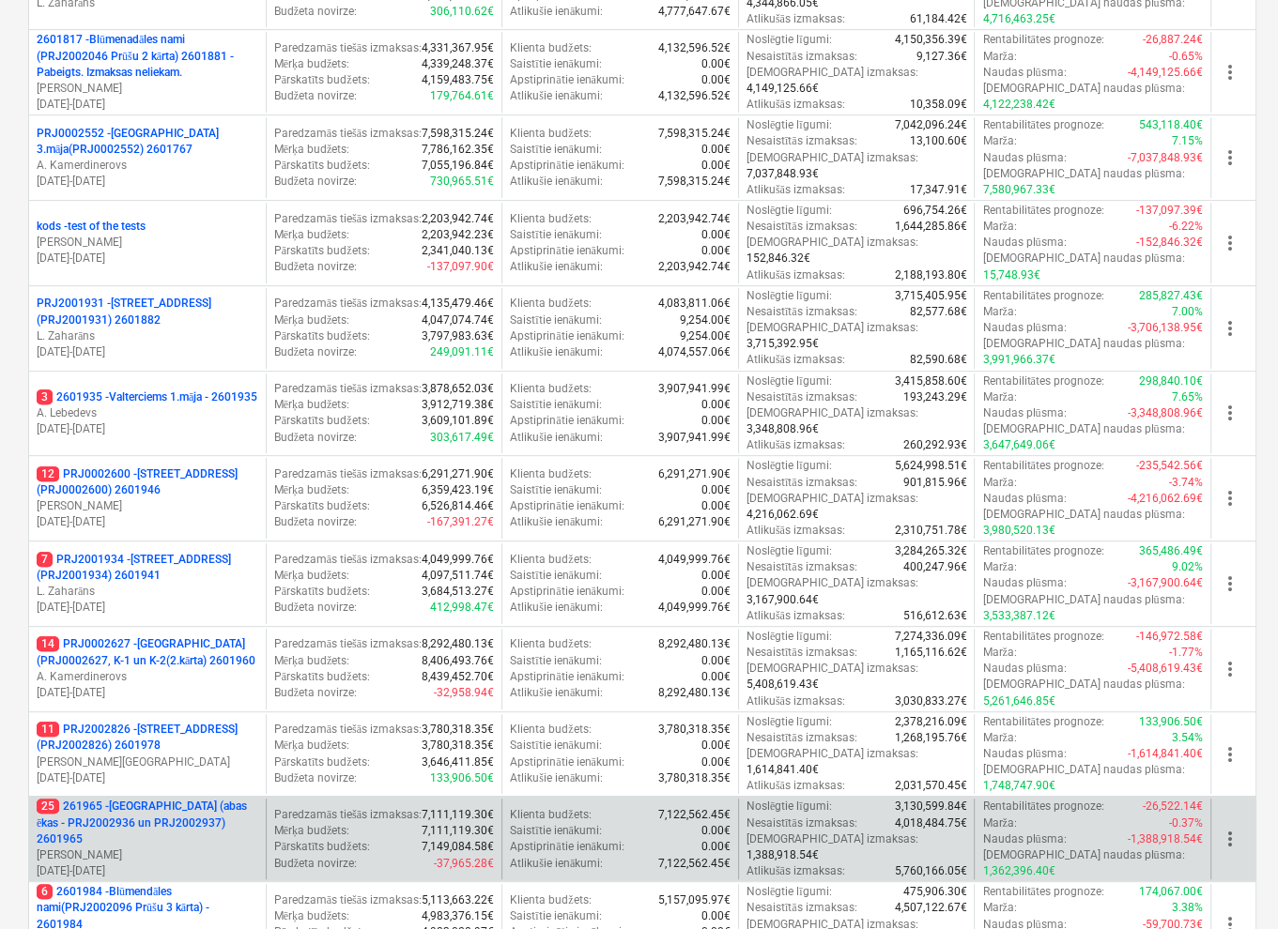
scroll to position [563, 0]
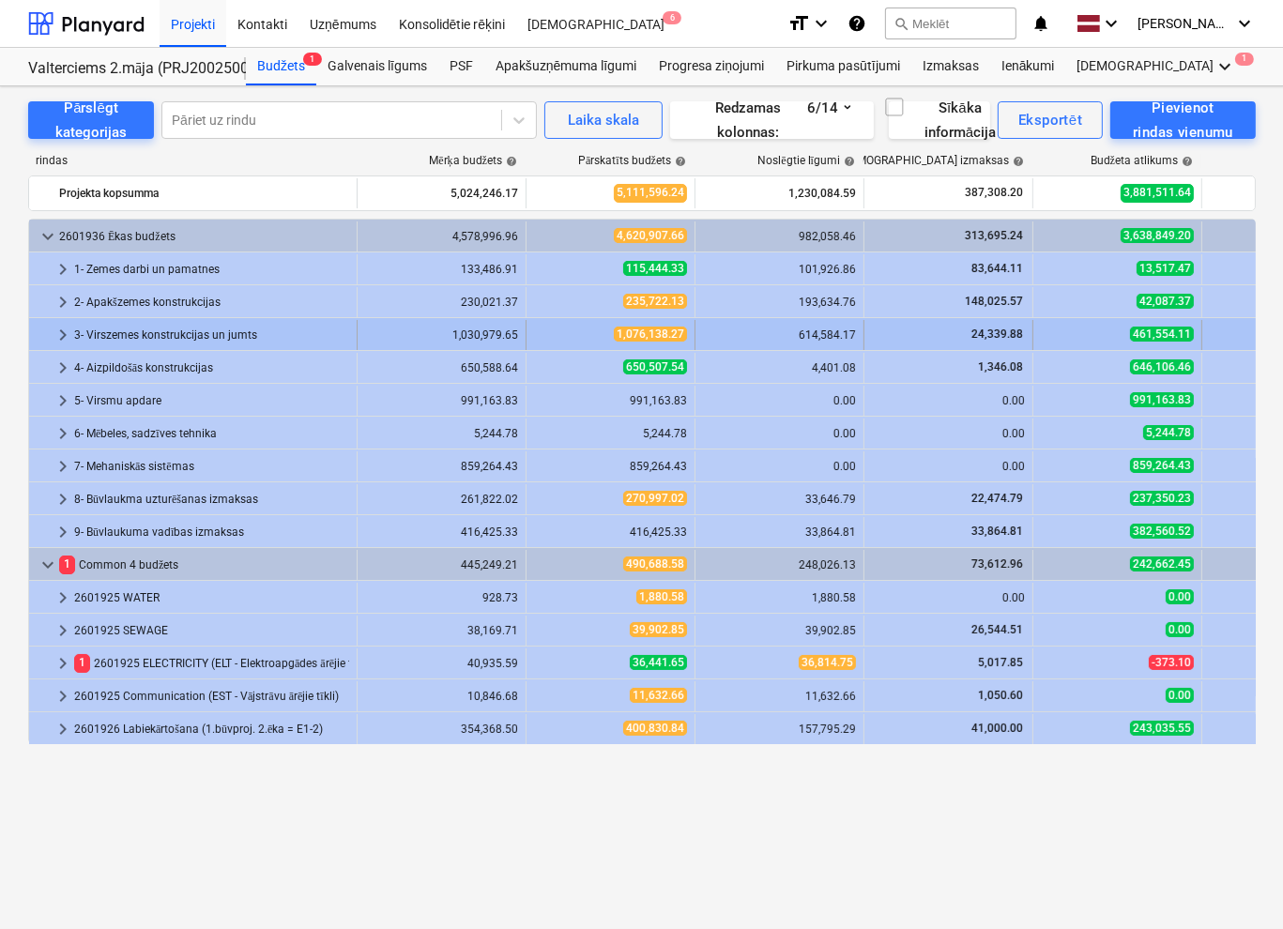
click at [73, 334] on span "keyboard_arrow_right" at bounding box center [63, 335] width 23 height 23
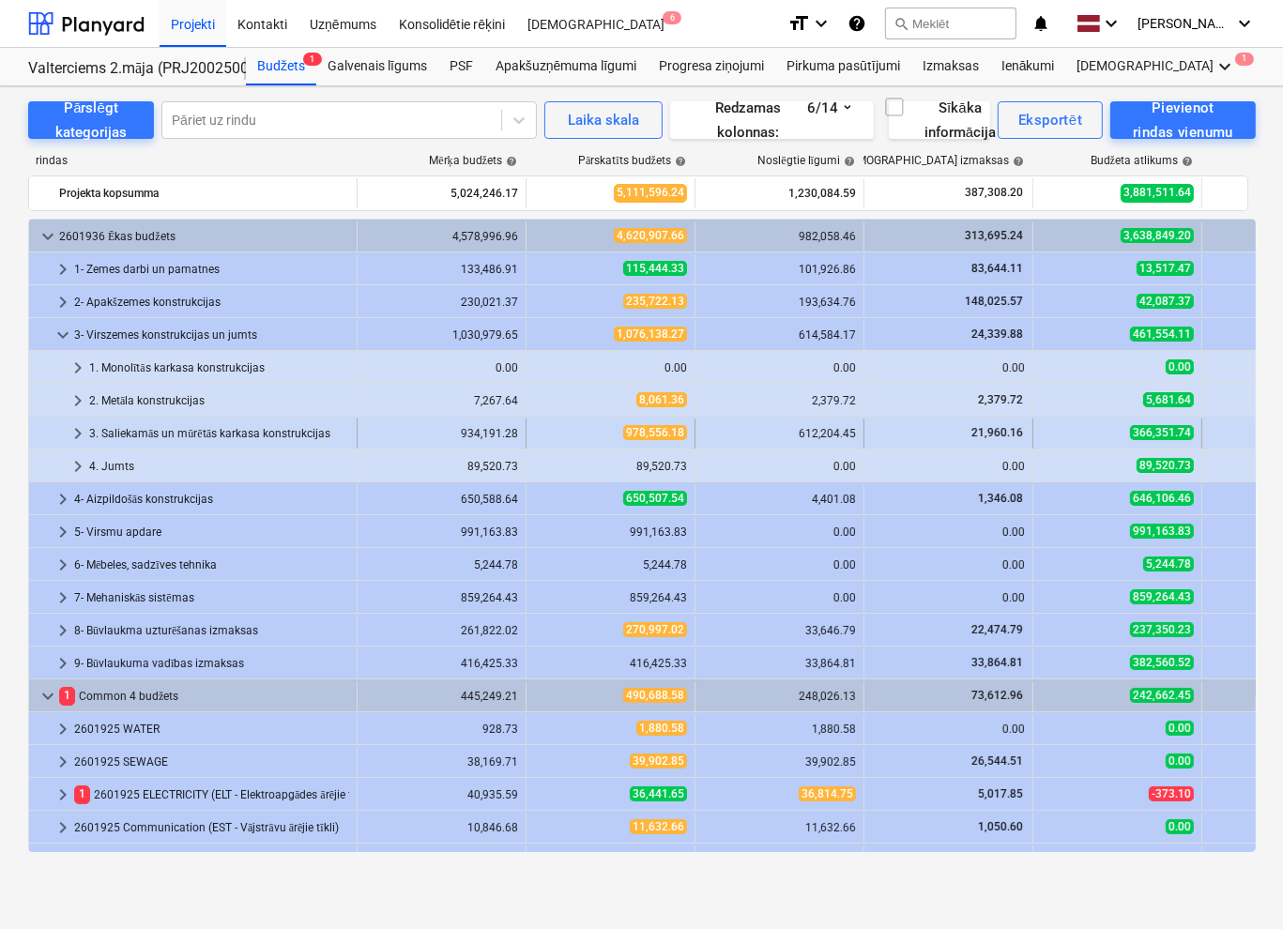
click at [86, 438] on span "keyboard_arrow_right" at bounding box center [78, 433] width 23 height 23
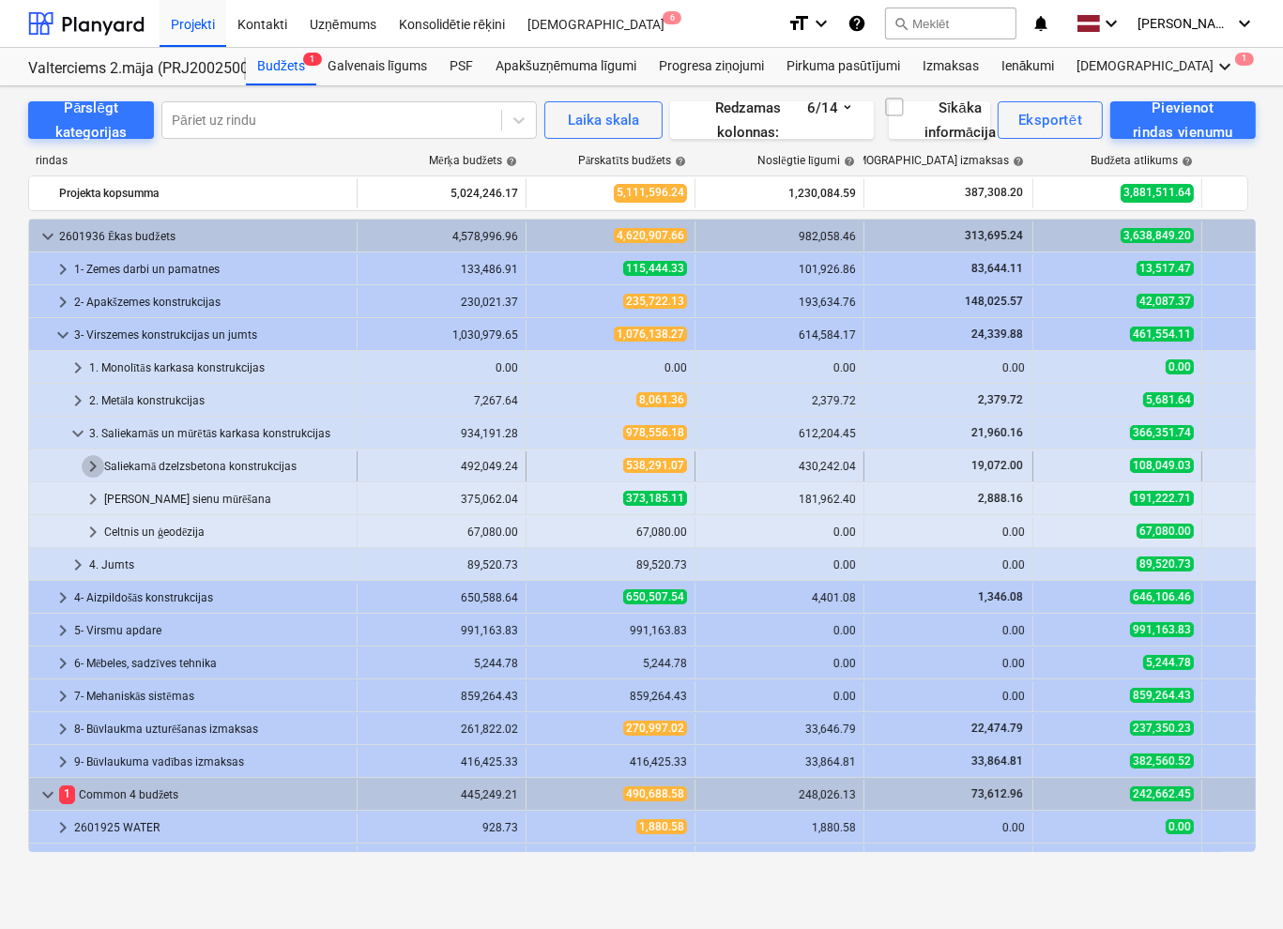
click at [90, 459] on span "keyboard_arrow_right" at bounding box center [93, 466] width 23 height 23
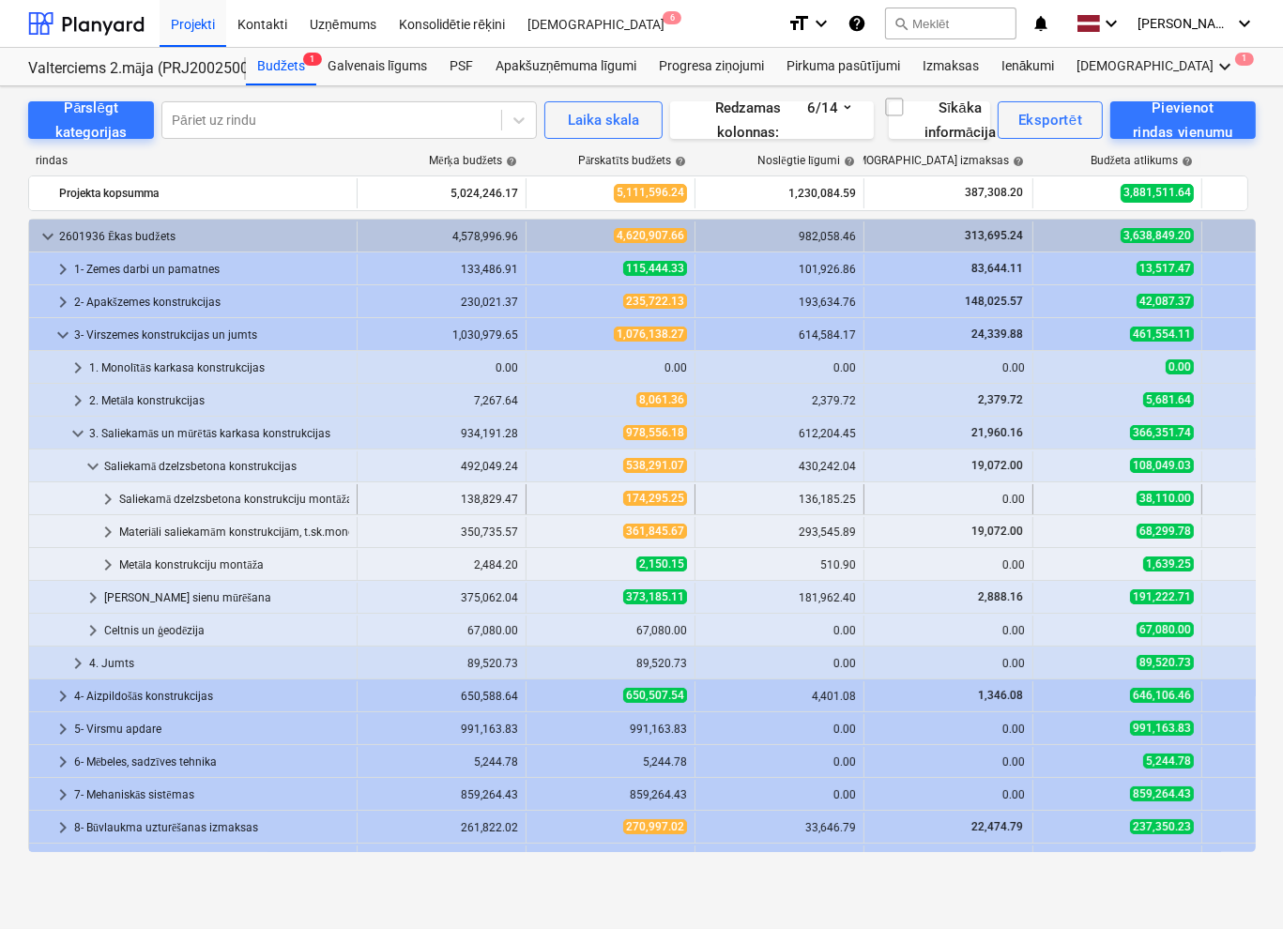
click at [96, 497] on div at bounding box center [67, 499] width 60 height 30
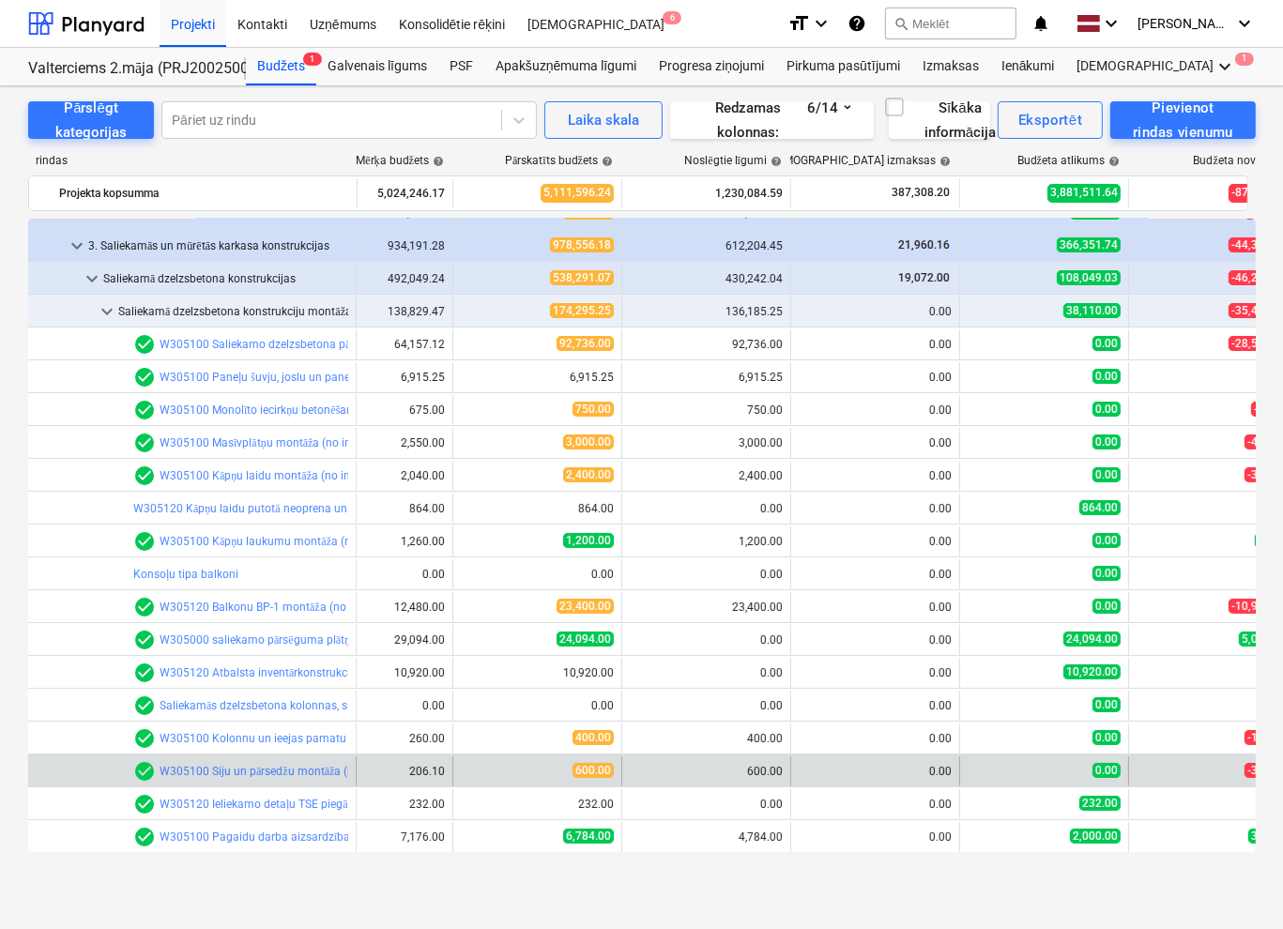
scroll to position [188, 38]
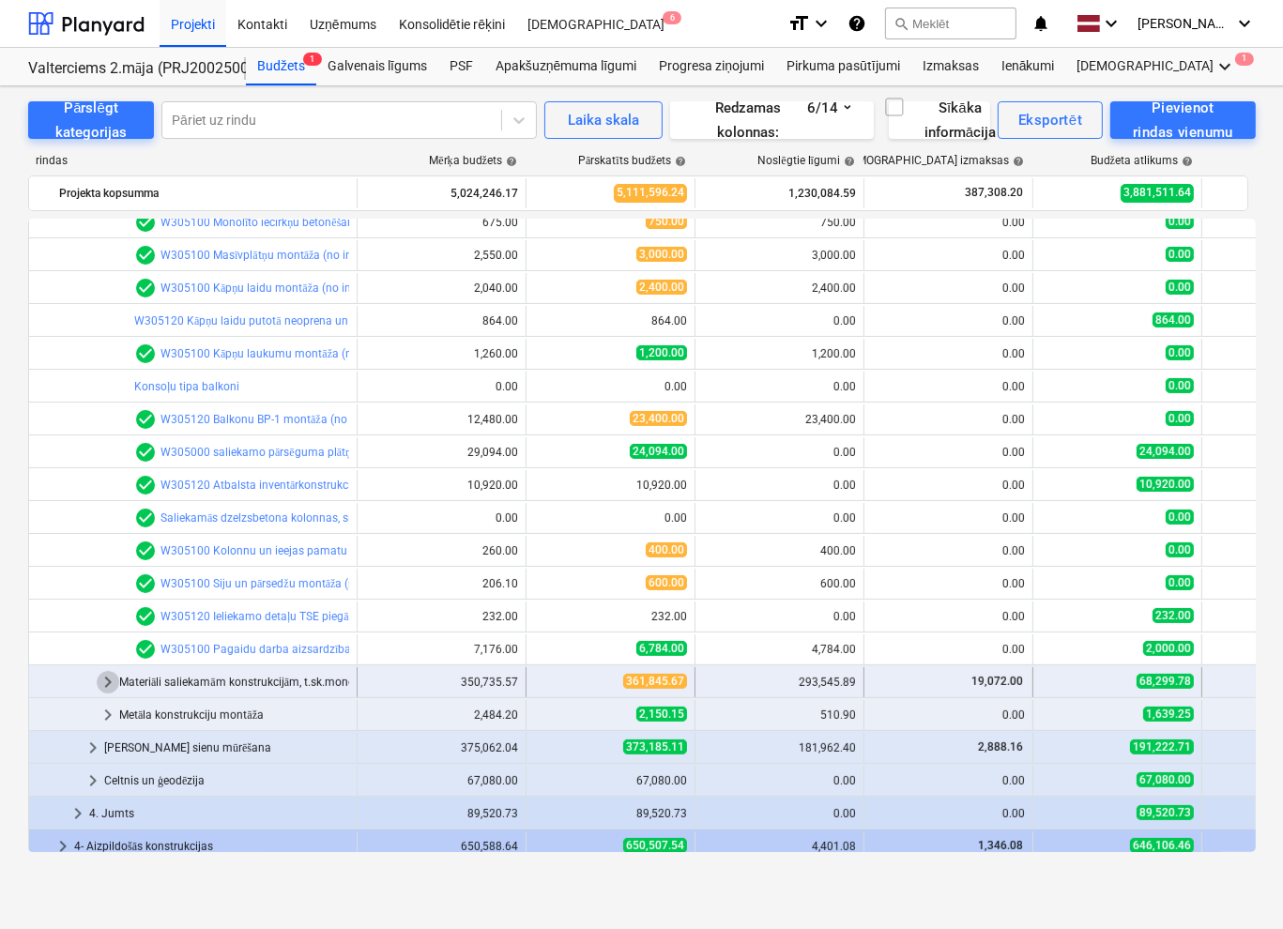
click at [109, 684] on span "keyboard_arrow_right" at bounding box center [108, 682] width 23 height 23
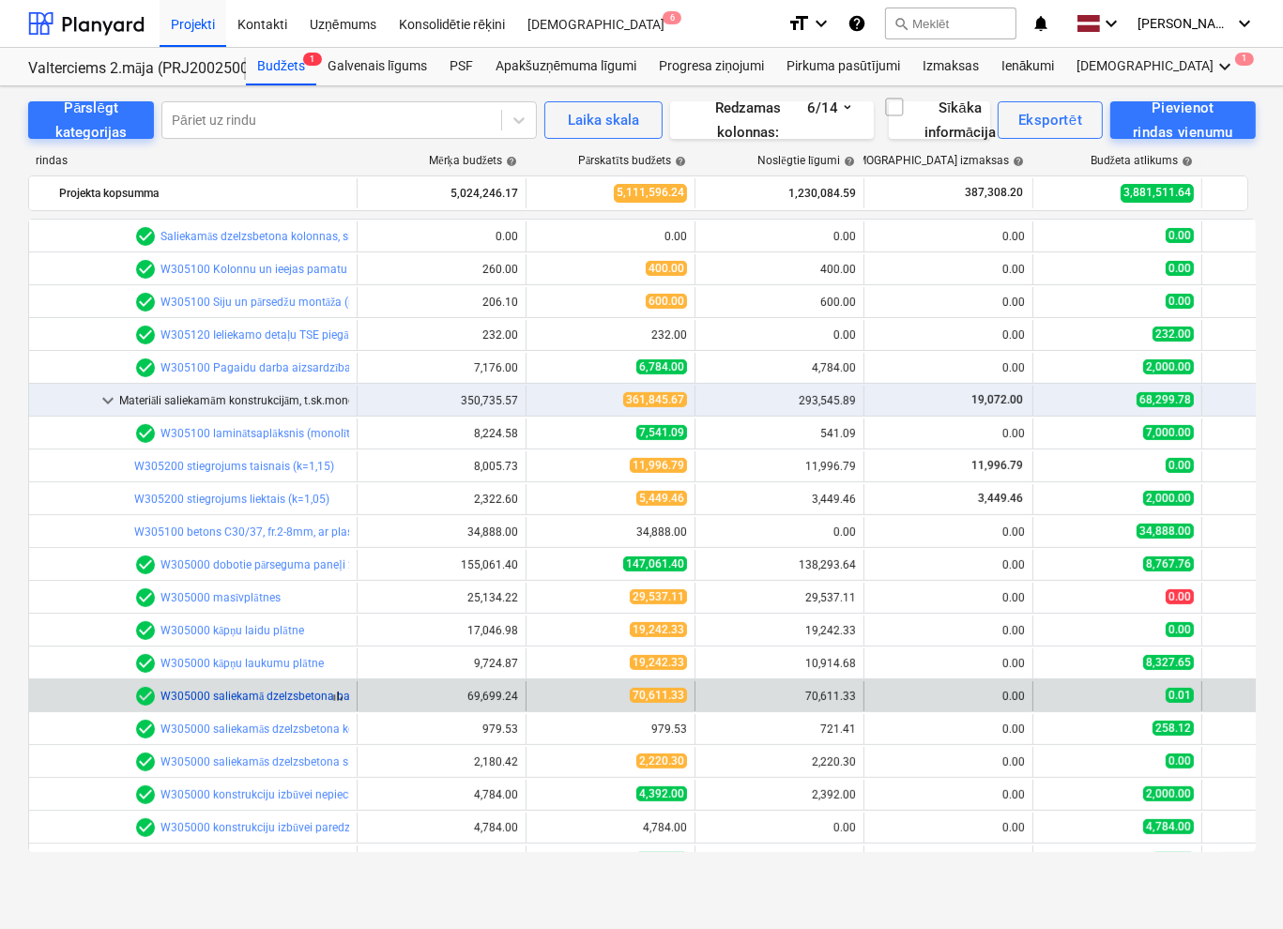
click at [282, 695] on link "W305000 saliekamā dzelzsbetona balkonu plātne BP-1" at bounding box center [300, 696] width 278 height 13
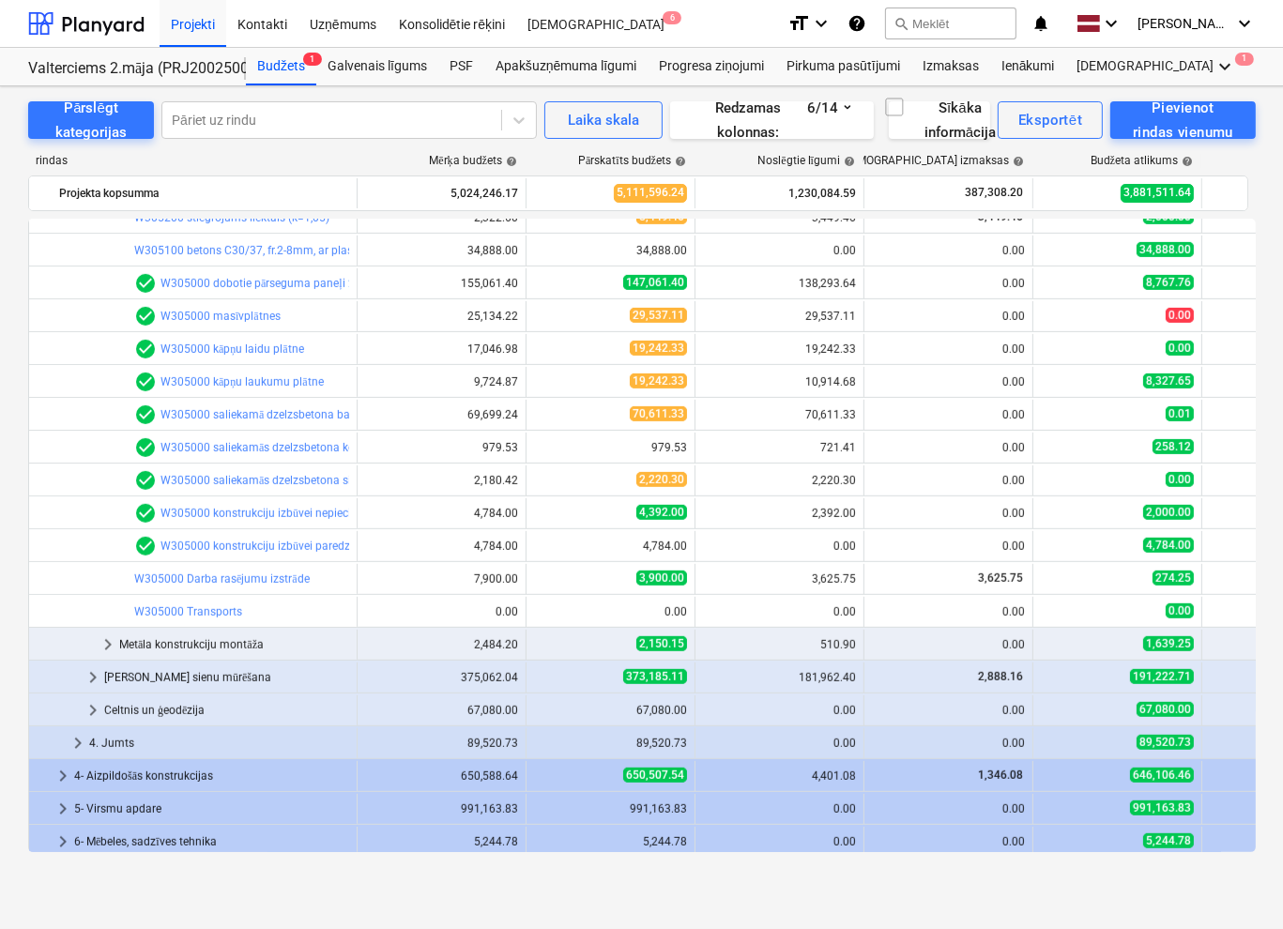
scroll to position [376, 0]
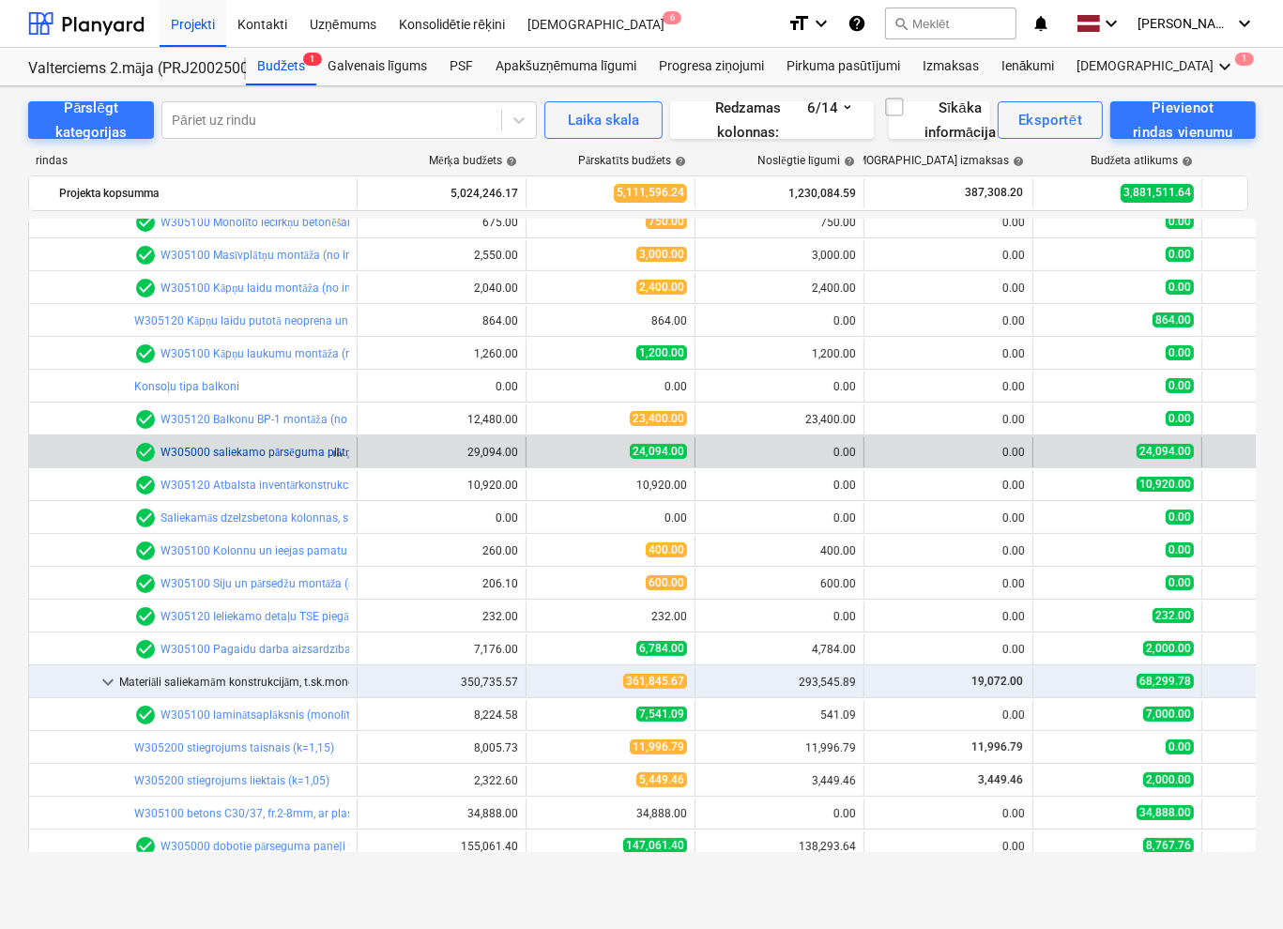
click at [314, 453] on link "W305000 saliekamo pārsēguma plātņu sadārdzinājums un enkuri" at bounding box center [326, 452] width 330 height 13
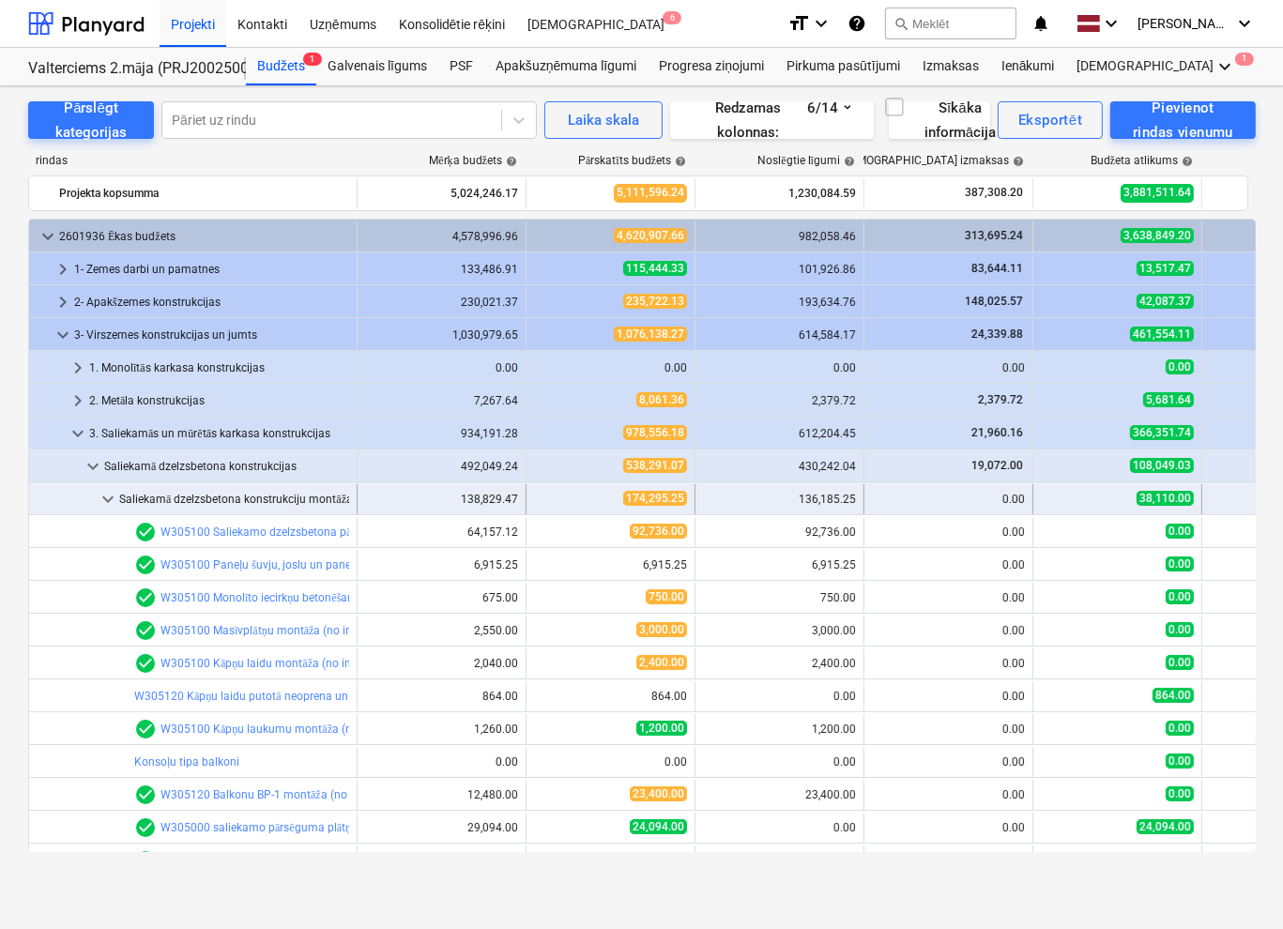
click at [111, 491] on span "keyboard_arrow_down" at bounding box center [108, 499] width 23 height 23
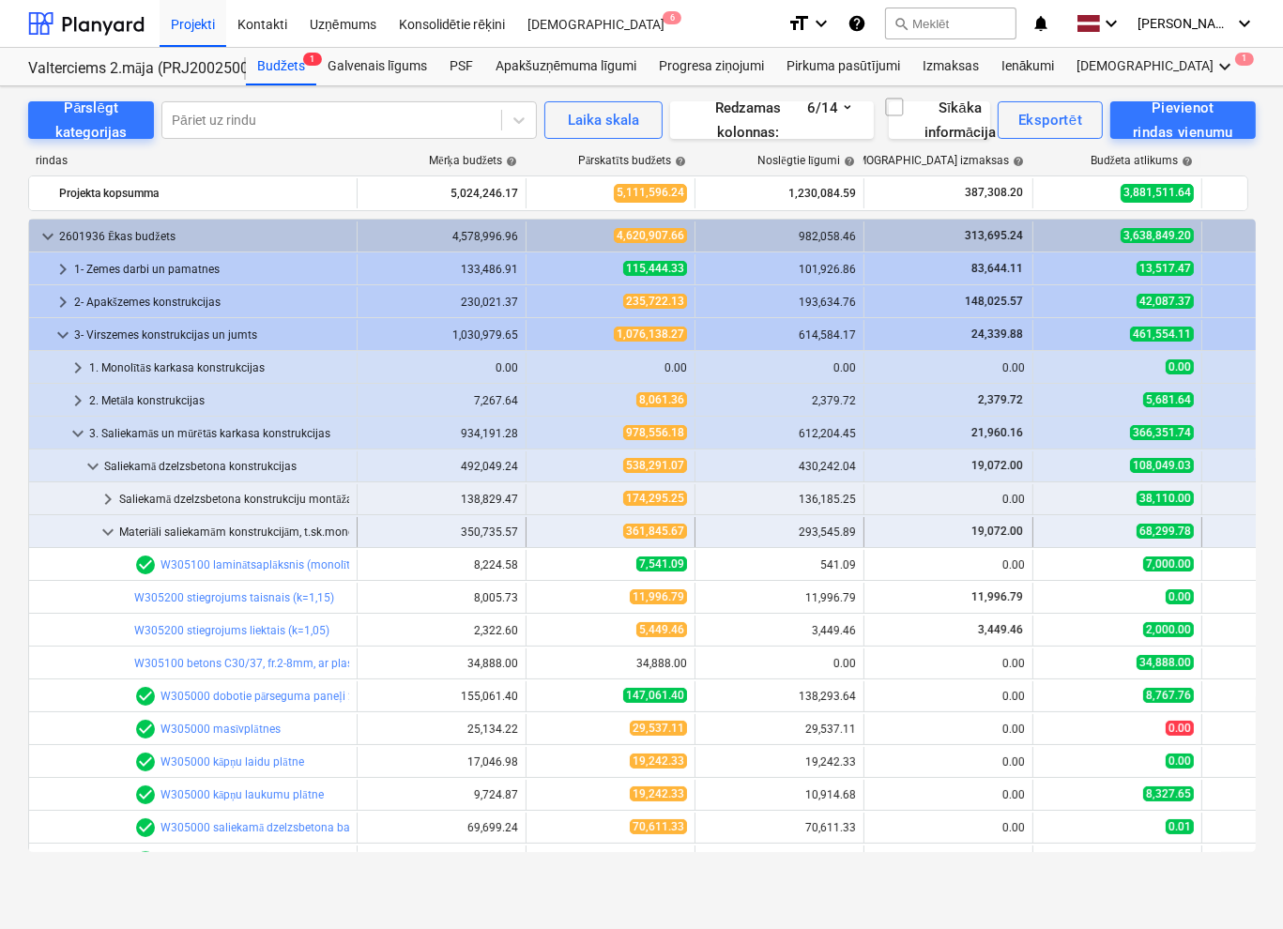
click at [107, 526] on span "keyboard_arrow_down" at bounding box center [108, 532] width 23 height 23
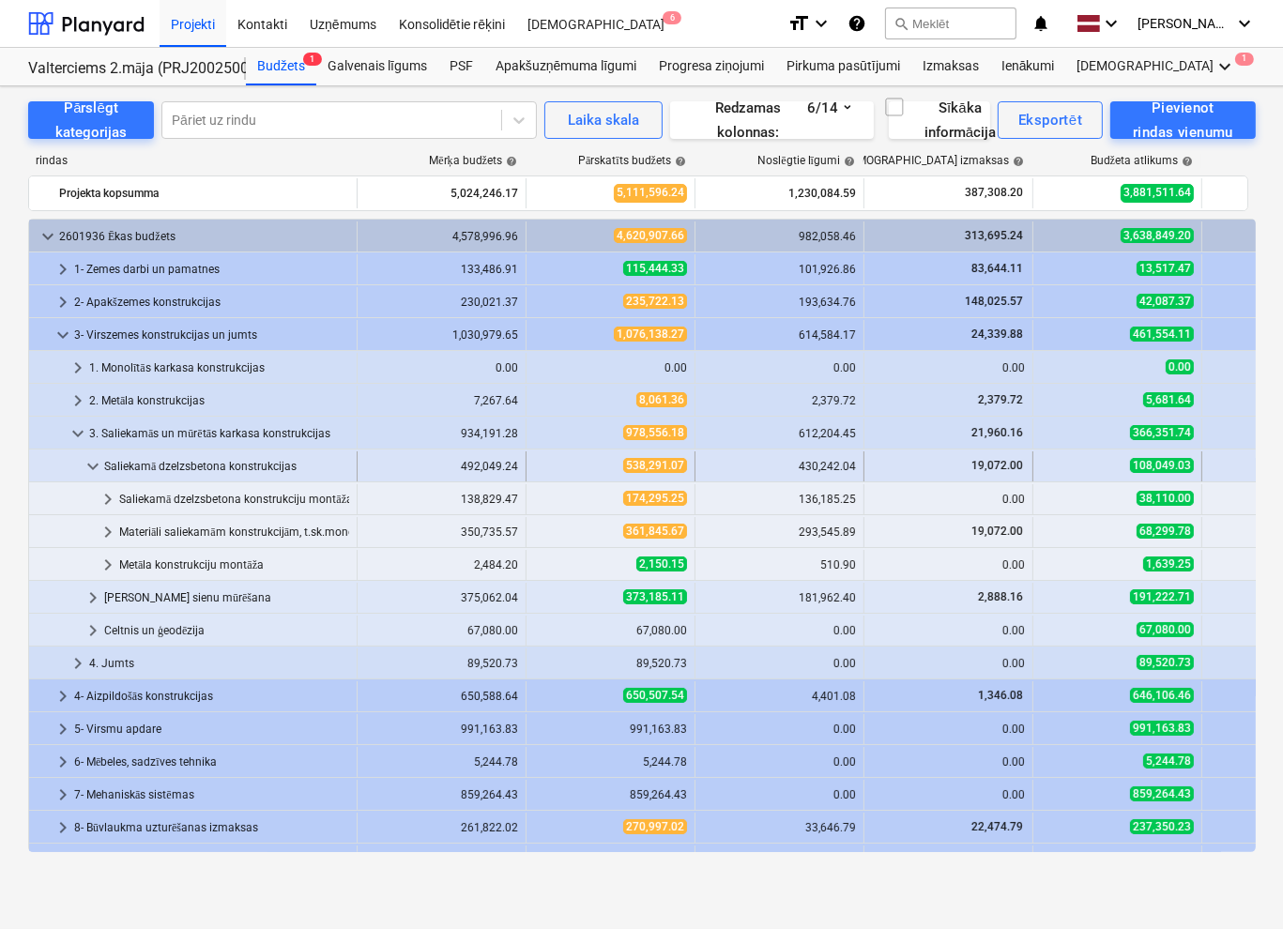
click at [86, 470] on span "keyboard_arrow_down" at bounding box center [93, 466] width 23 height 23
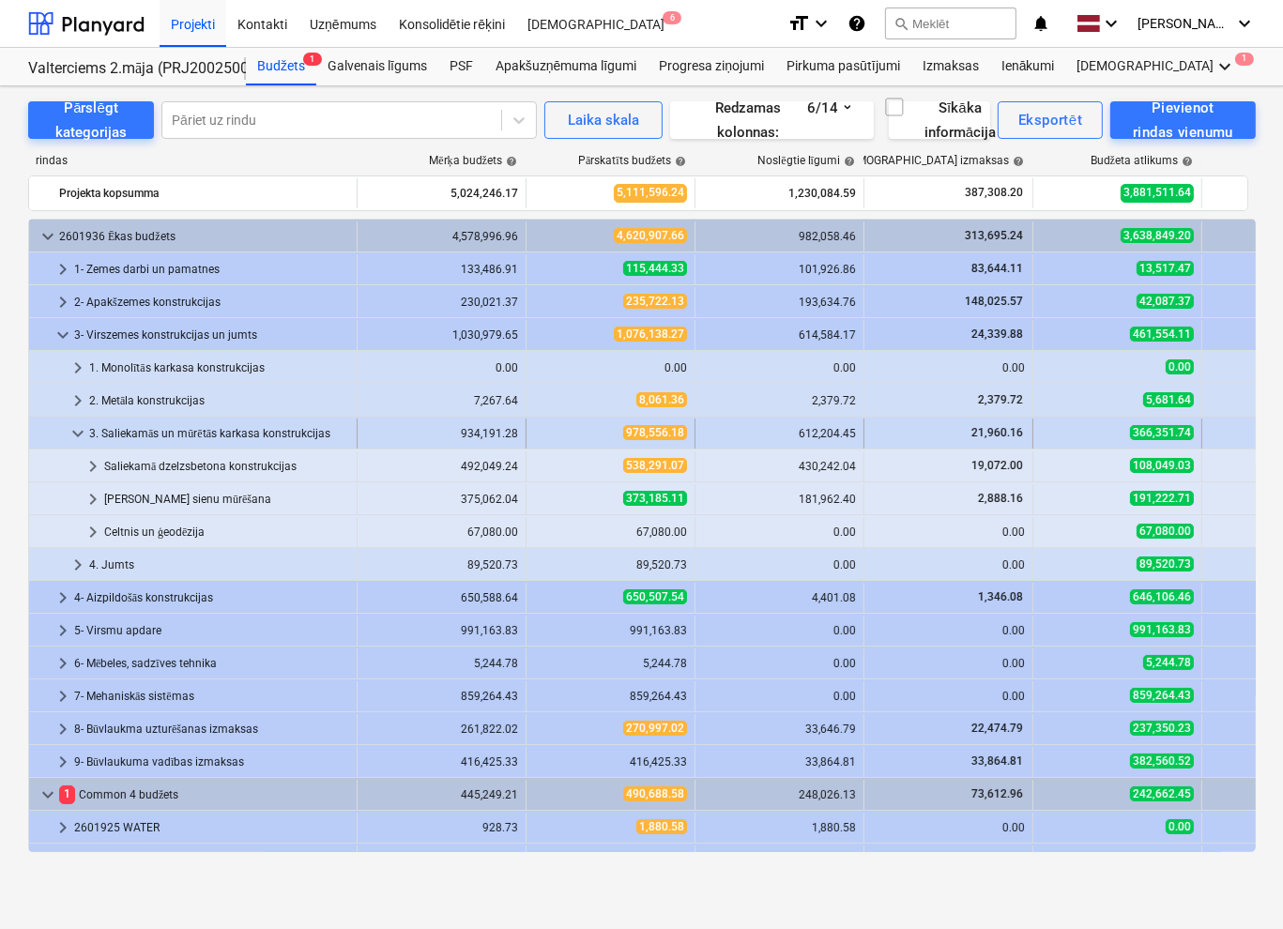
click at [72, 434] on span "keyboard_arrow_down" at bounding box center [78, 433] width 23 height 23
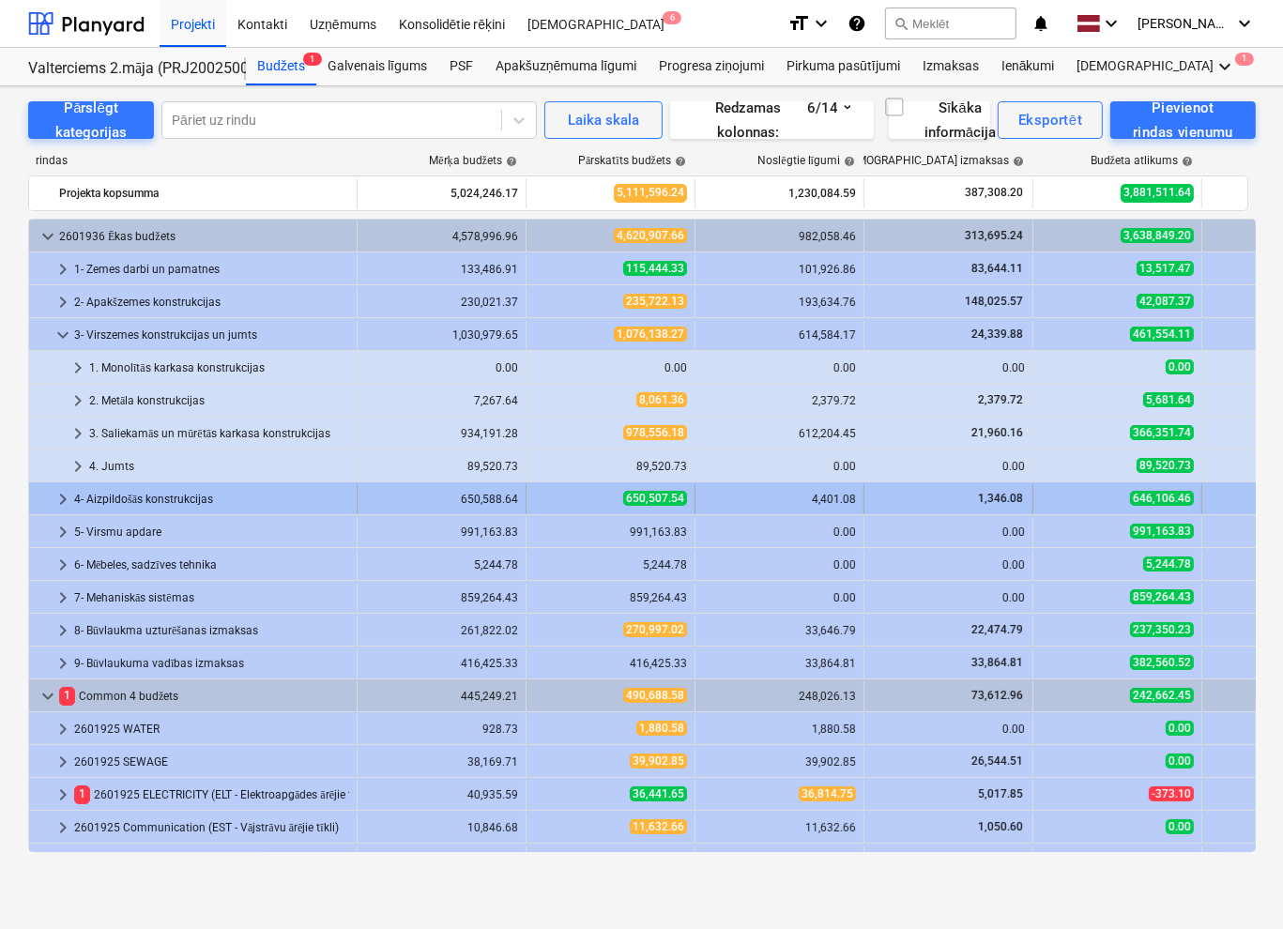
click at [67, 498] on span "keyboard_arrow_right" at bounding box center [63, 499] width 23 height 23
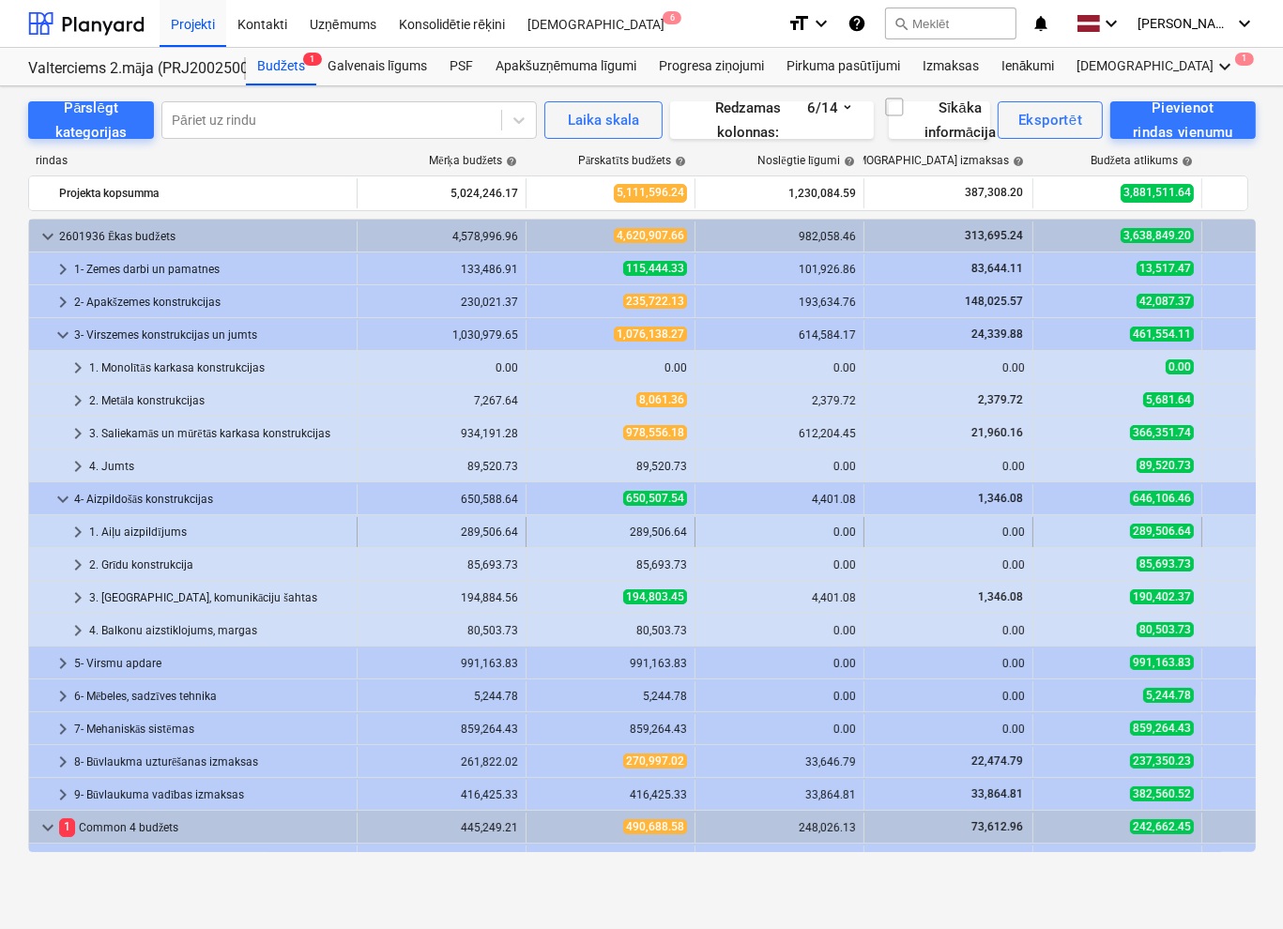
click at [77, 529] on span "keyboard_arrow_right" at bounding box center [78, 532] width 23 height 23
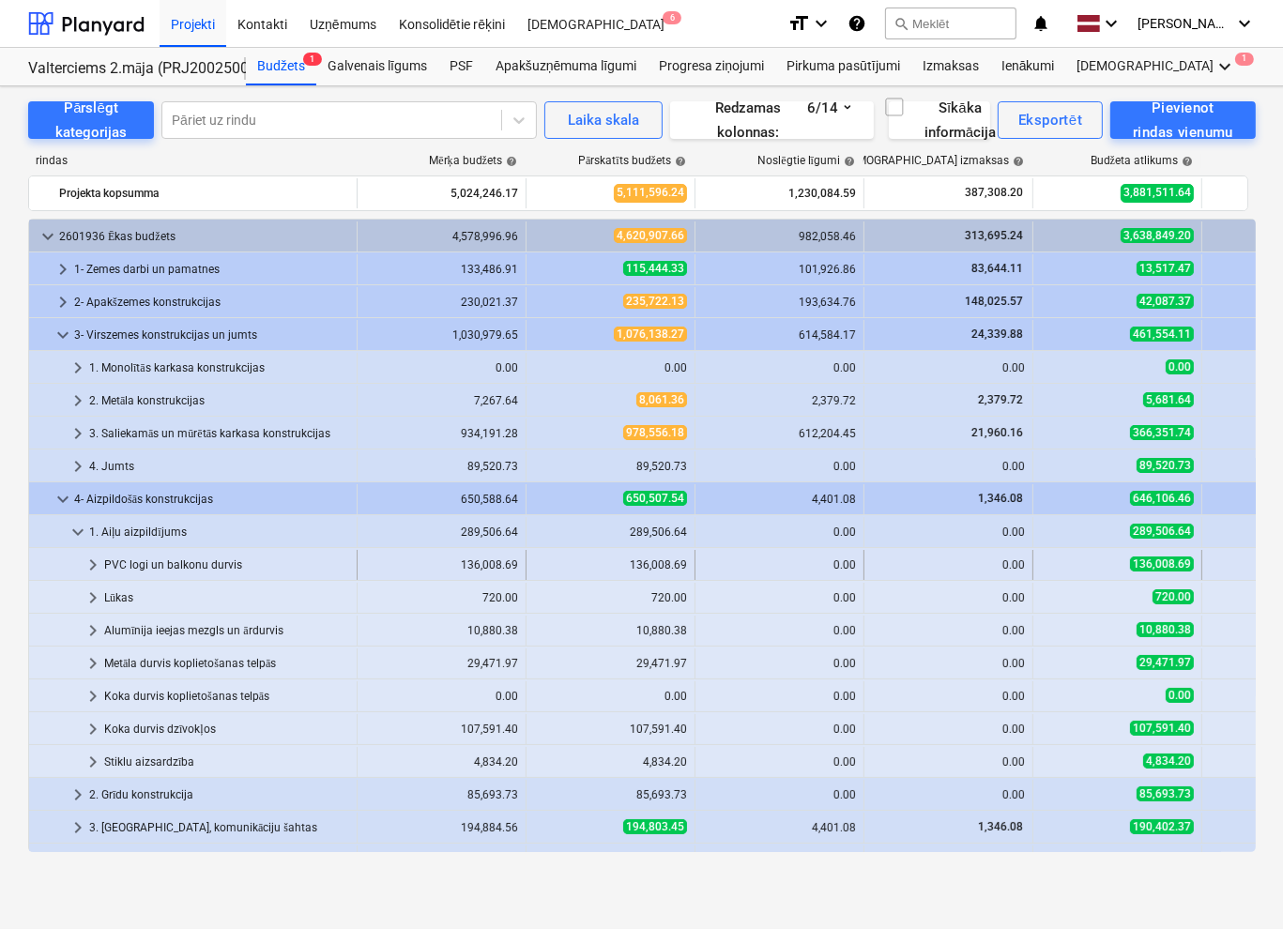
click at [90, 563] on span "keyboard_arrow_right" at bounding box center [93, 565] width 23 height 23
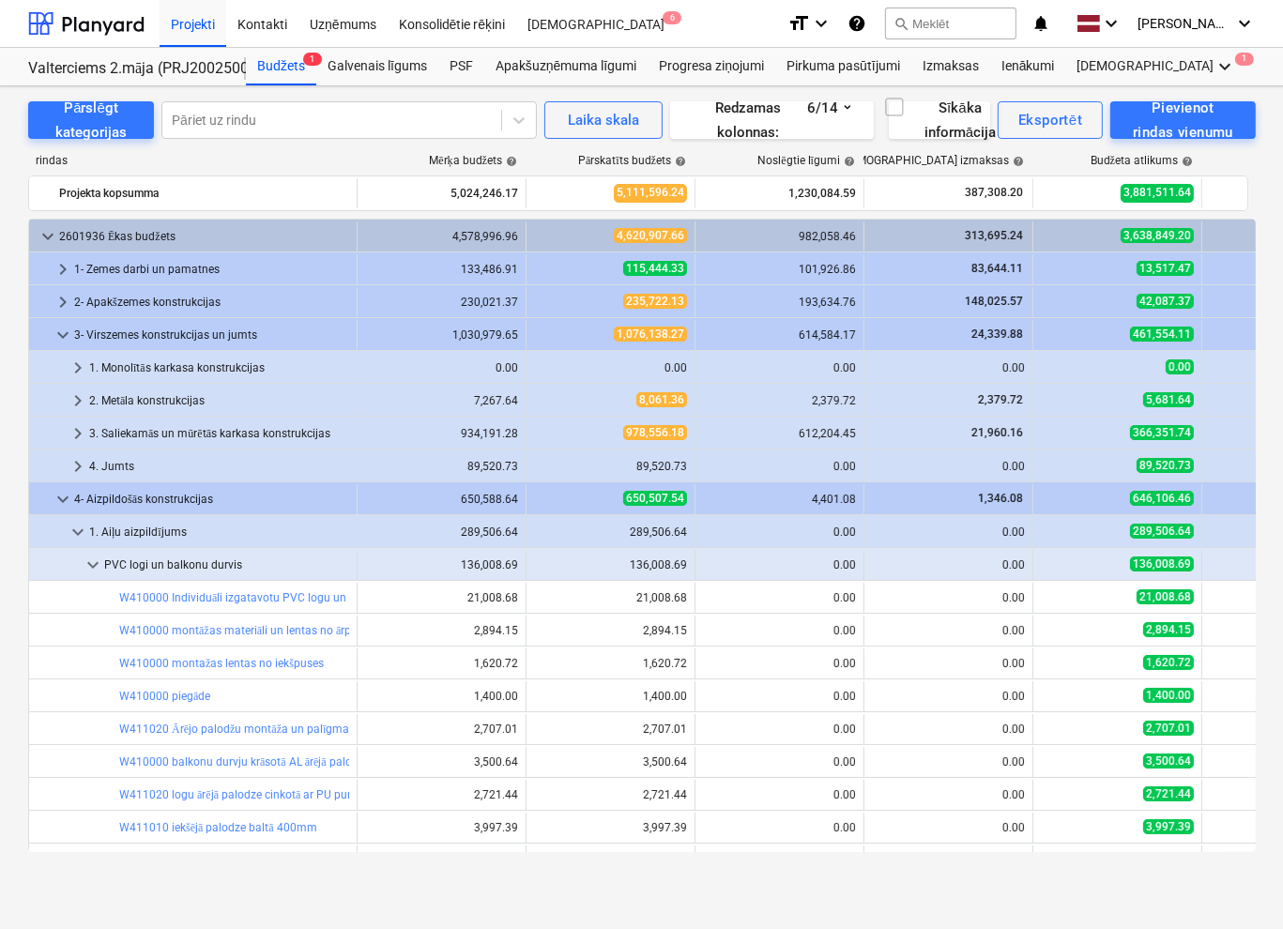
click at [90, 563] on div "keyboard_arrow_down 2601936 Ēkas budžets 4,578,996.96 4,620,907.66 982,058.46 3…" at bounding box center [642, 536] width 1228 height 634
click at [95, 564] on span "keyboard_arrow_down" at bounding box center [93, 565] width 23 height 23
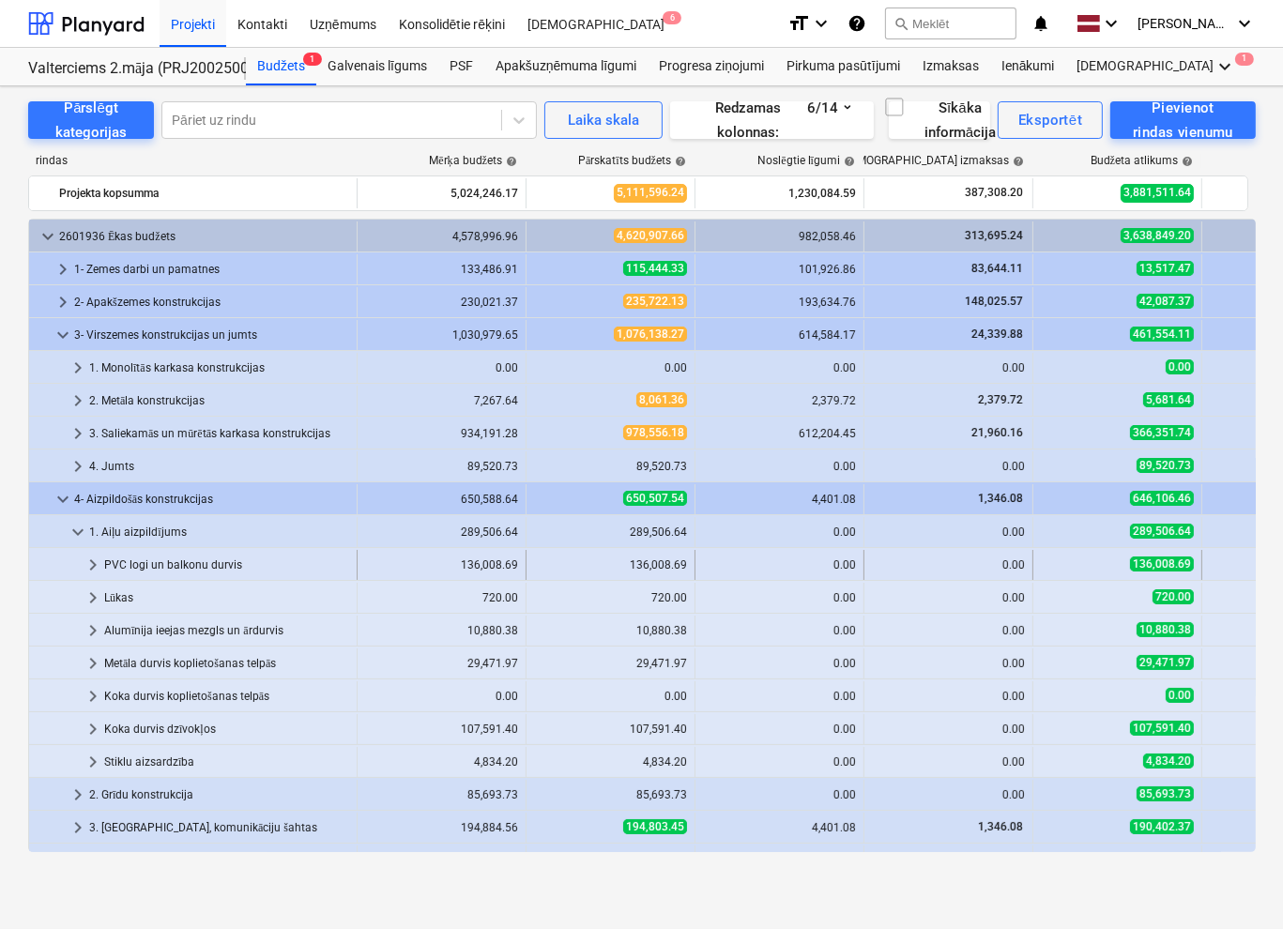
click at [95, 566] on span "keyboard_arrow_right" at bounding box center [93, 565] width 23 height 23
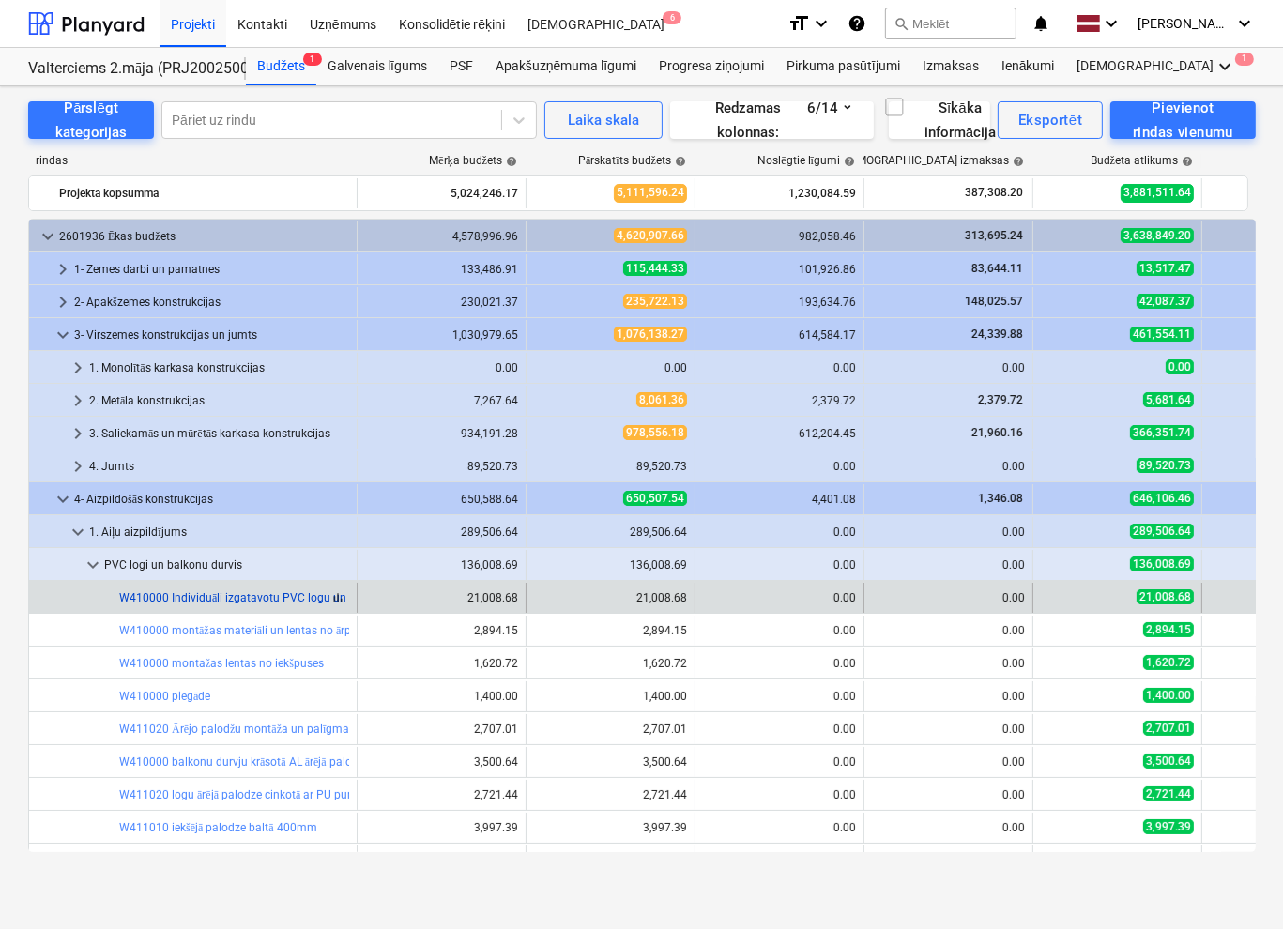
click at [230, 601] on link "W410000 Individuāli izgatavotu PVC logu un balkona durvju montāža, trīsslāņu pa…" at bounding box center [893, 597] width 1549 height 13
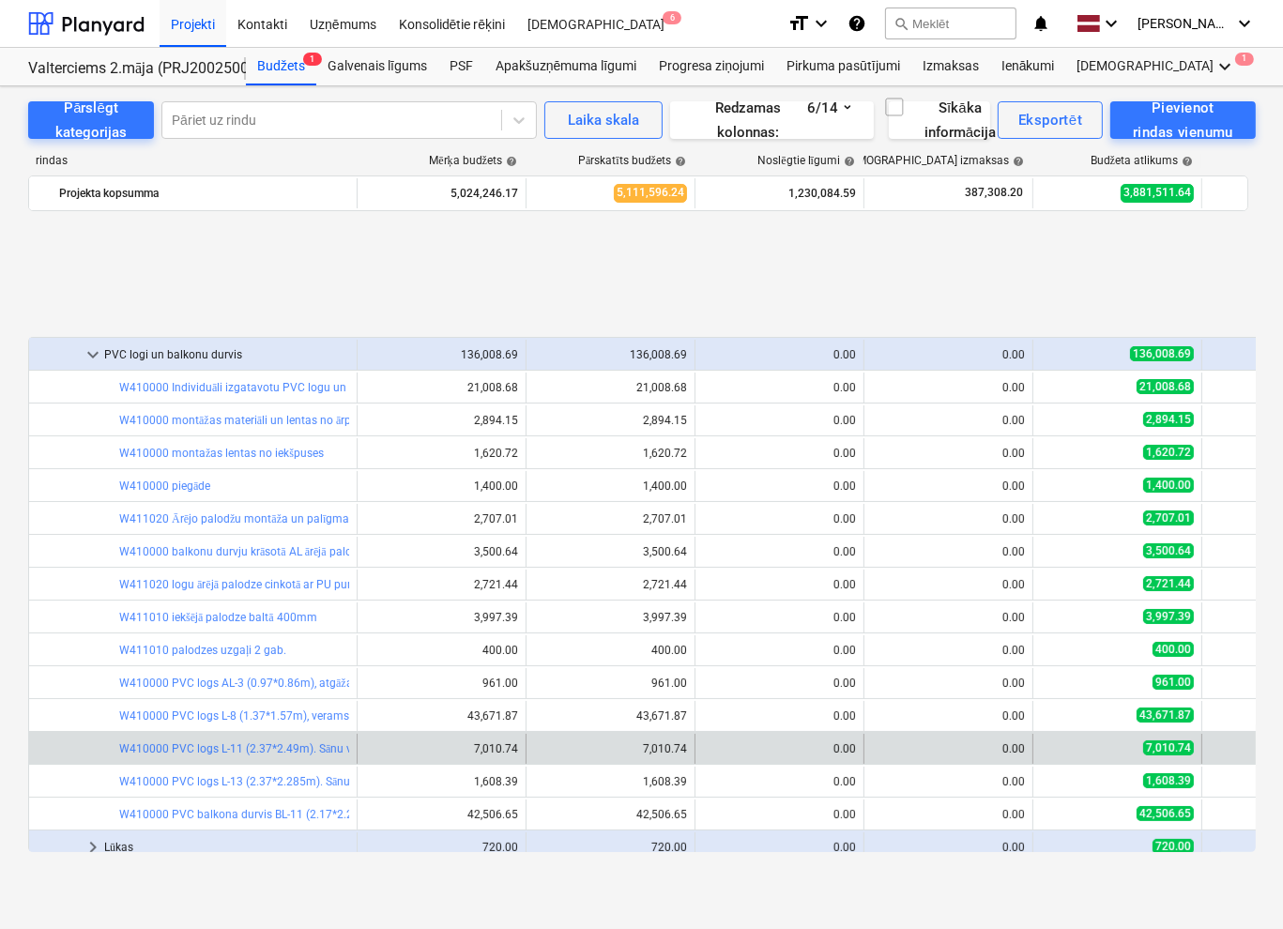
scroll to position [376, 0]
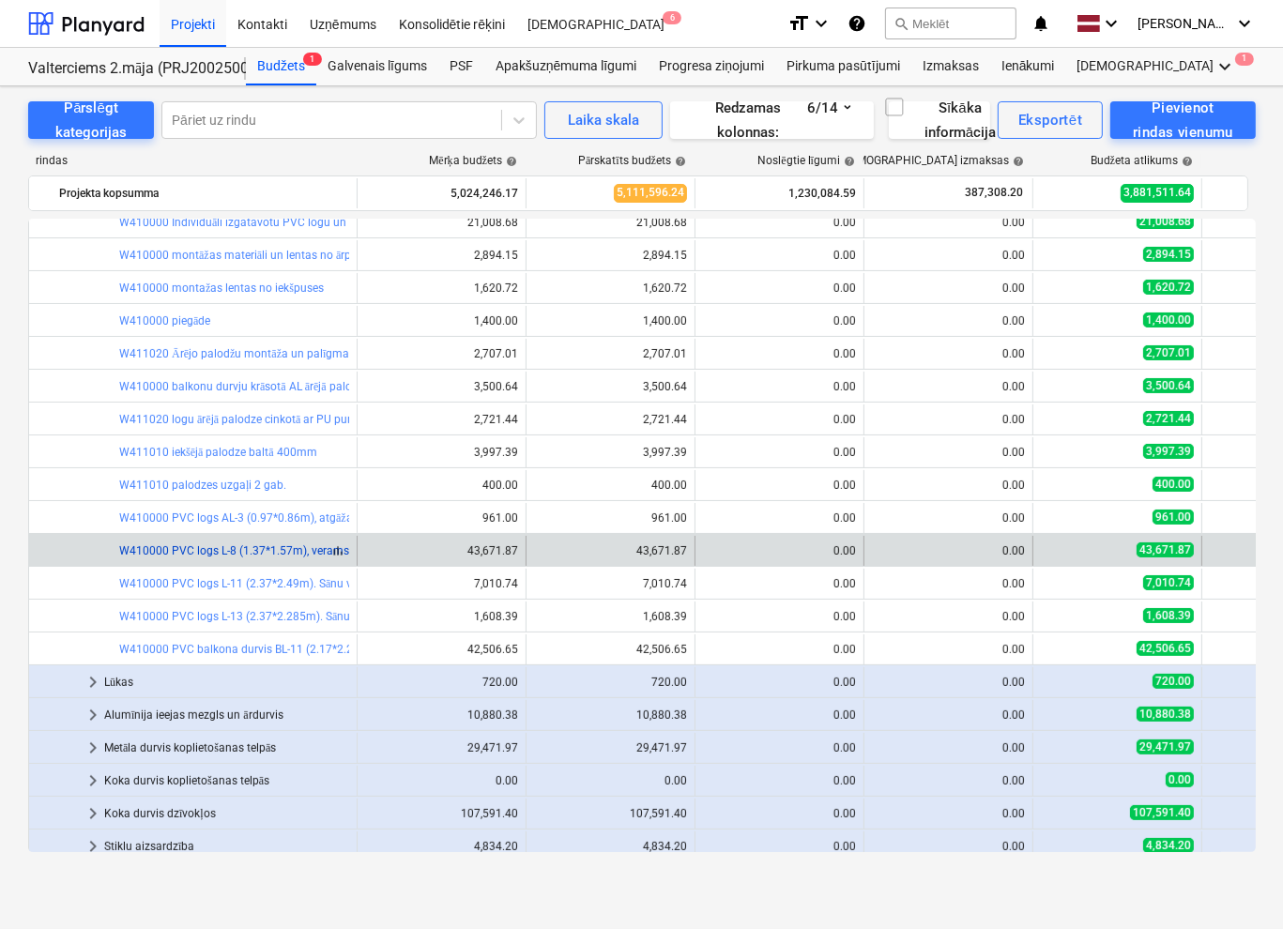
click at [246, 554] on link "W410000 PVC logs L-8 (1.37*1.57m), verams un atgāžams. Rāmja tonis: ārpuse - sk…" at bounding box center [462, 550] width 686 height 13
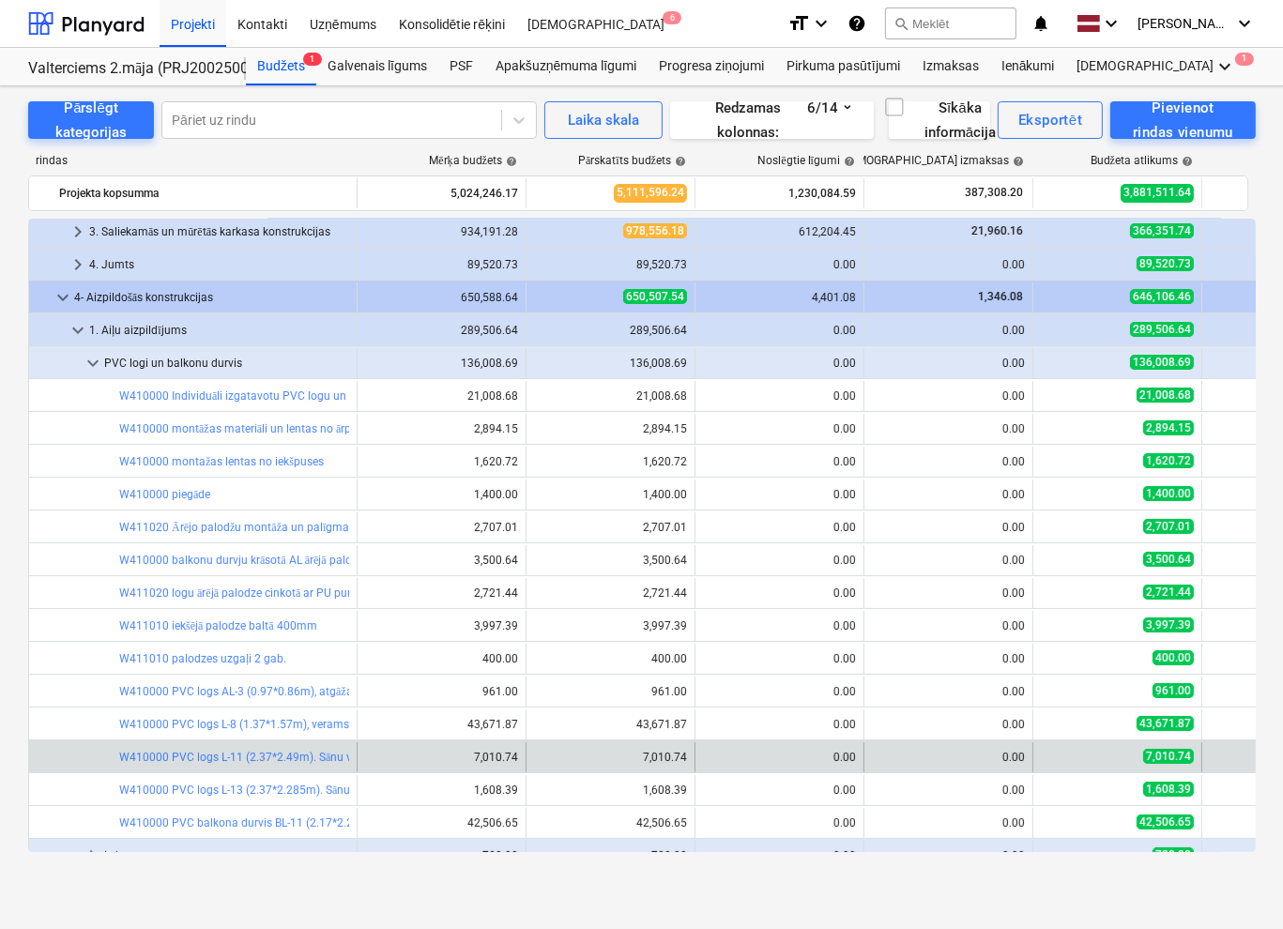
scroll to position [282, 0]
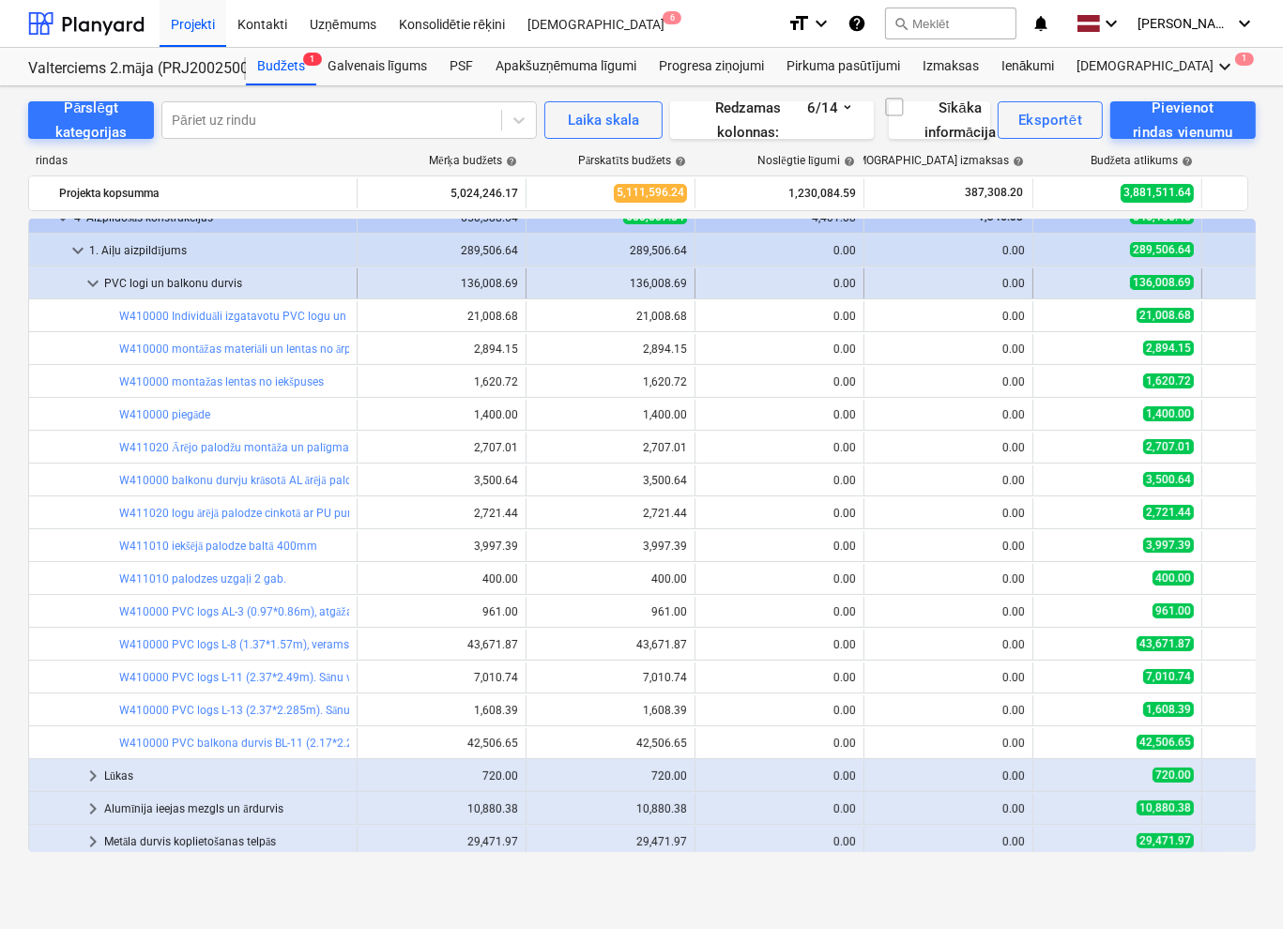
click at [97, 281] on span "keyboard_arrow_down" at bounding box center [93, 283] width 23 height 23
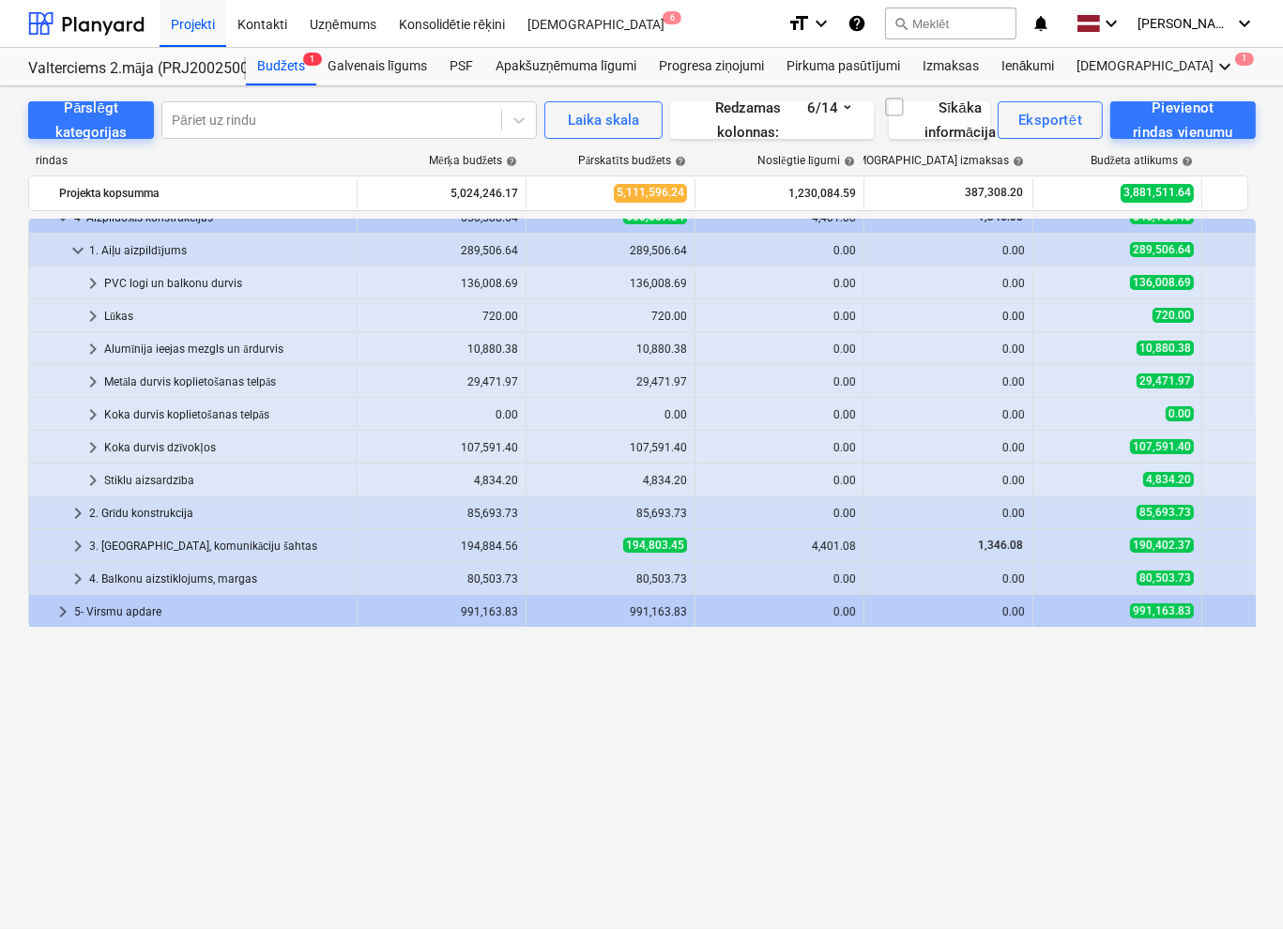
scroll to position [0, 0]
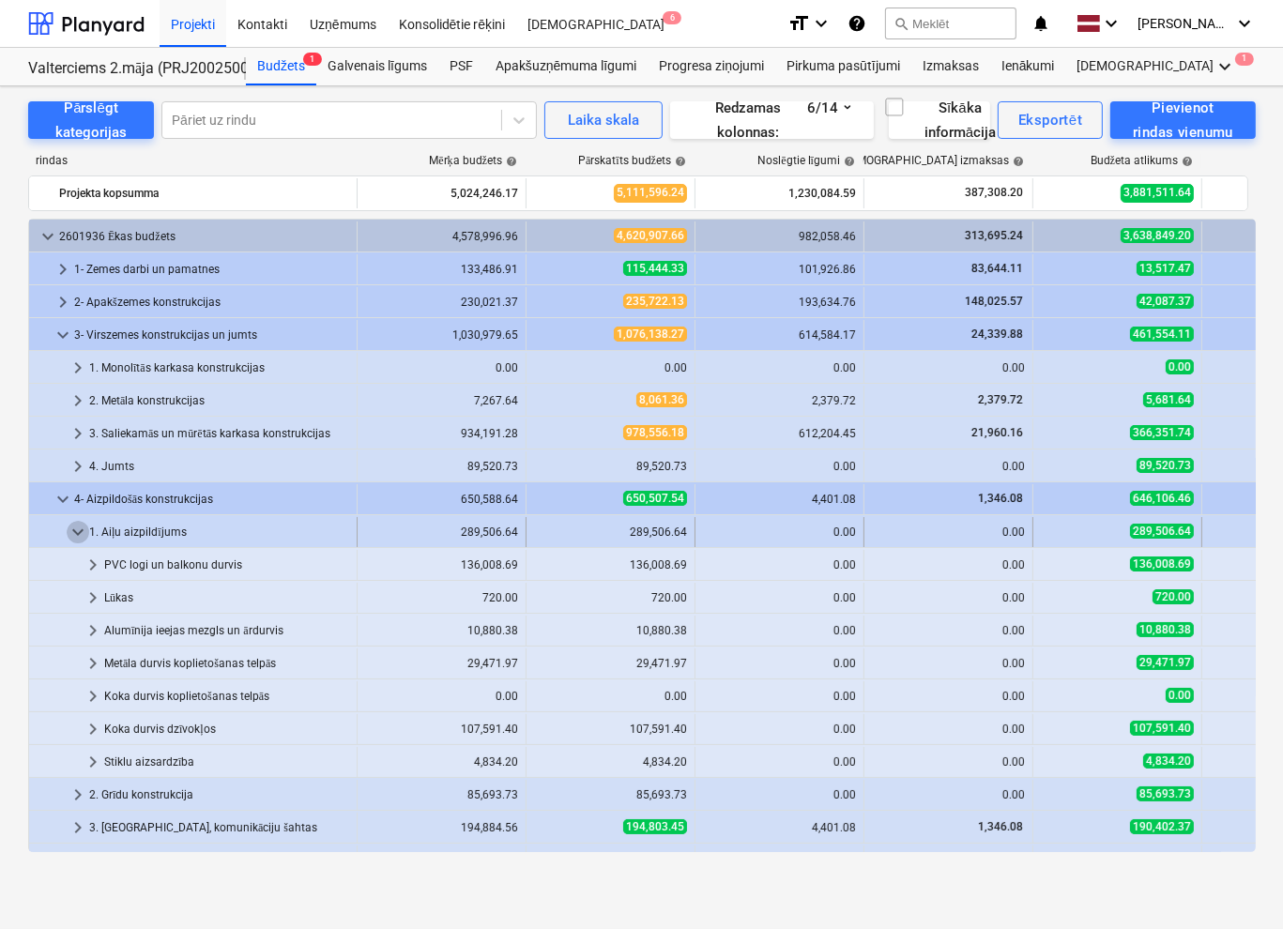
click at [80, 529] on span "keyboard_arrow_down" at bounding box center [78, 532] width 23 height 23
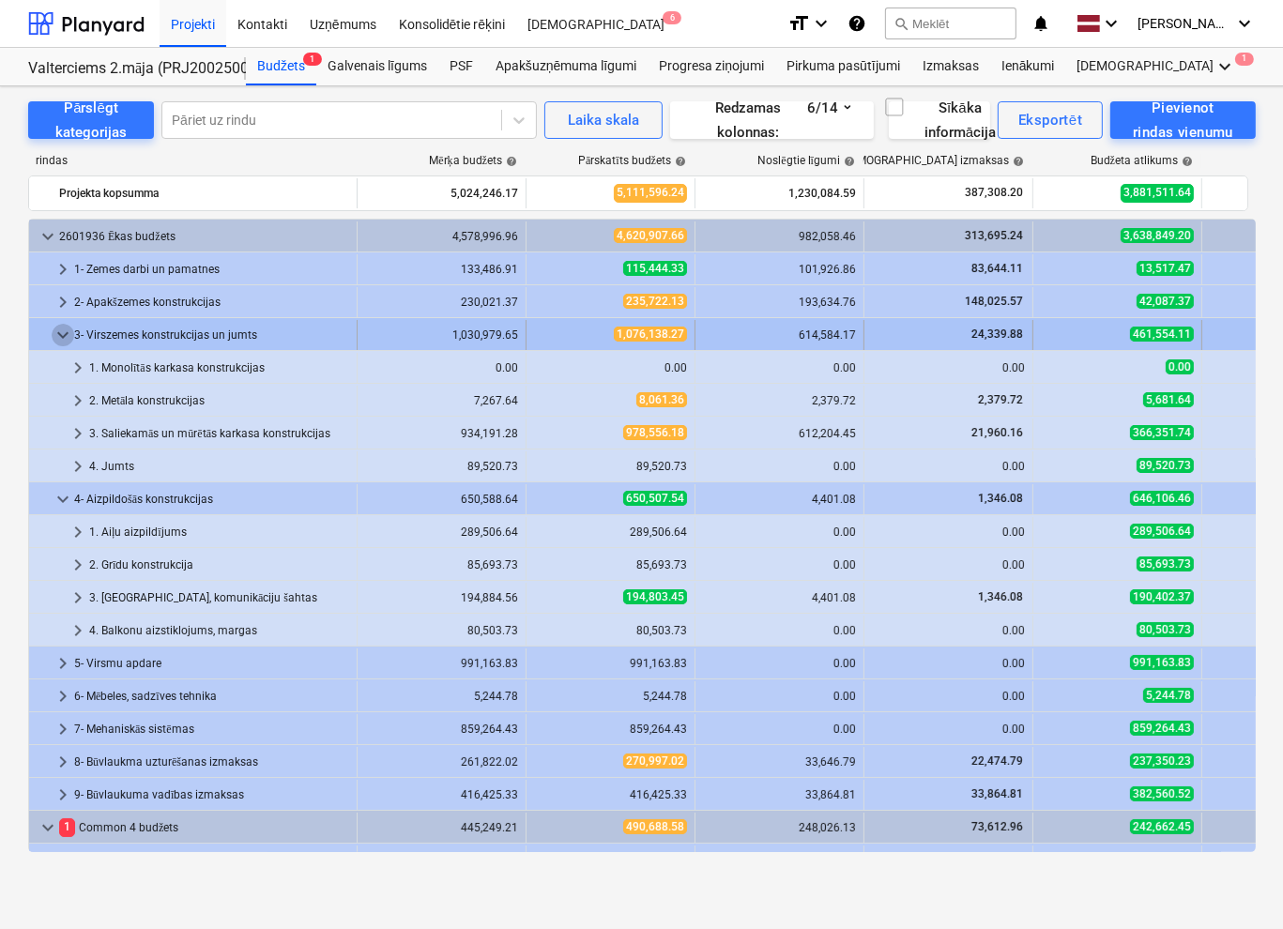
click at [65, 340] on span "keyboard_arrow_down" at bounding box center [63, 335] width 23 height 23
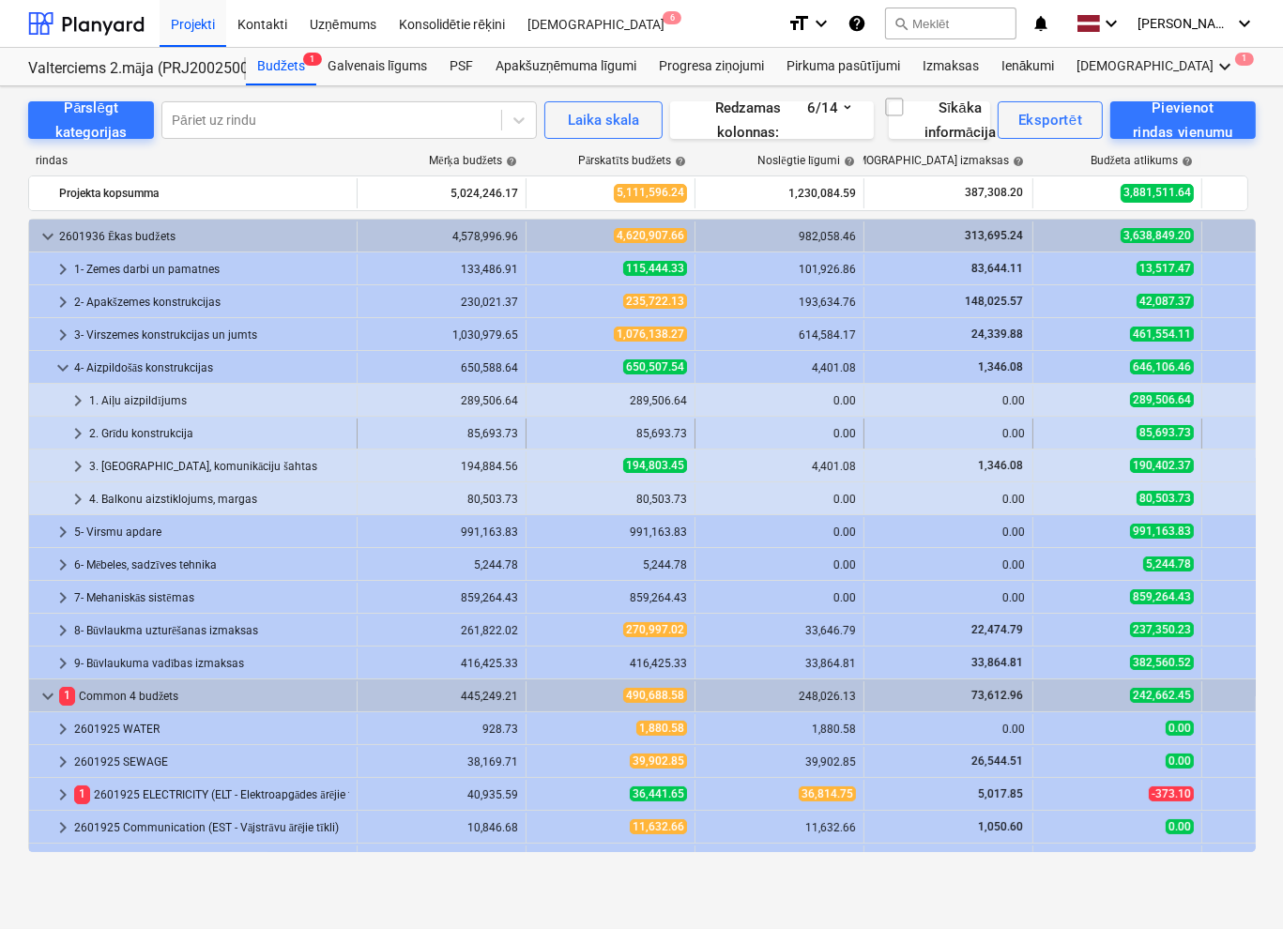
click at [83, 426] on span "keyboard_arrow_right" at bounding box center [78, 433] width 23 height 23
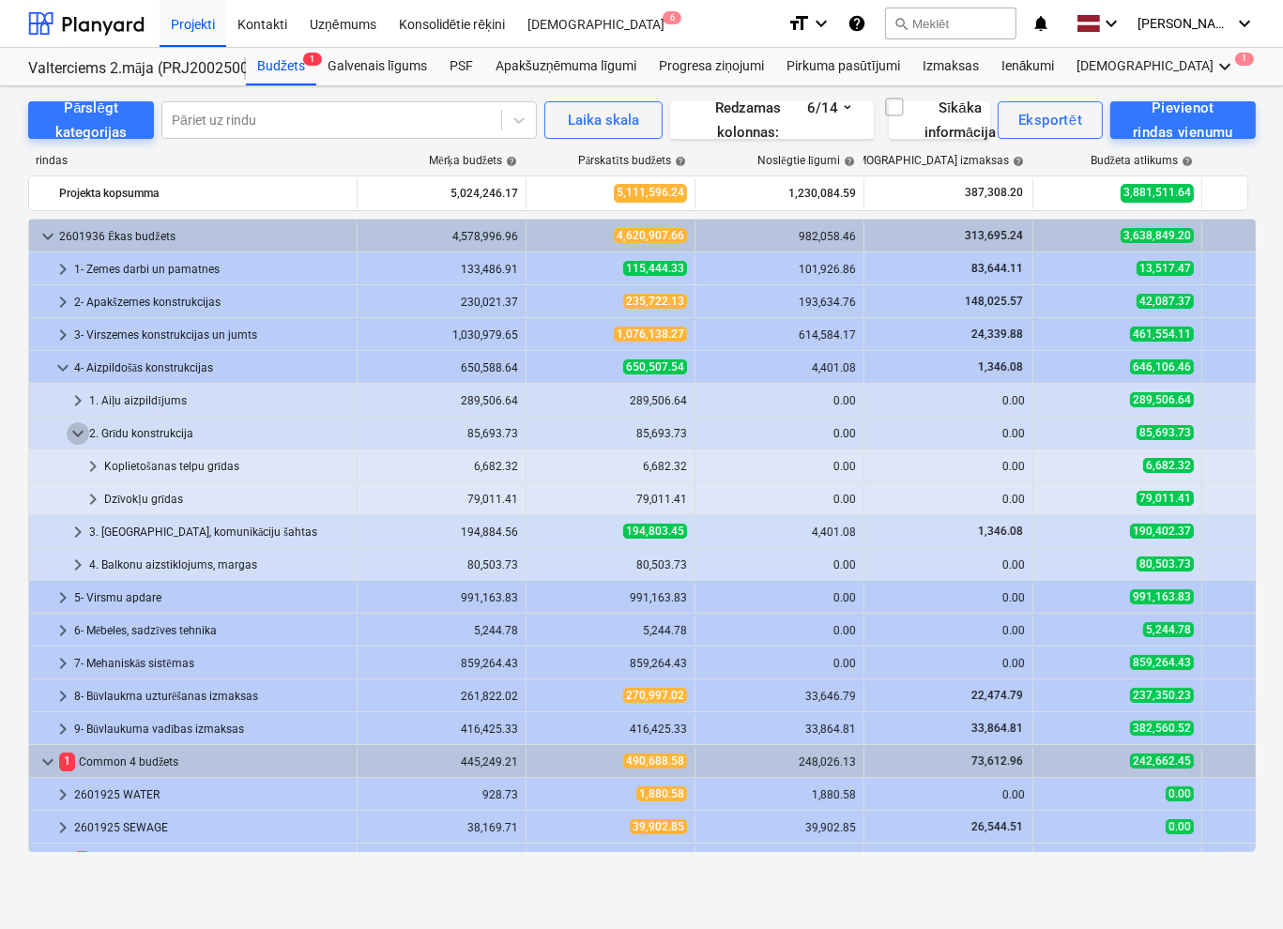
click at [83, 426] on span "keyboard_arrow_down" at bounding box center [78, 433] width 23 height 23
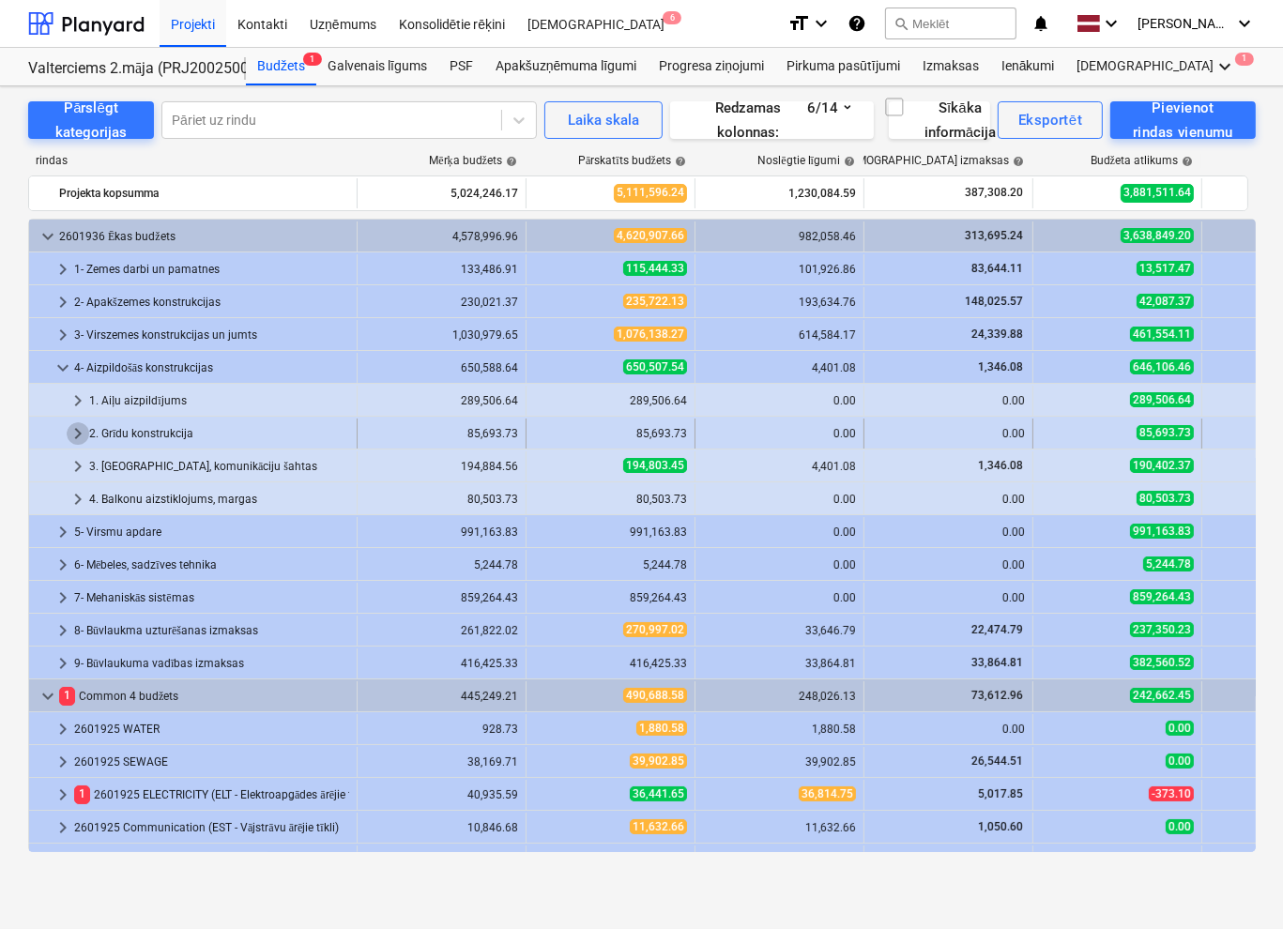
click at [72, 432] on span "keyboard_arrow_right" at bounding box center [78, 433] width 23 height 23
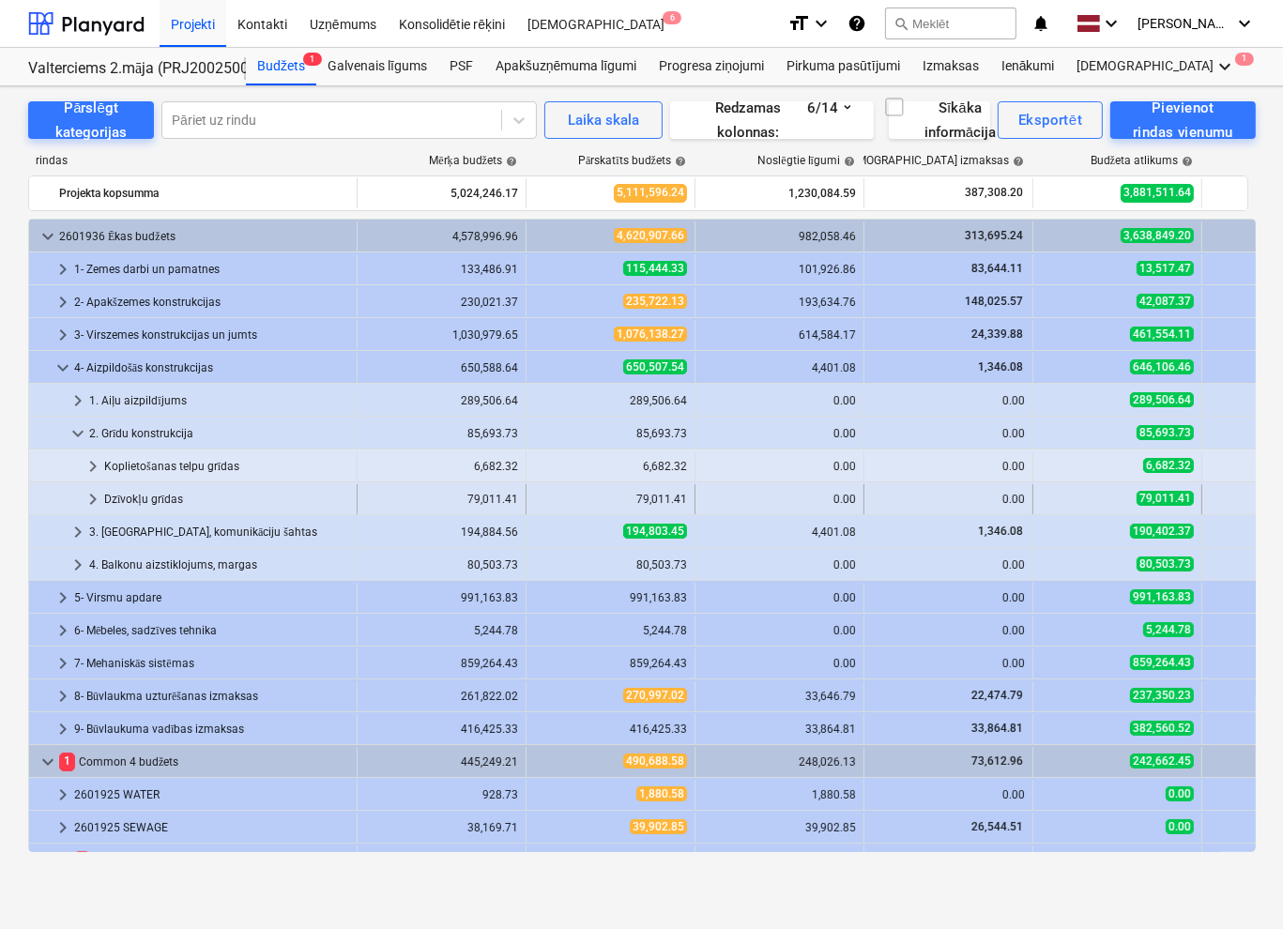
click at [90, 500] on span "keyboard_arrow_right" at bounding box center [93, 499] width 23 height 23
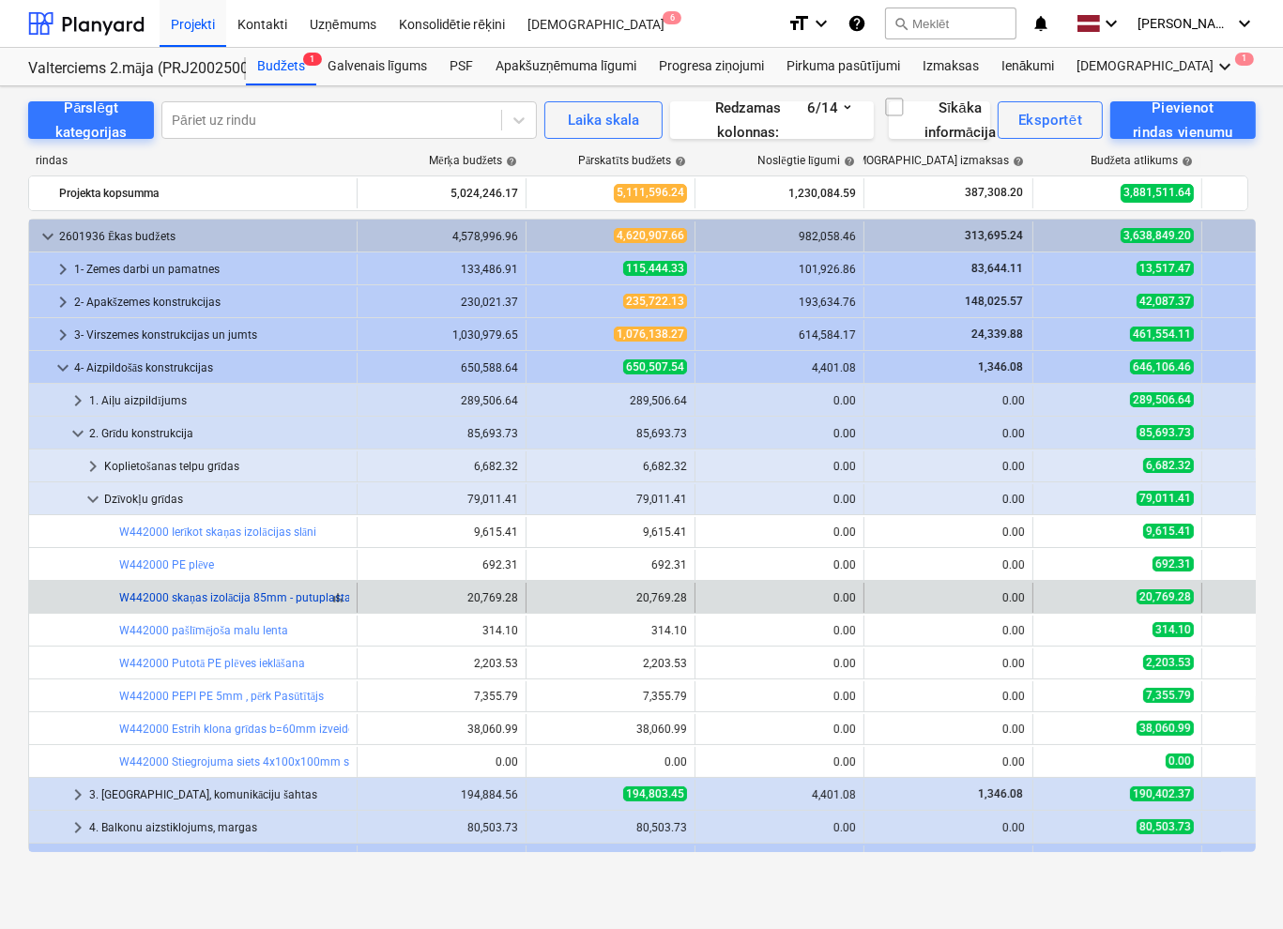
click at [299, 591] on link "W442000 skaņas izolācija 85mm - putuplasta granulas ar saistvielu (mašīnas rece…" at bounding box center [531, 597] width 824 height 13
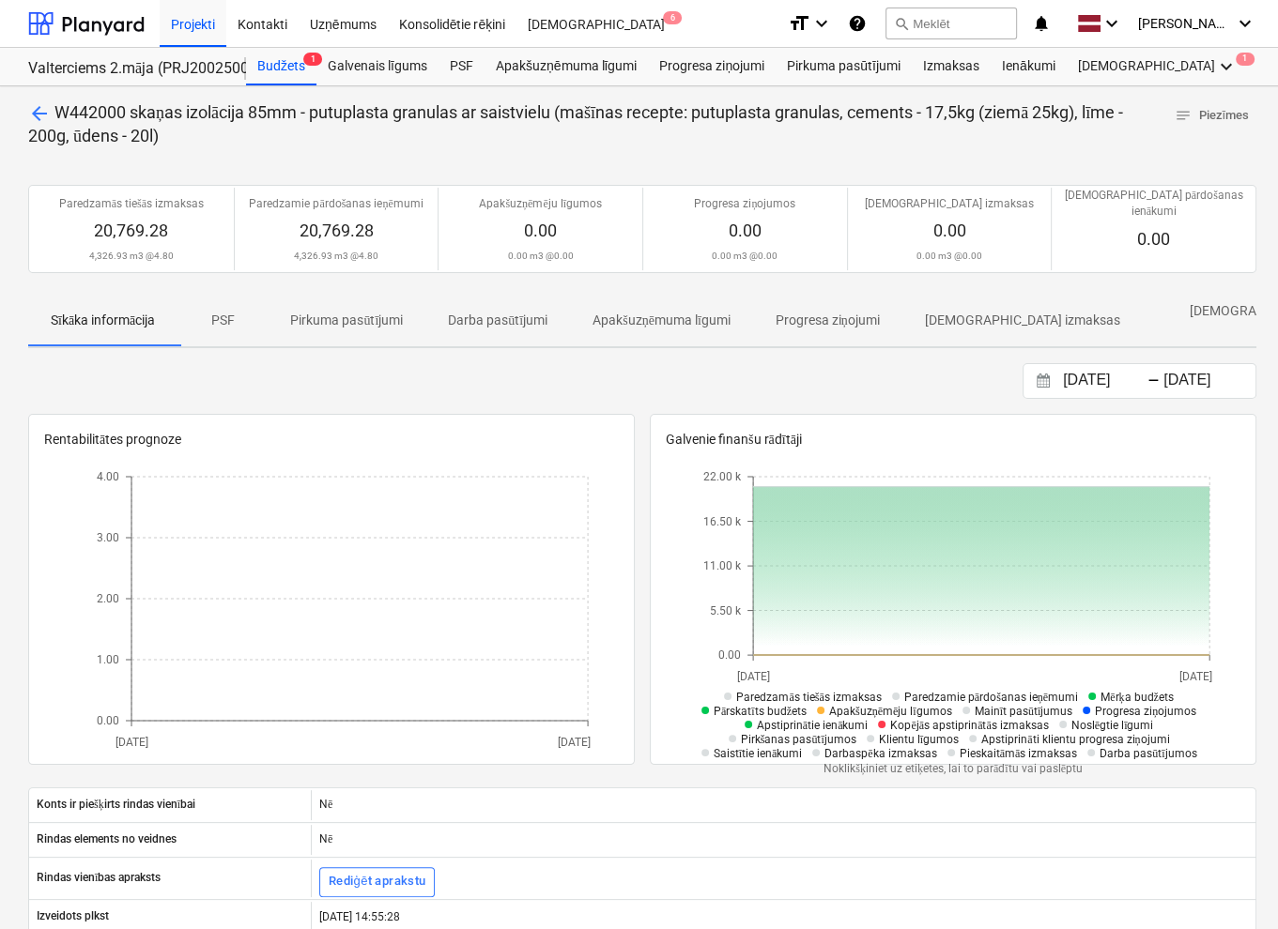
click at [45, 116] on span "arrow_back" at bounding box center [39, 113] width 23 height 23
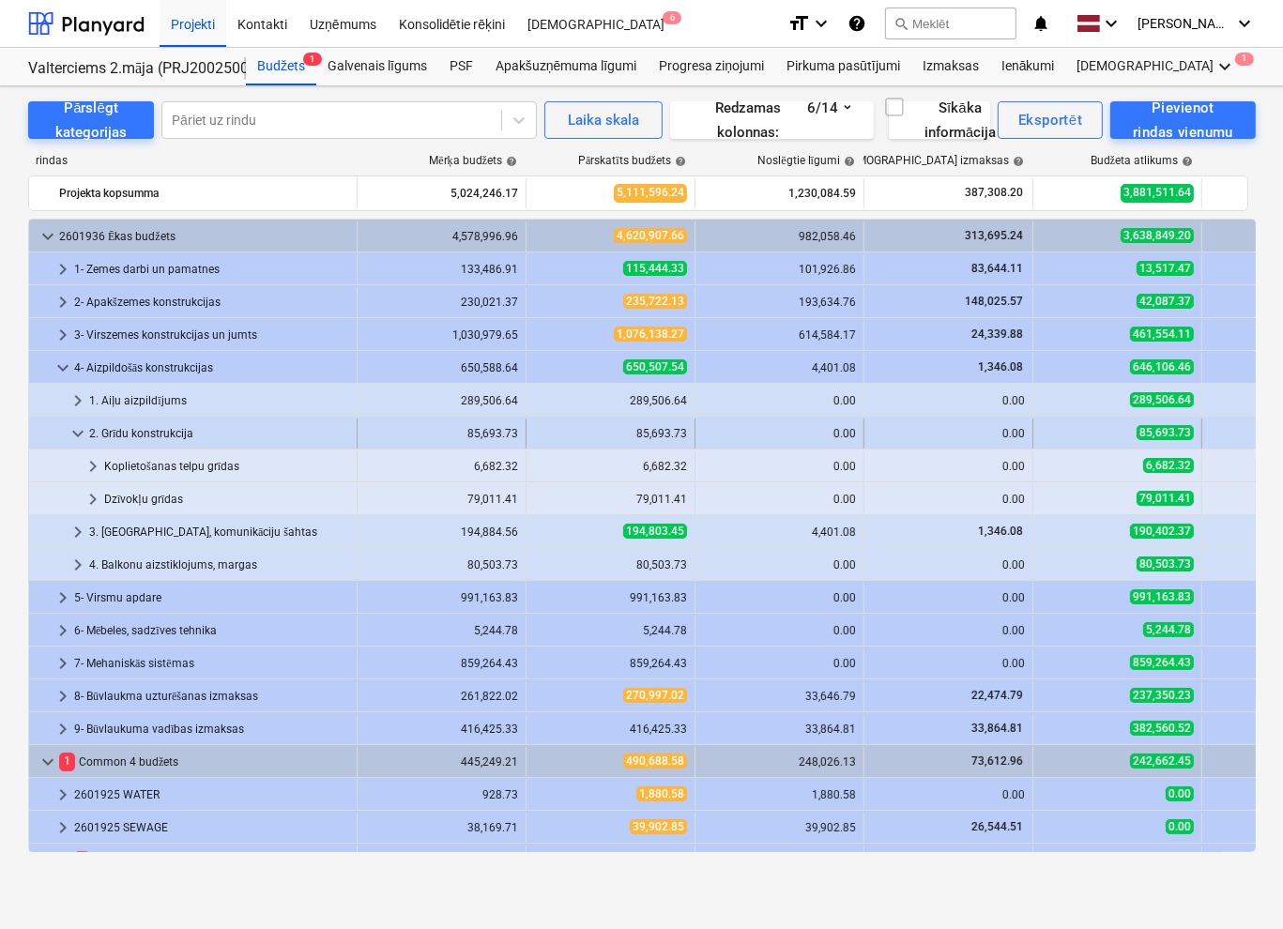
click at [84, 435] on span "keyboard_arrow_down" at bounding box center [78, 433] width 23 height 23
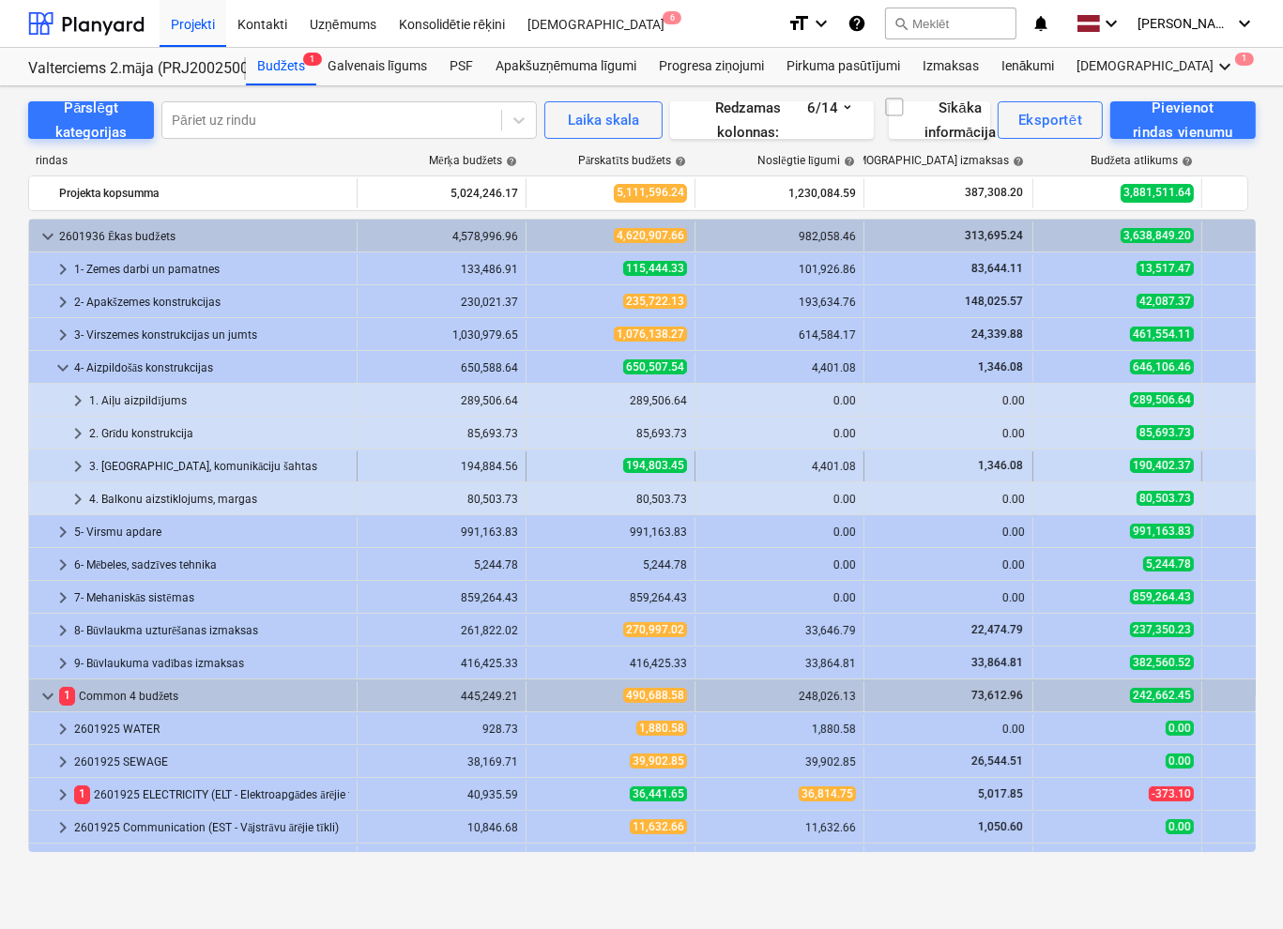
click at [80, 463] on span "keyboard_arrow_right" at bounding box center [78, 466] width 23 height 23
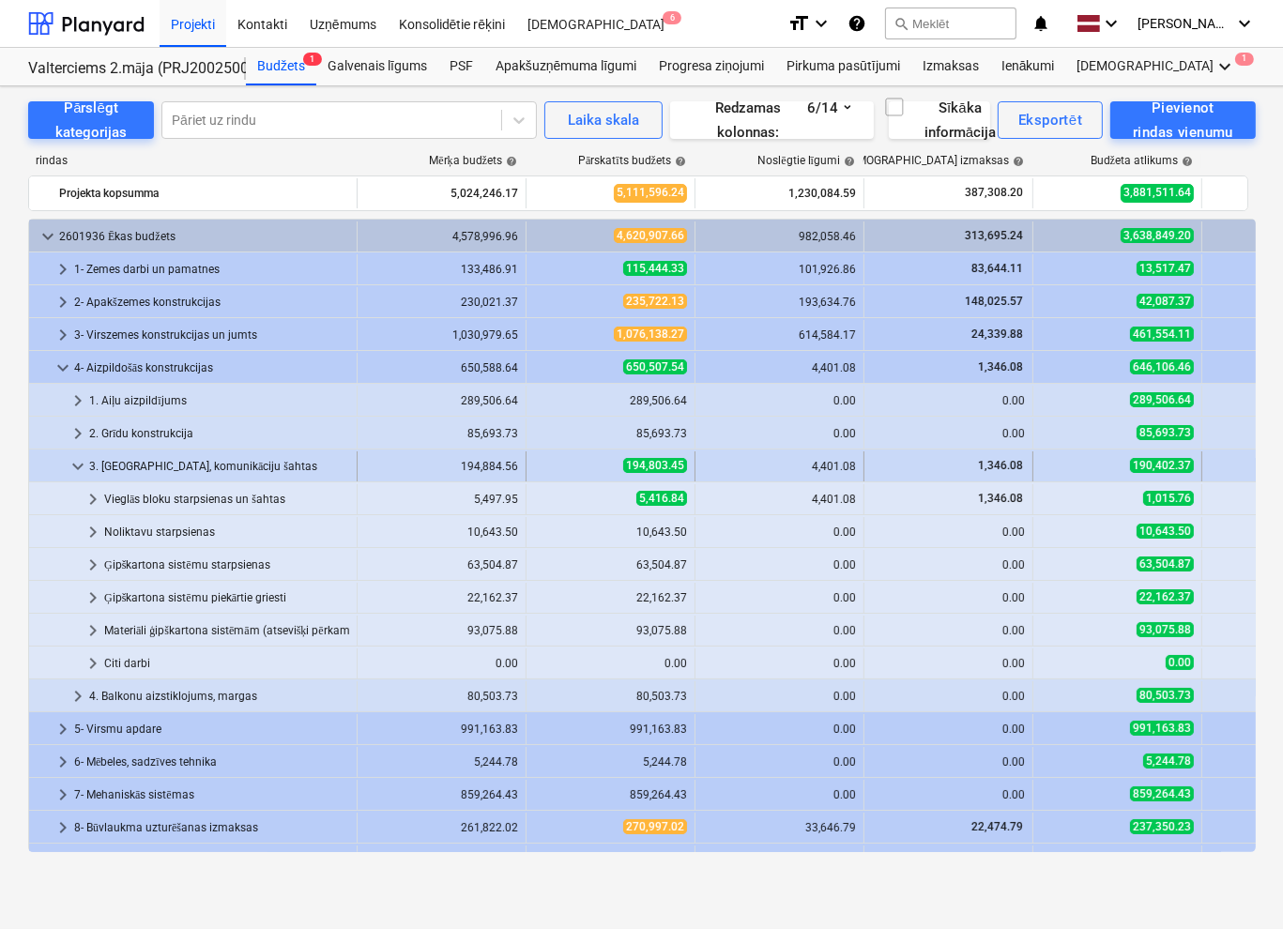
click at [81, 466] on span "keyboard_arrow_down" at bounding box center [78, 466] width 23 height 23
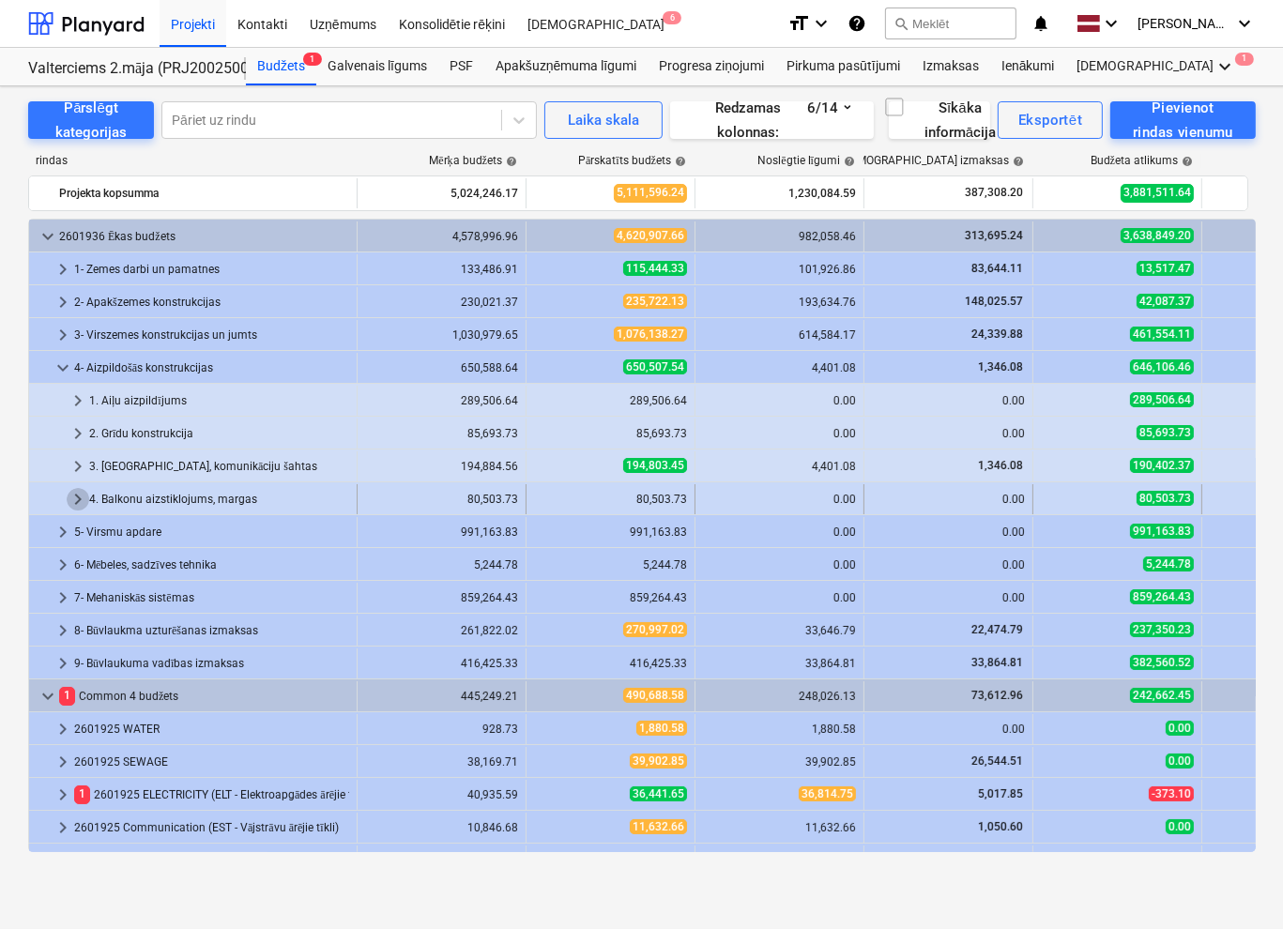
click at [70, 501] on span "keyboard_arrow_right" at bounding box center [78, 499] width 23 height 23
